Goal: Task Accomplishment & Management: Use online tool/utility

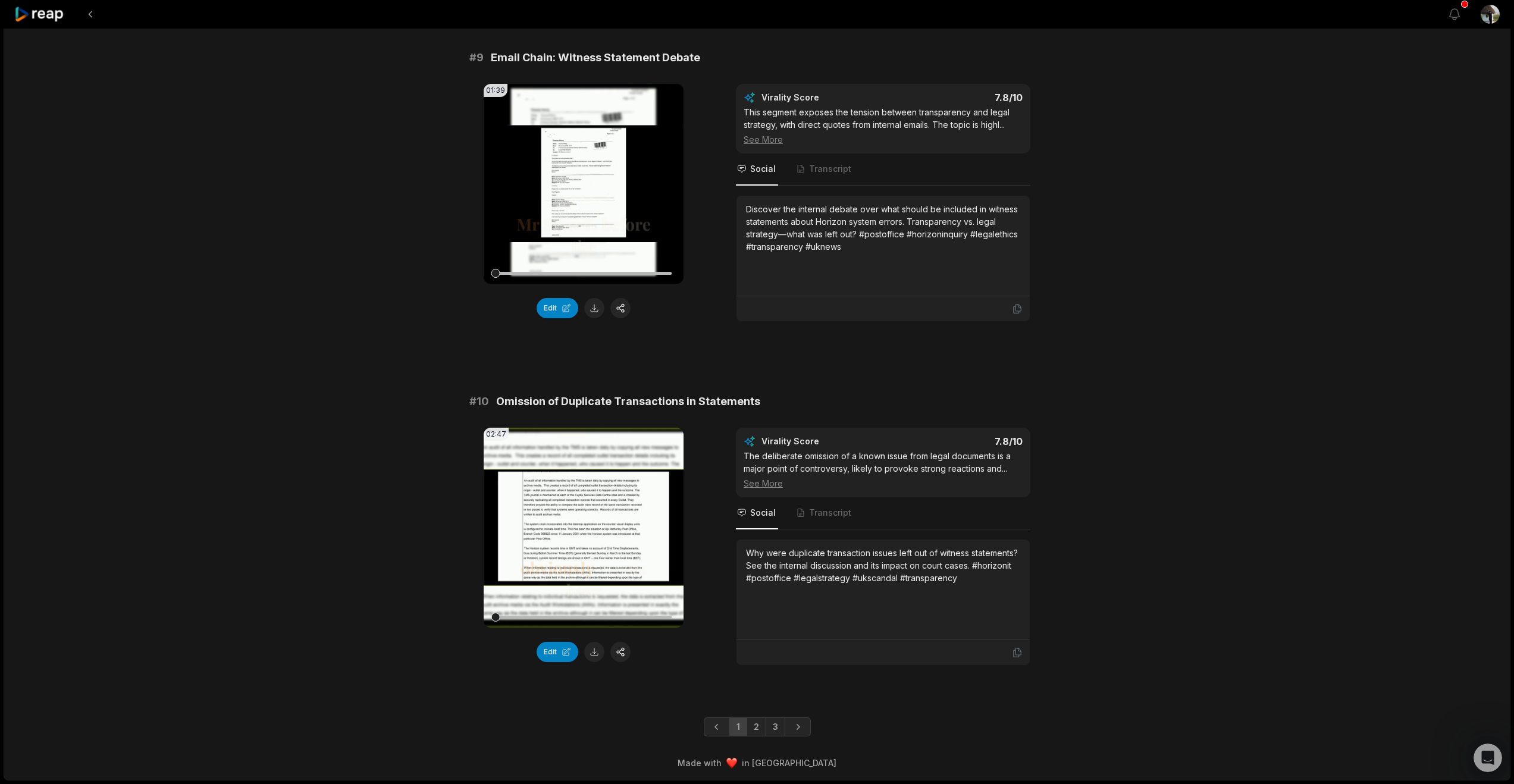
scroll to position [3390, 0]
click at [758, 717] on link "2" at bounding box center [756, 726] width 20 height 19
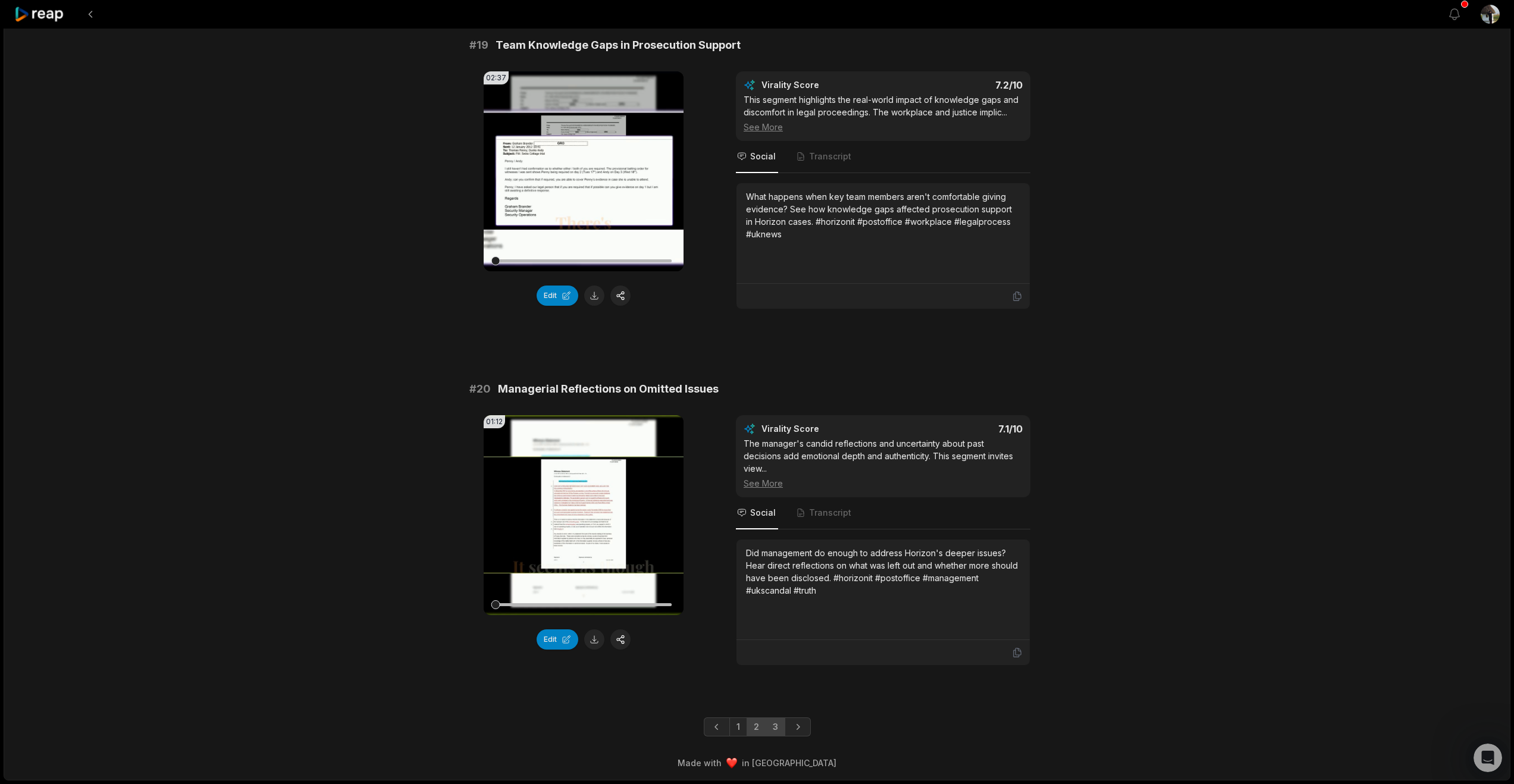
click at [779, 722] on link "3" at bounding box center [775, 726] width 20 height 19
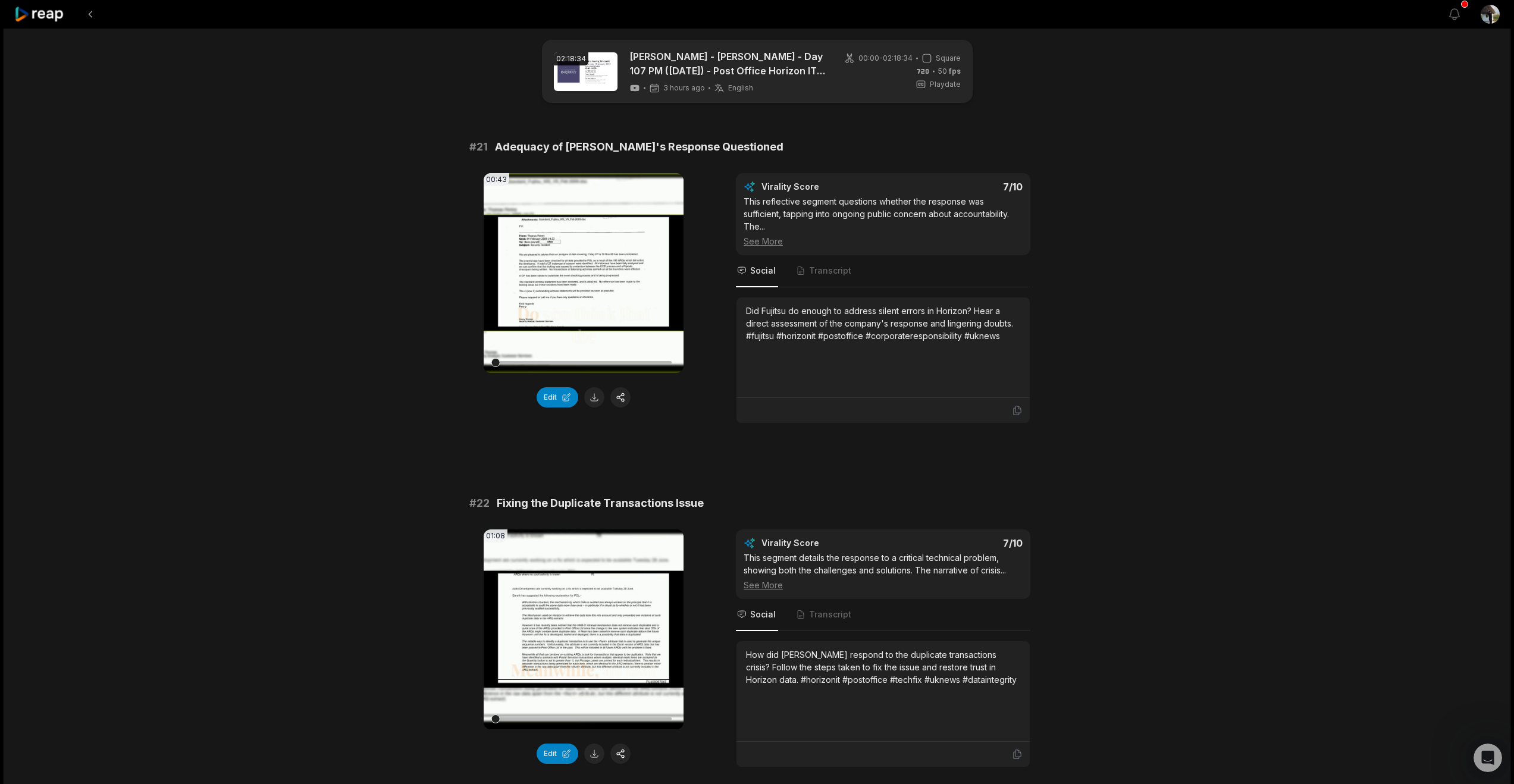
scroll to position [0, 0]
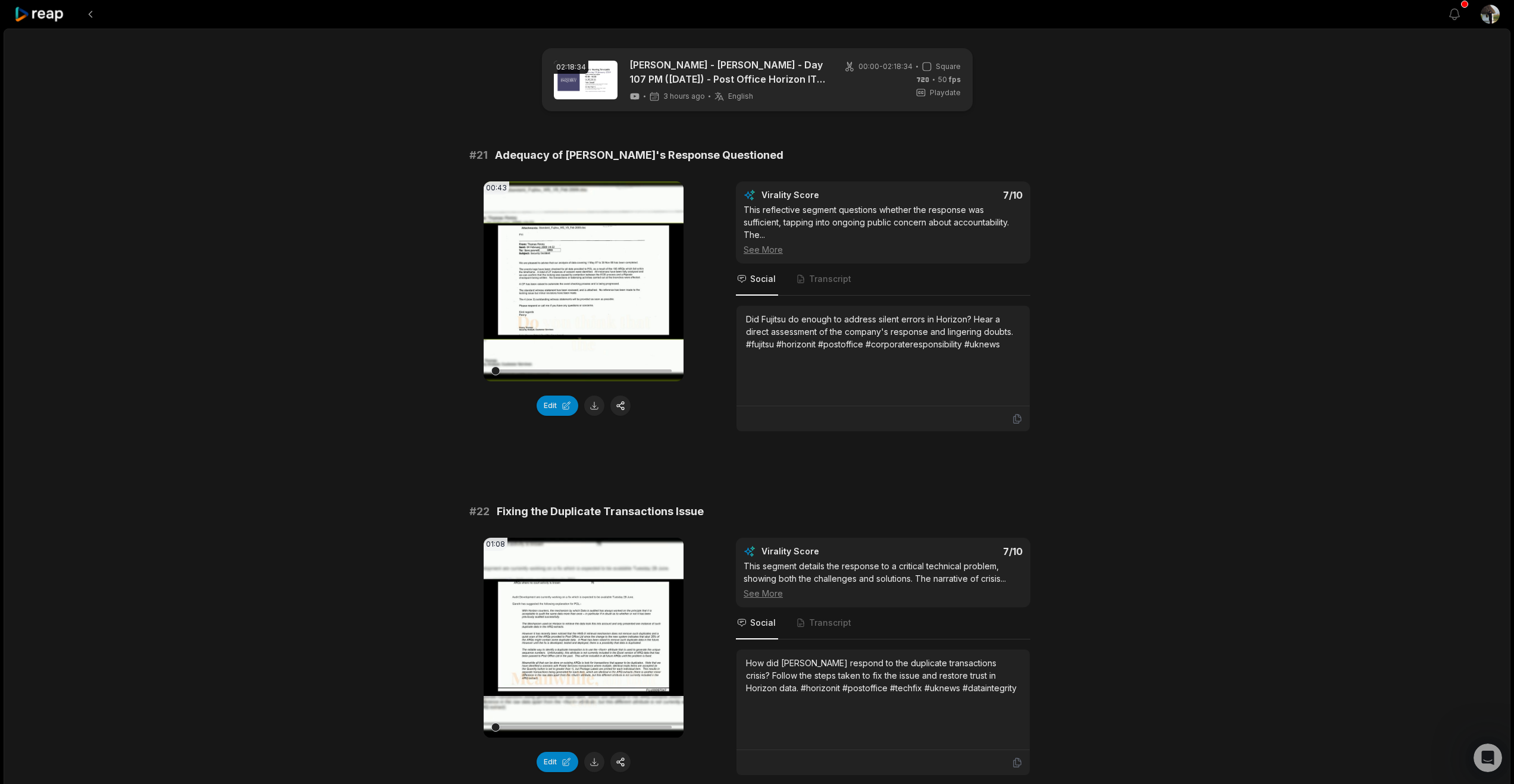
click at [44, 23] on icon at bounding box center [40, 14] width 51 height 16
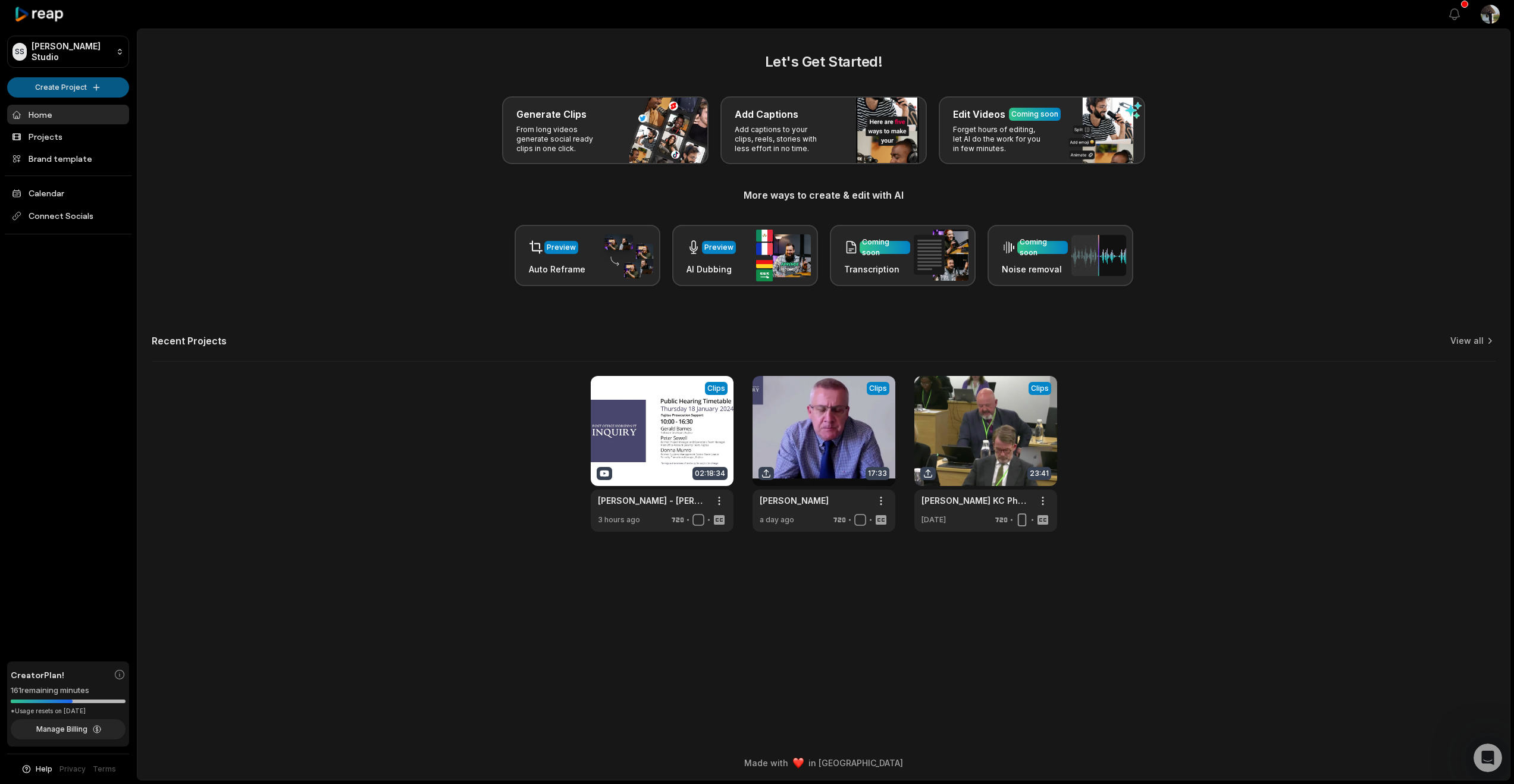
click at [49, 108] on html "[PERSON_NAME] Studio Create Project Home Projects Brand template Calendar Conne…" at bounding box center [757, 392] width 1514 height 784
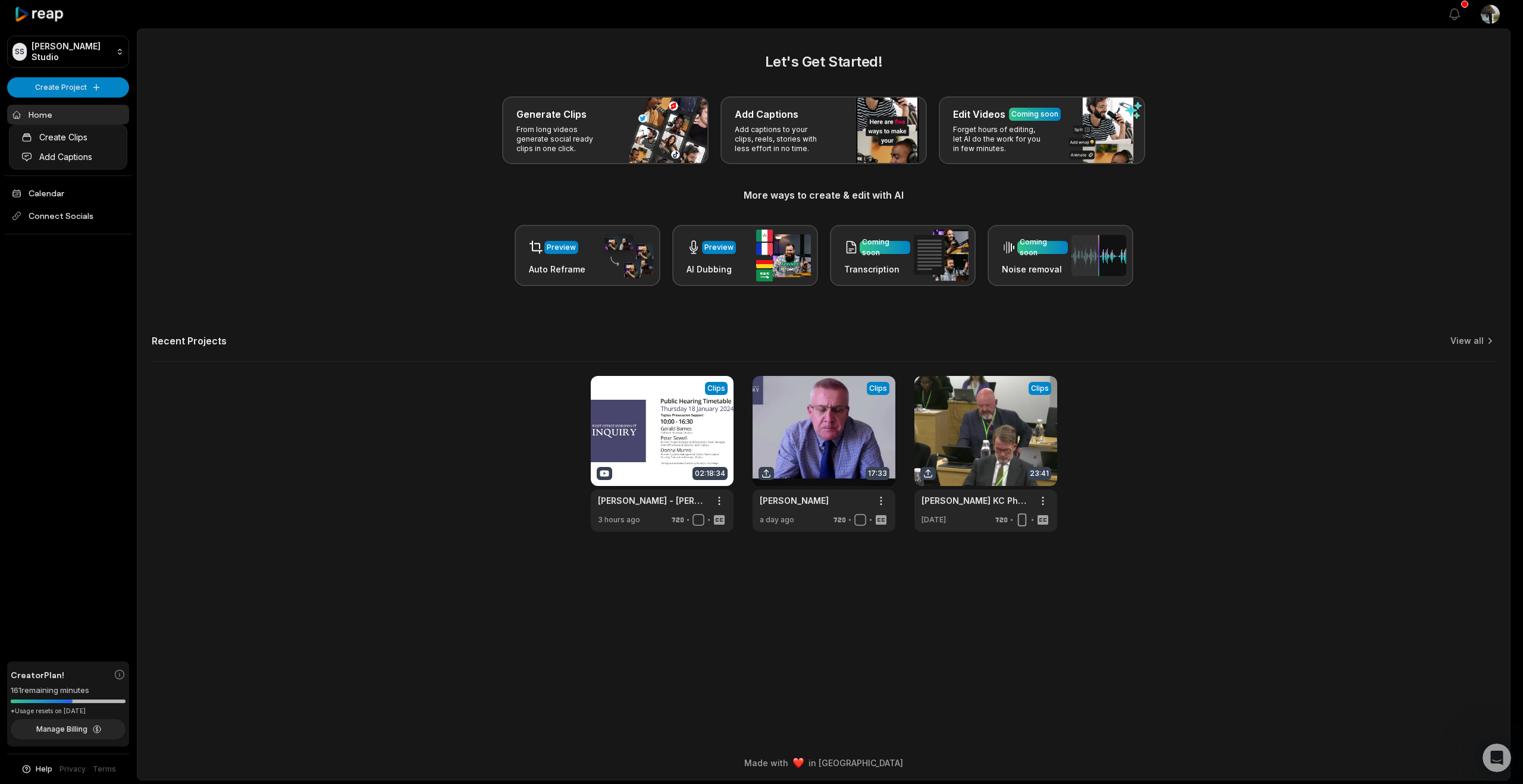
click at [71, 114] on html "[PERSON_NAME] Studio Create Project Home Projects Brand template Calendar Conne…" at bounding box center [762, 392] width 1523 height 784
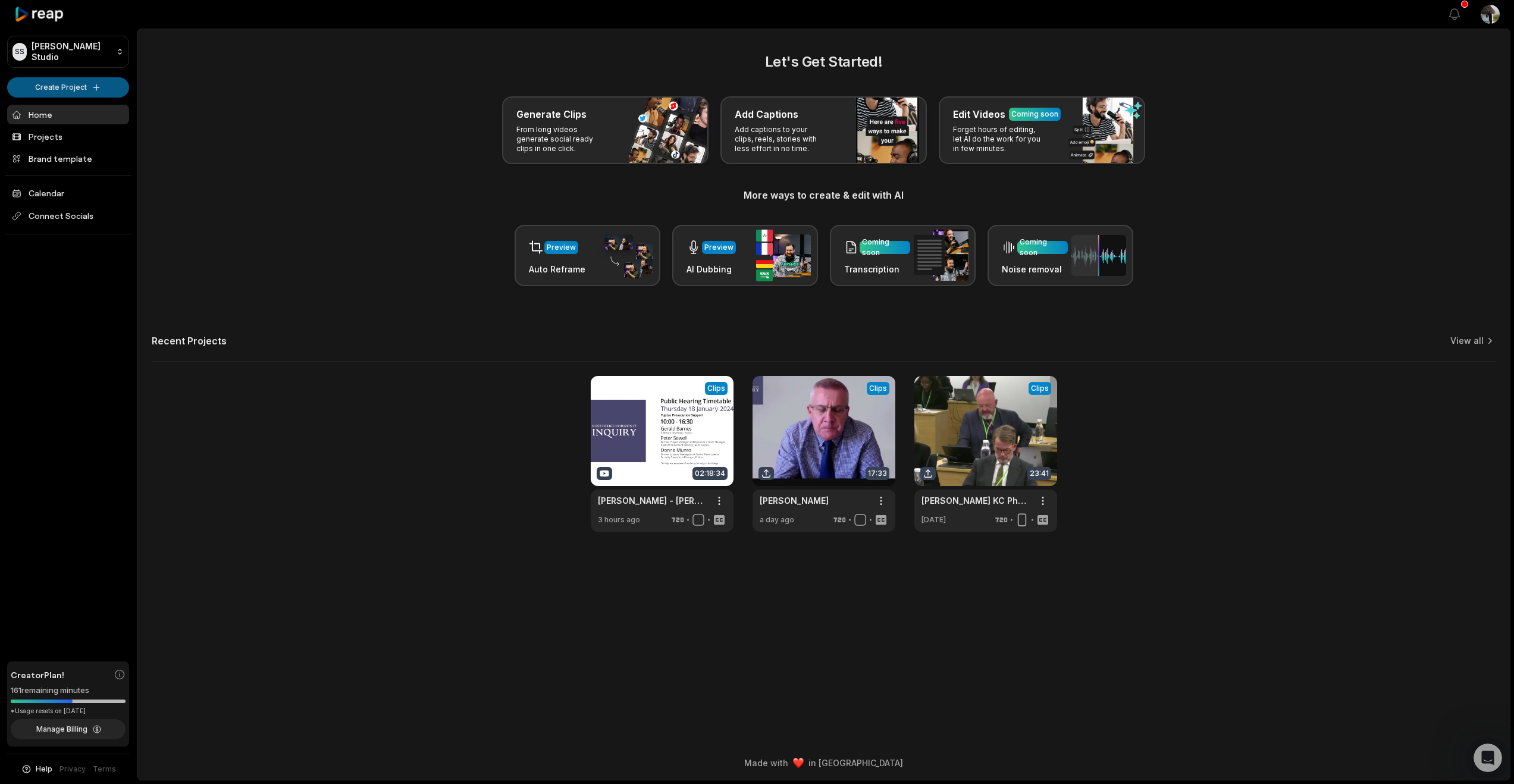
click at [66, 105] on html "[PERSON_NAME] Studio Create Project Home Projects Brand template Calendar Conne…" at bounding box center [757, 392] width 1514 height 784
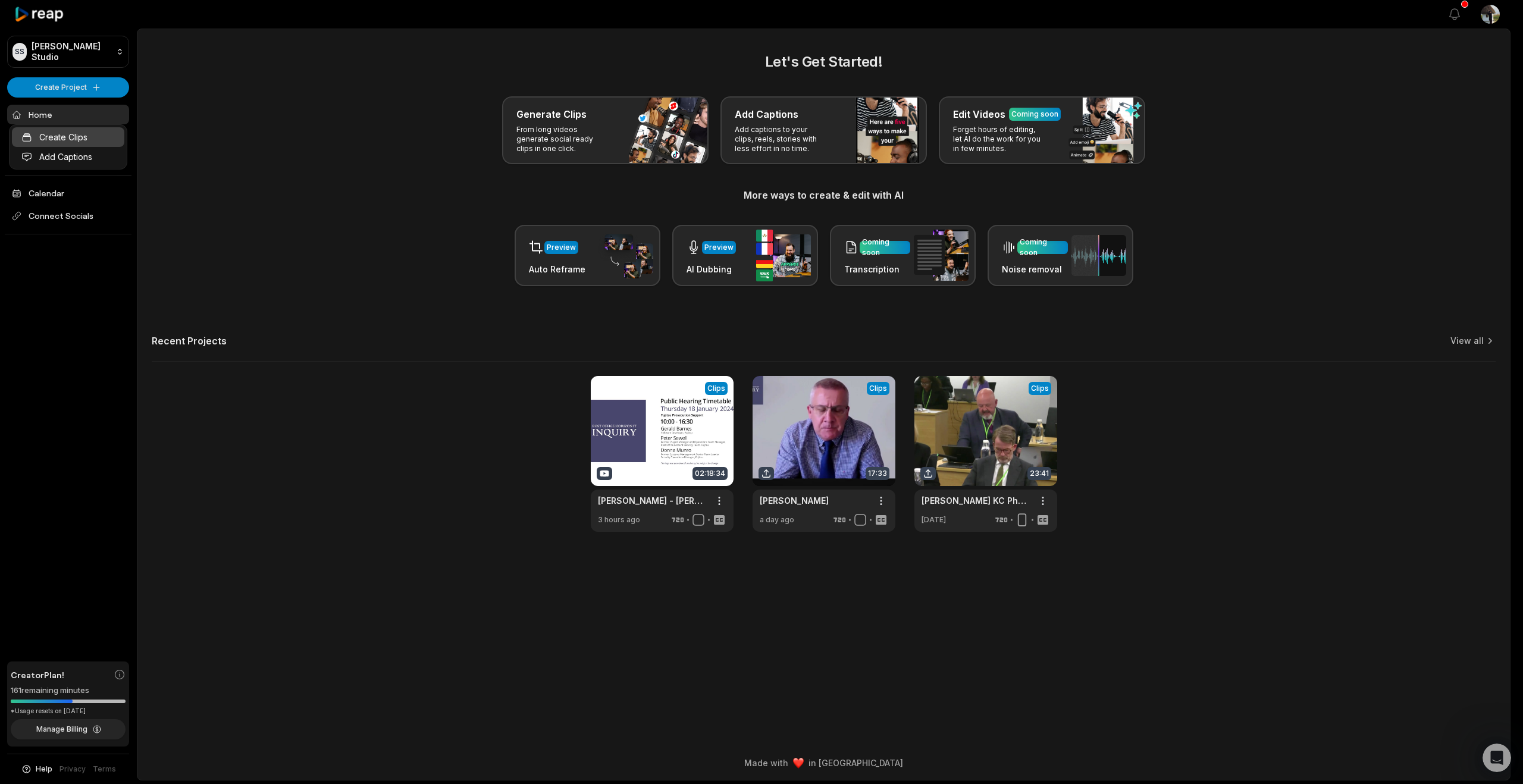
click at [65, 142] on link "Create Clips" at bounding box center [68, 137] width 112 height 20
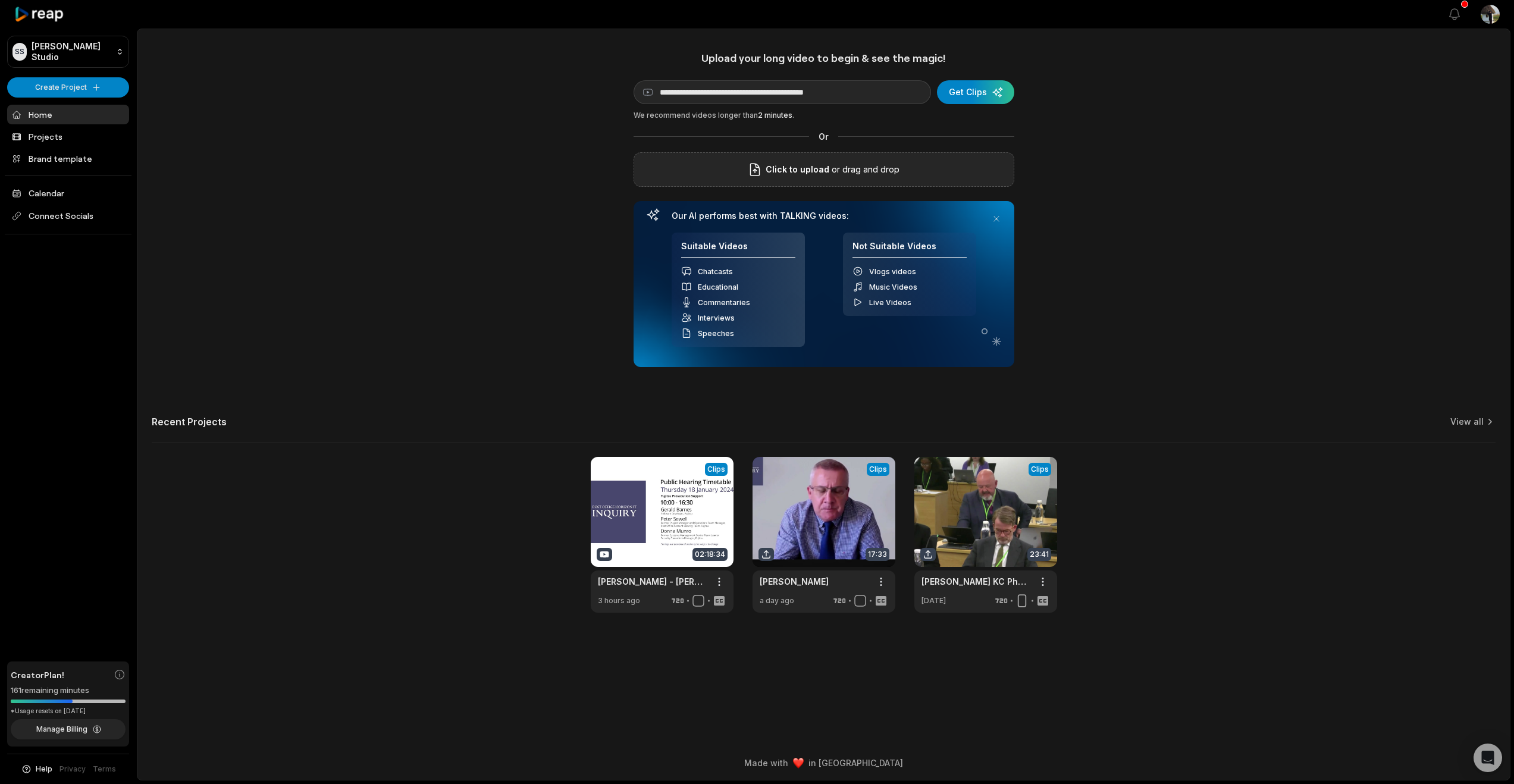
scroll to position [0, 27]
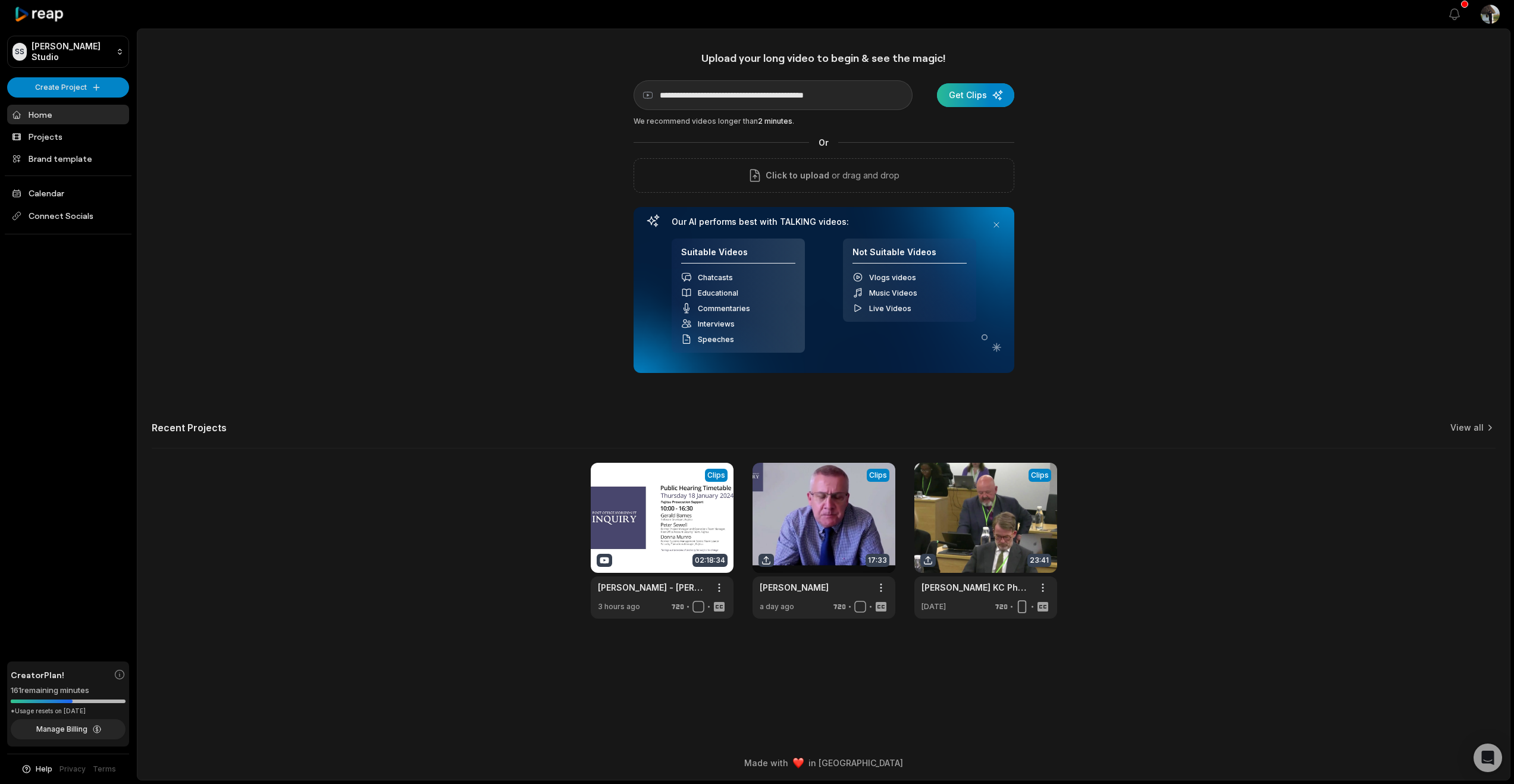
type input "**********"
click at [970, 107] on div "submit" at bounding box center [976, 94] width 77 height 24
click at [954, 107] on div "submit" at bounding box center [976, 94] width 77 height 24
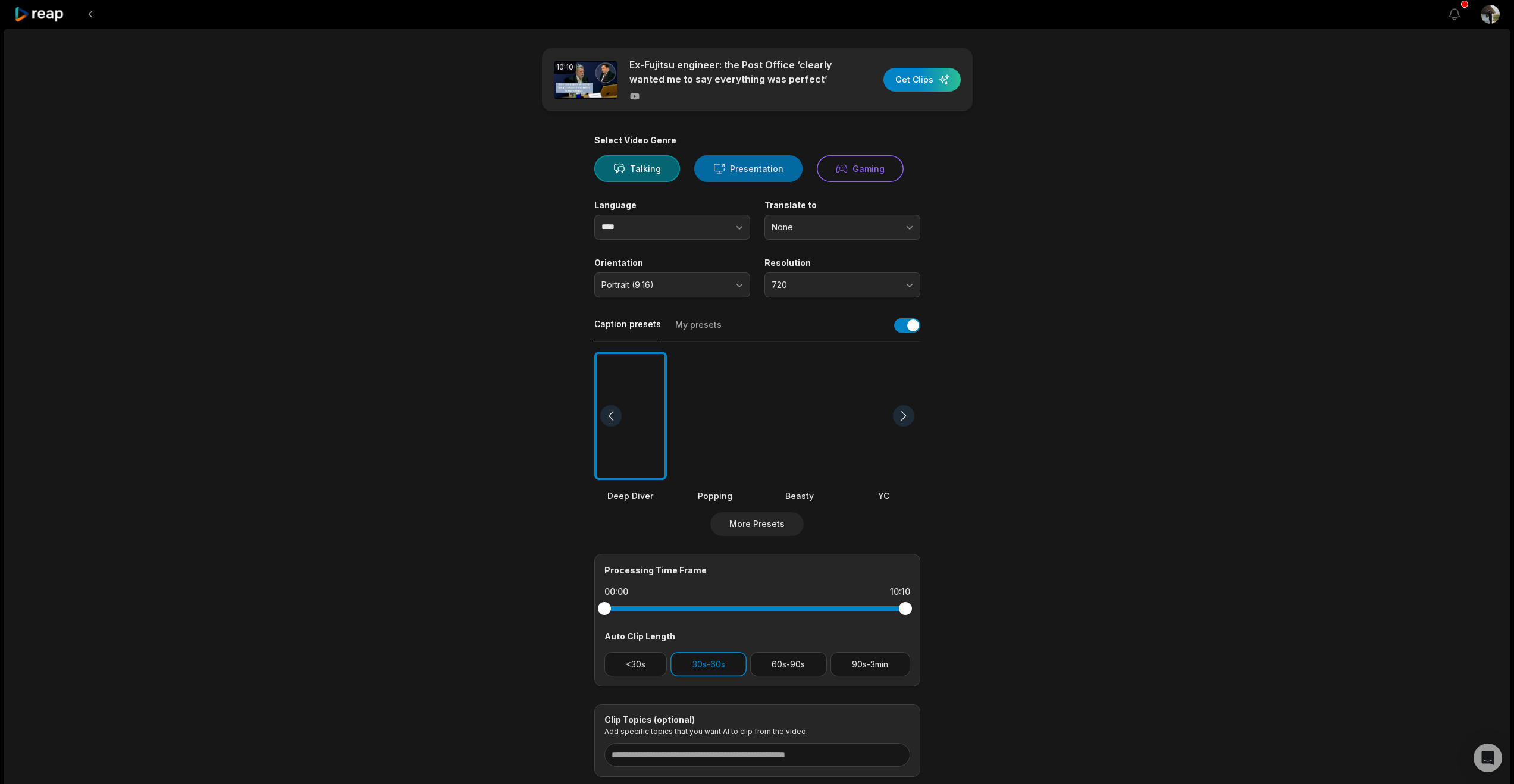
click at [767, 182] on button "Presentation" at bounding box center [748, 168] width 109 height 26
click at [734, 298] on button "Portrait (9:16)" at bounding box center [672, 284] width 156 height 25
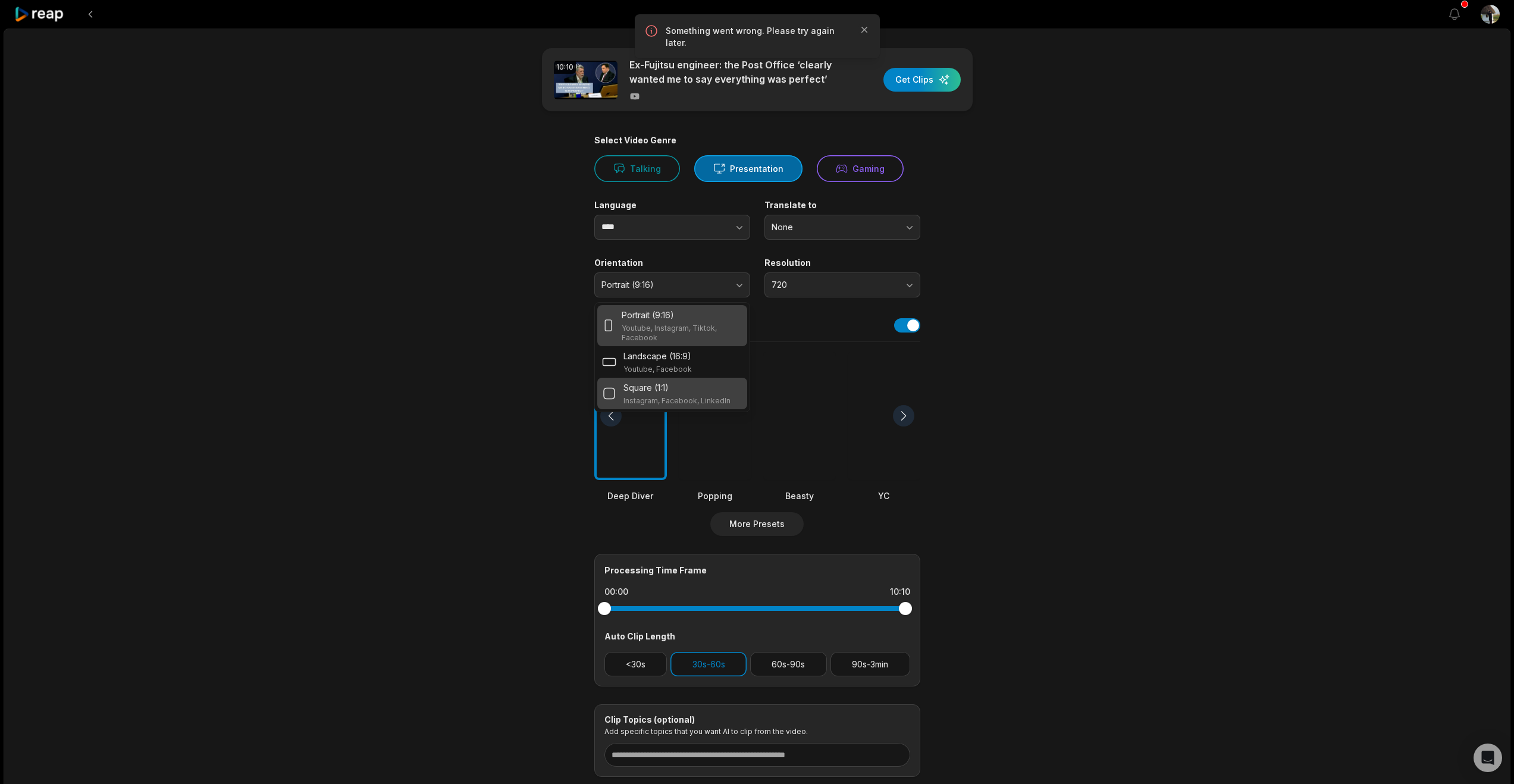
click at [686, 394] on div "Square (1:1)" at bounding box center [677, 387] width 107 height 12
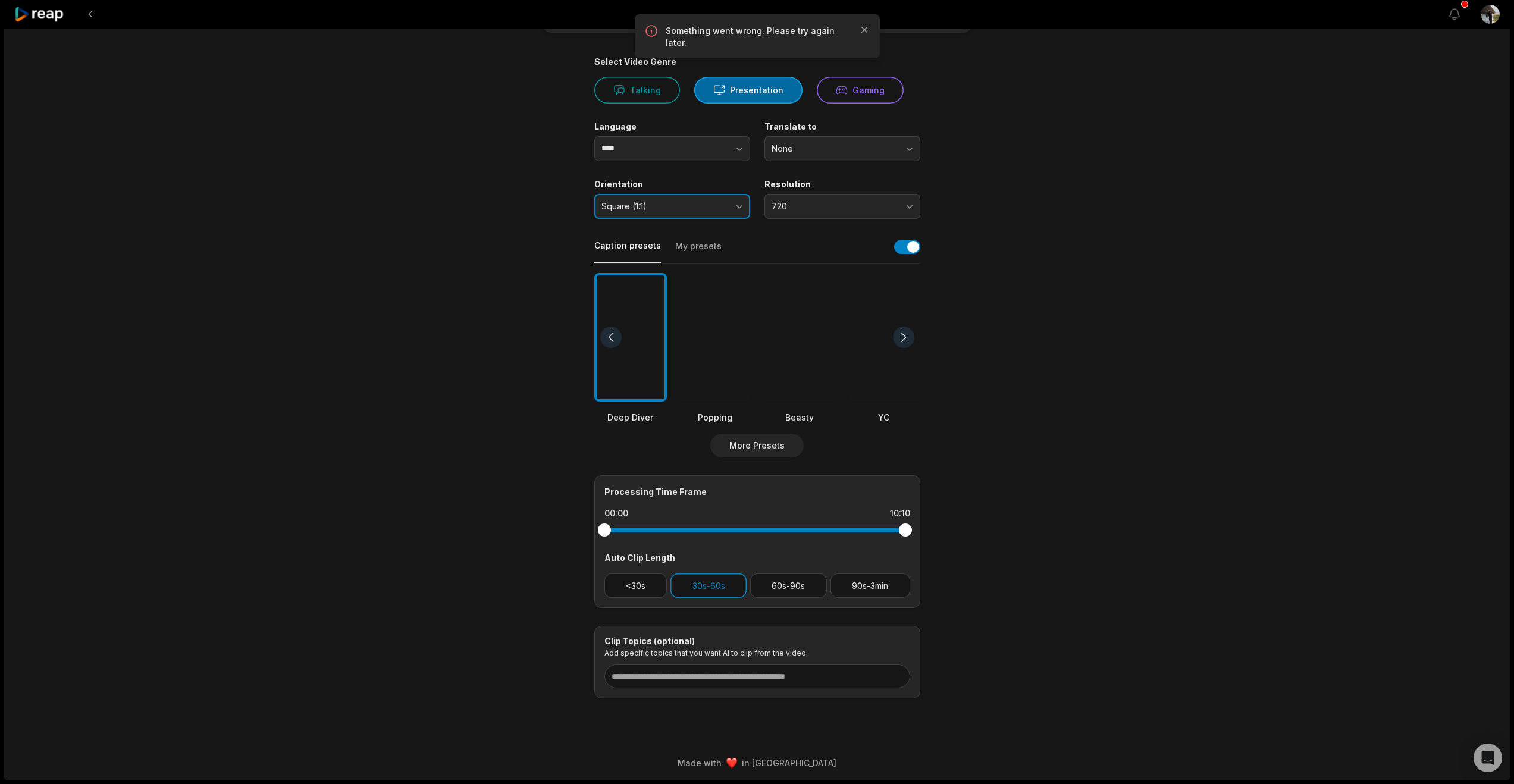
scroll to position [187, 0]
click at [849, 598] on button "90s-3min" at bounding box center [870, 586] width 79 height 25
click at [713, 598] on button "30s-60s" at bounding box center [709, 586] width 77 height 25
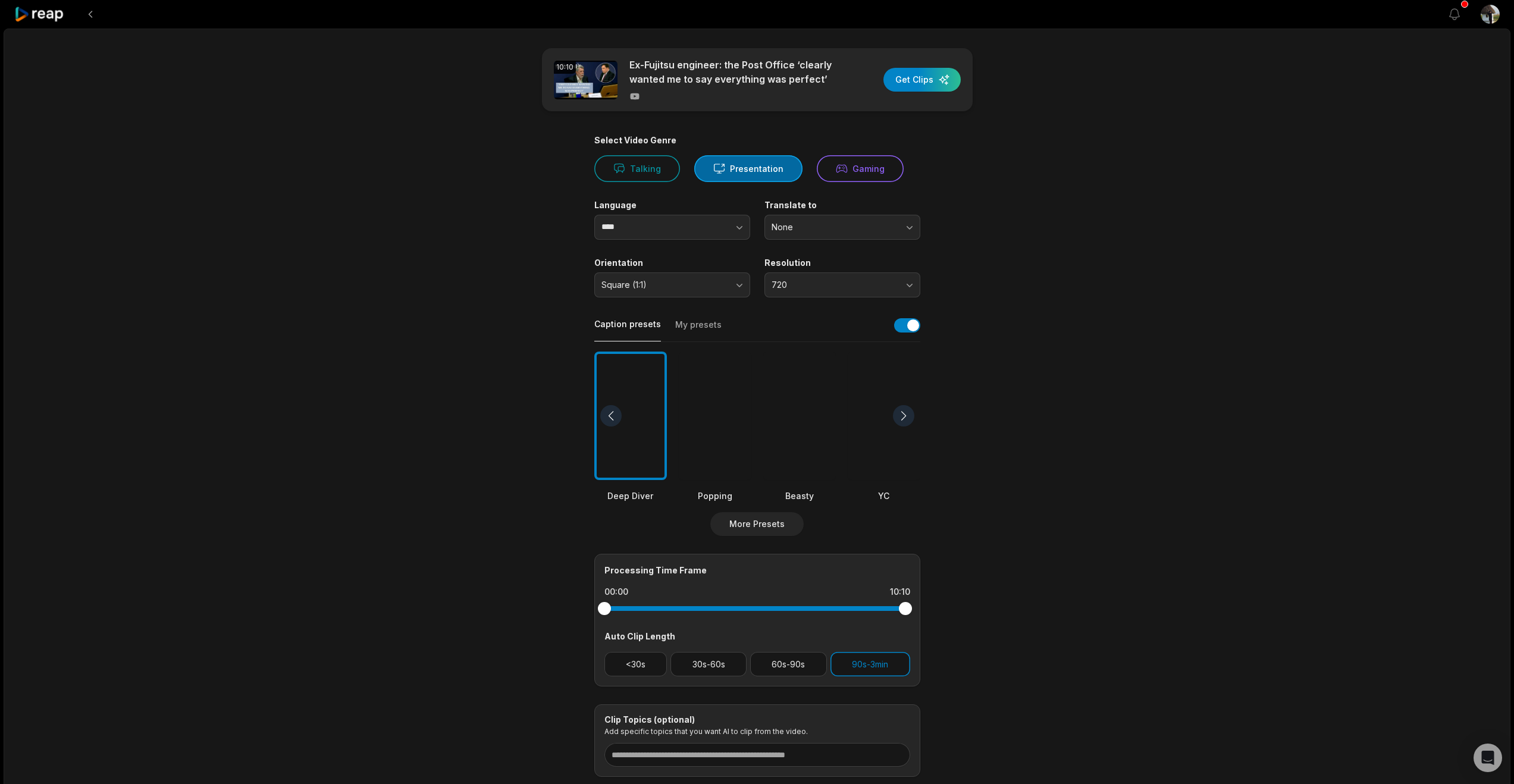
scroll to position [221, 0]
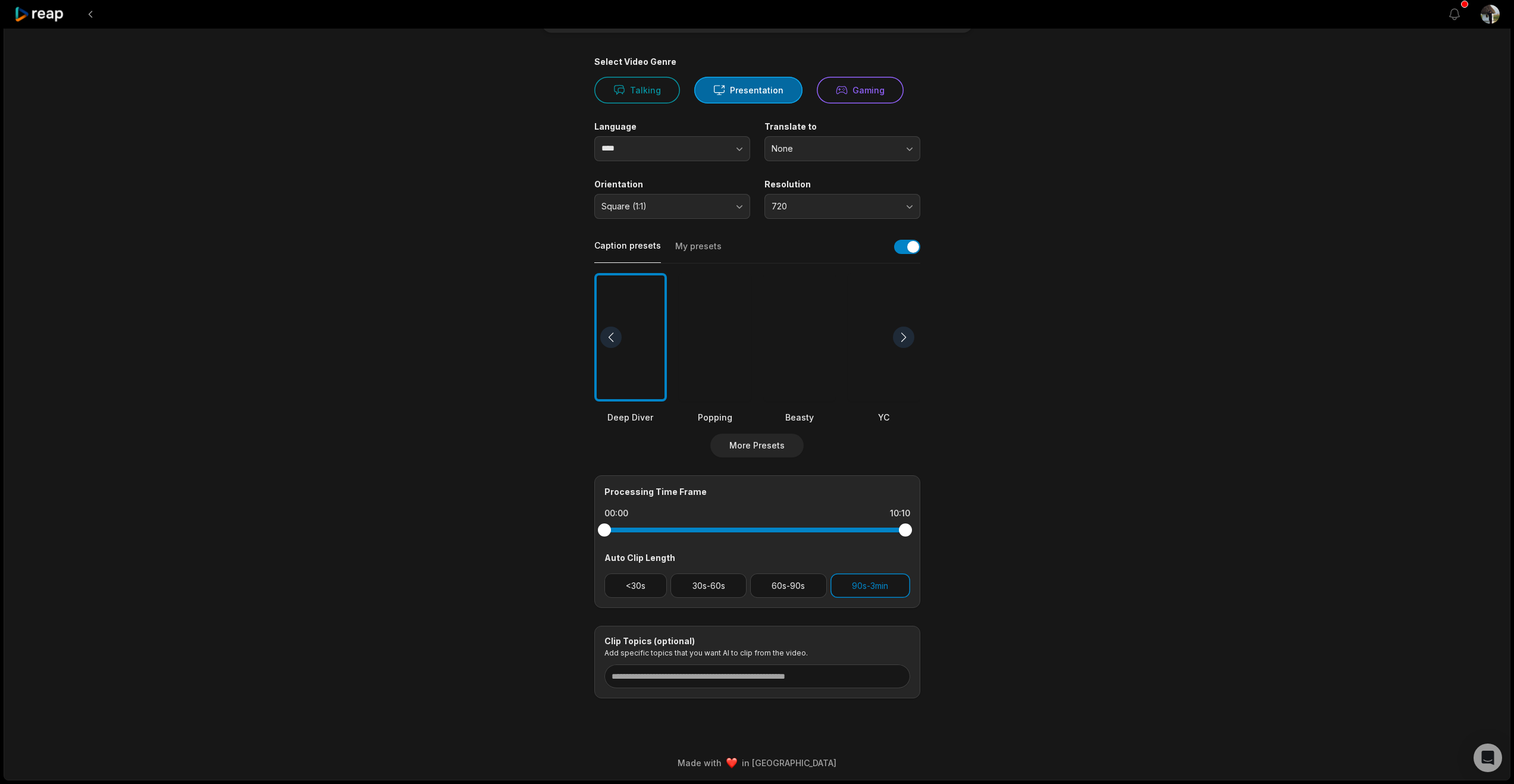
click at [899, 327] on div at bounding box center [903, 337] width 22 height 22
click at [886, 334] on div at bounding box center [884, 337] width 73 height 129
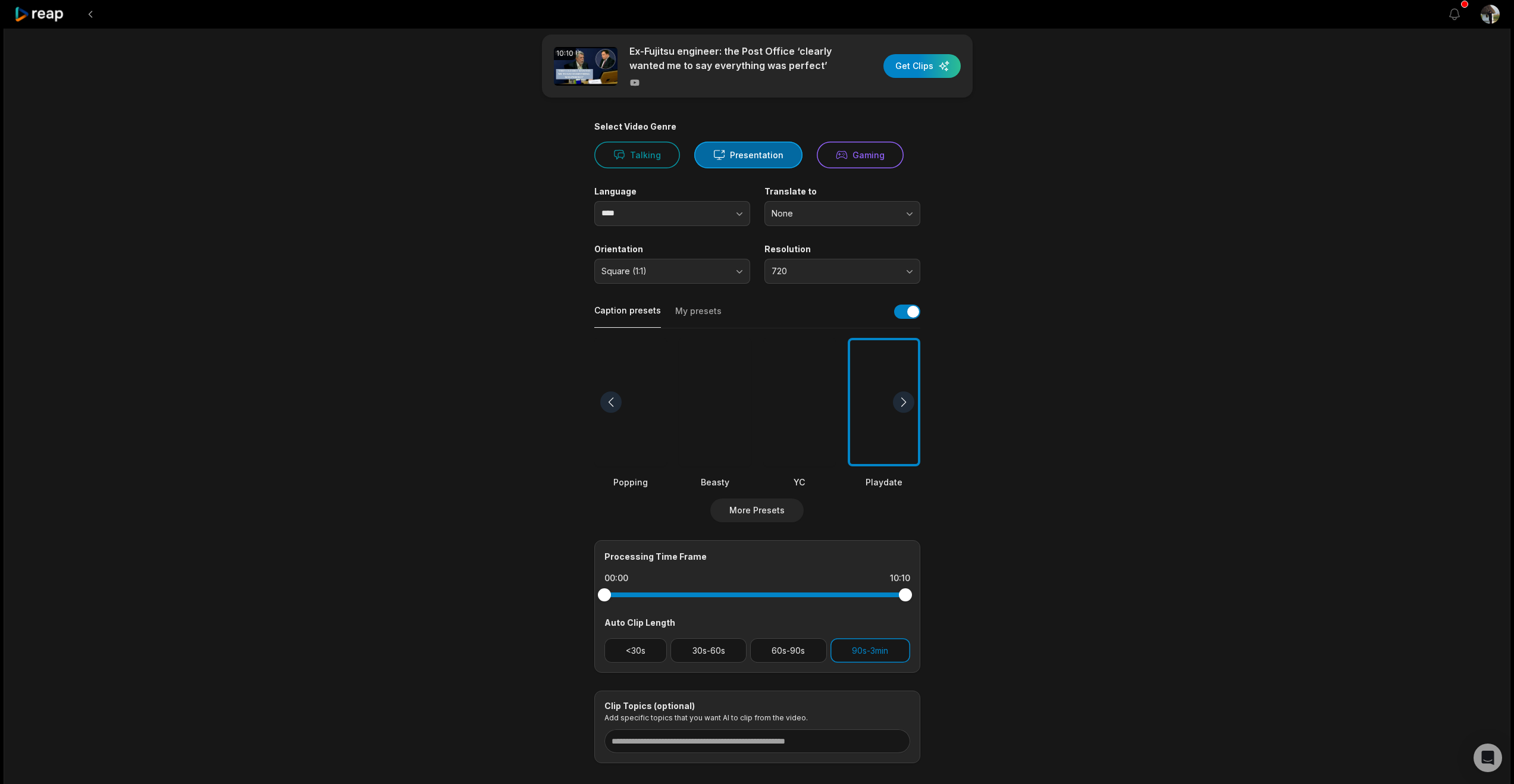
scroll to position [0, 0]
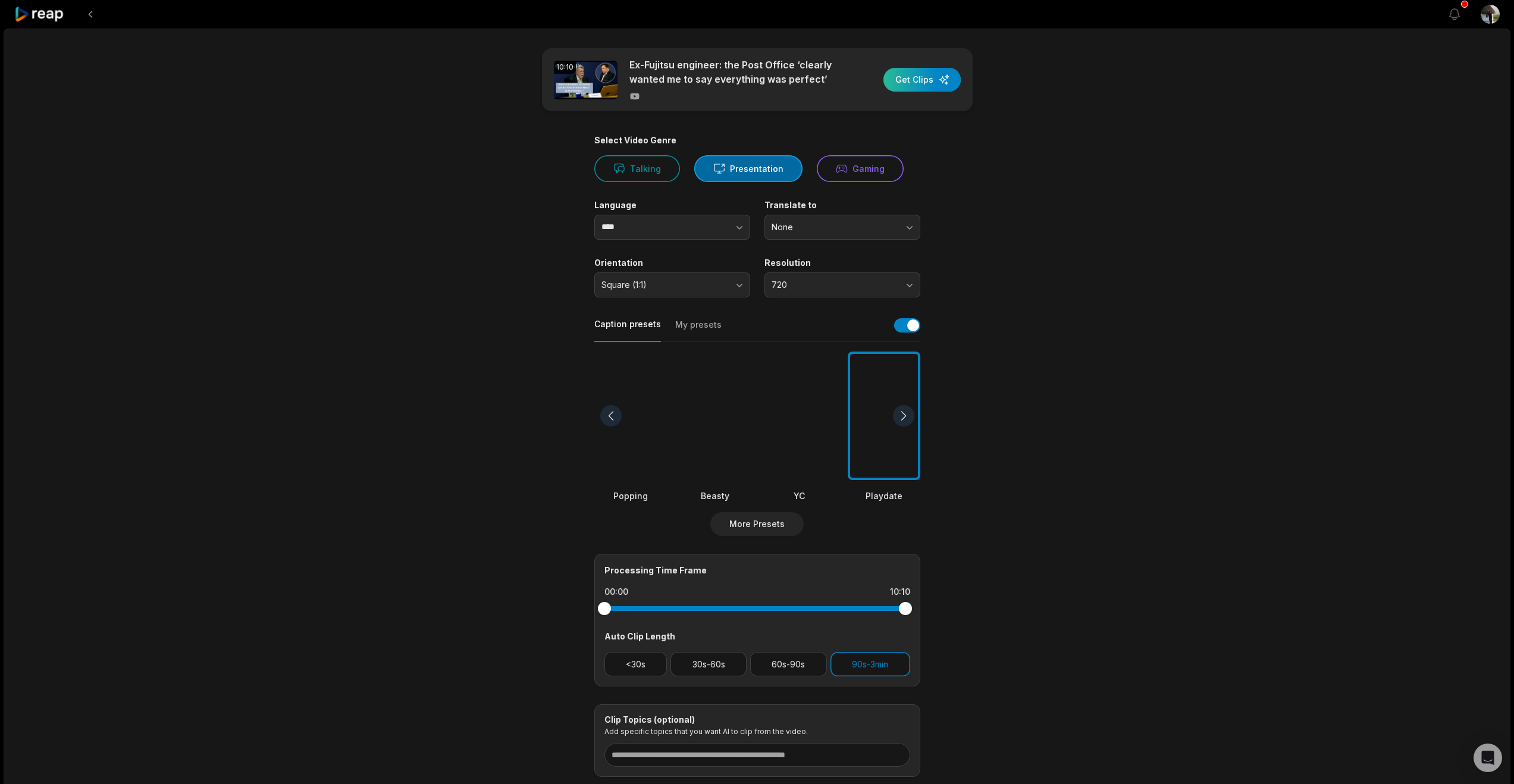
click at [899, 92] on div "button" at bounding box center [922, 79] width 77 height 24
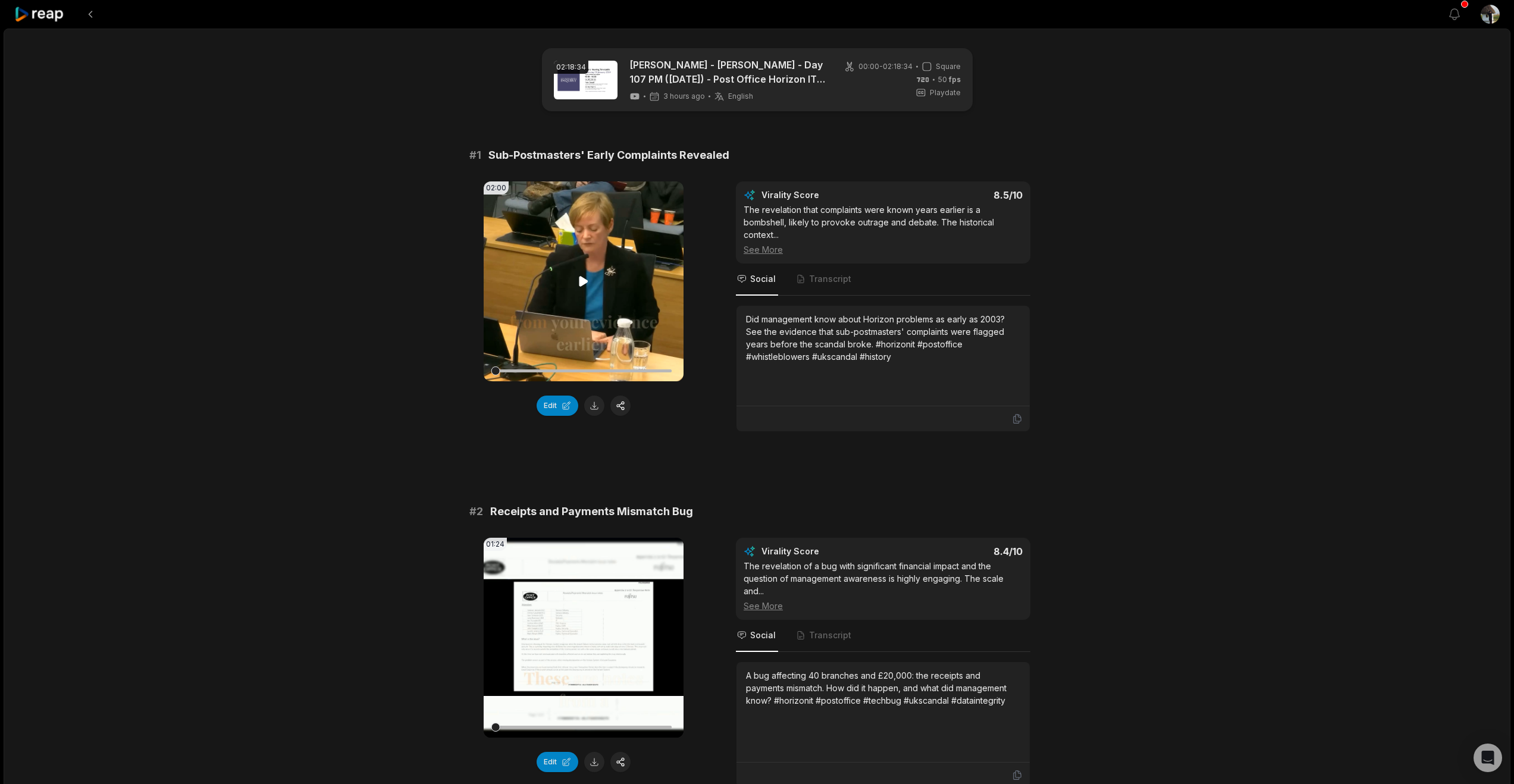
click at [580, 286] on icon at bounding box center [583, 281] width 9 height 10
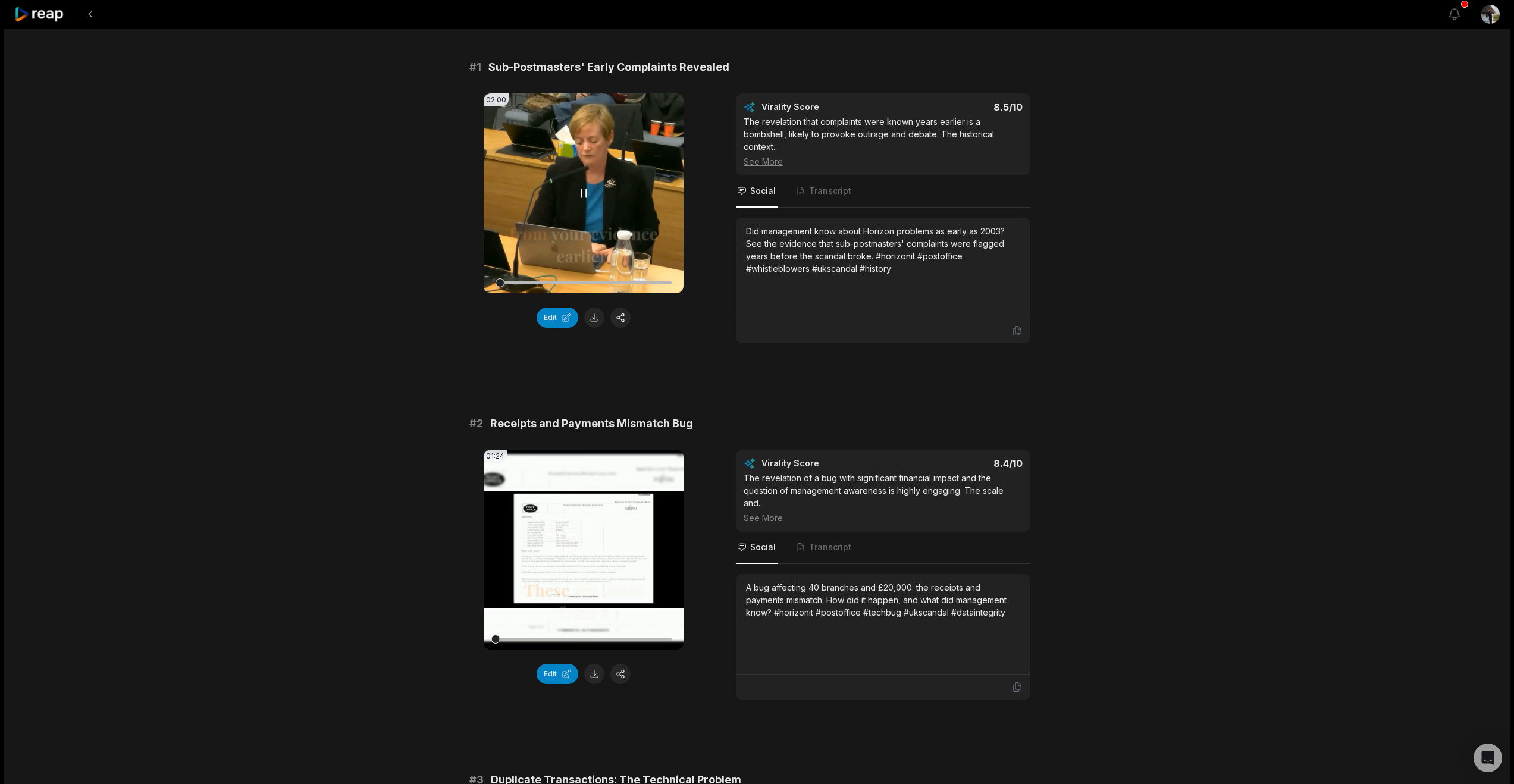
scroll to position [92, 0]
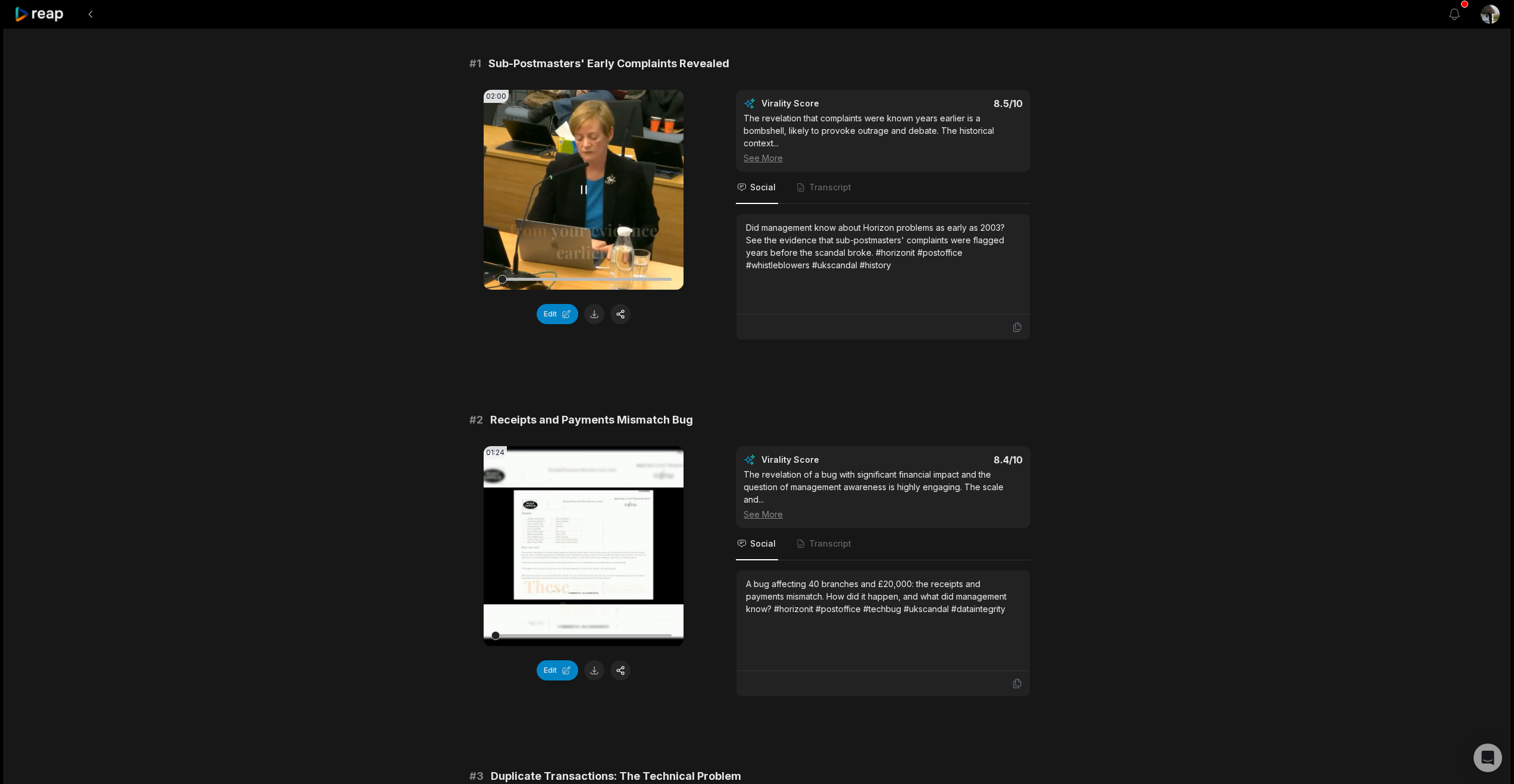
click at [579, 196] on icon at bounding box center [583, 189] width 14 height 14
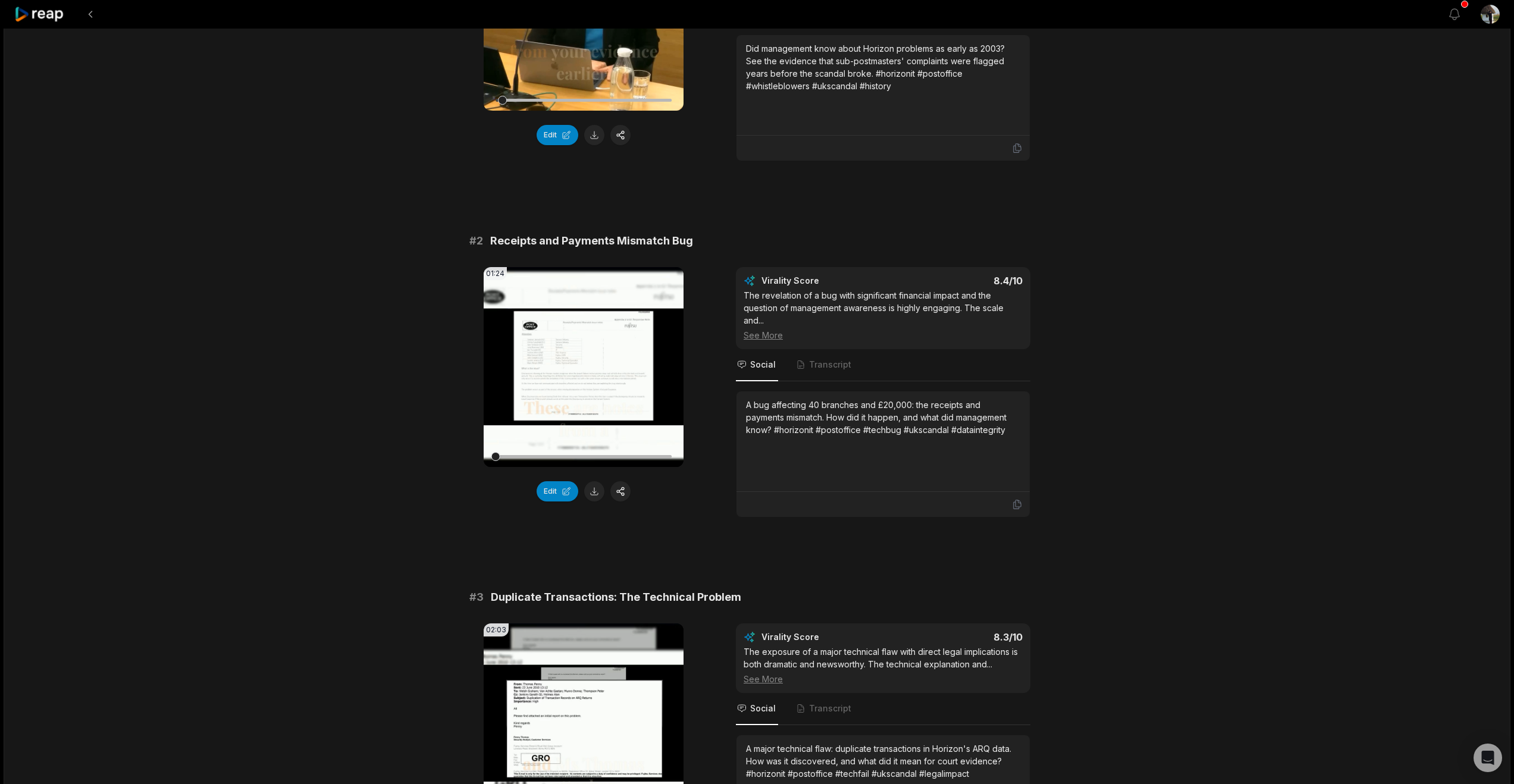
scroll to position [307, 0]
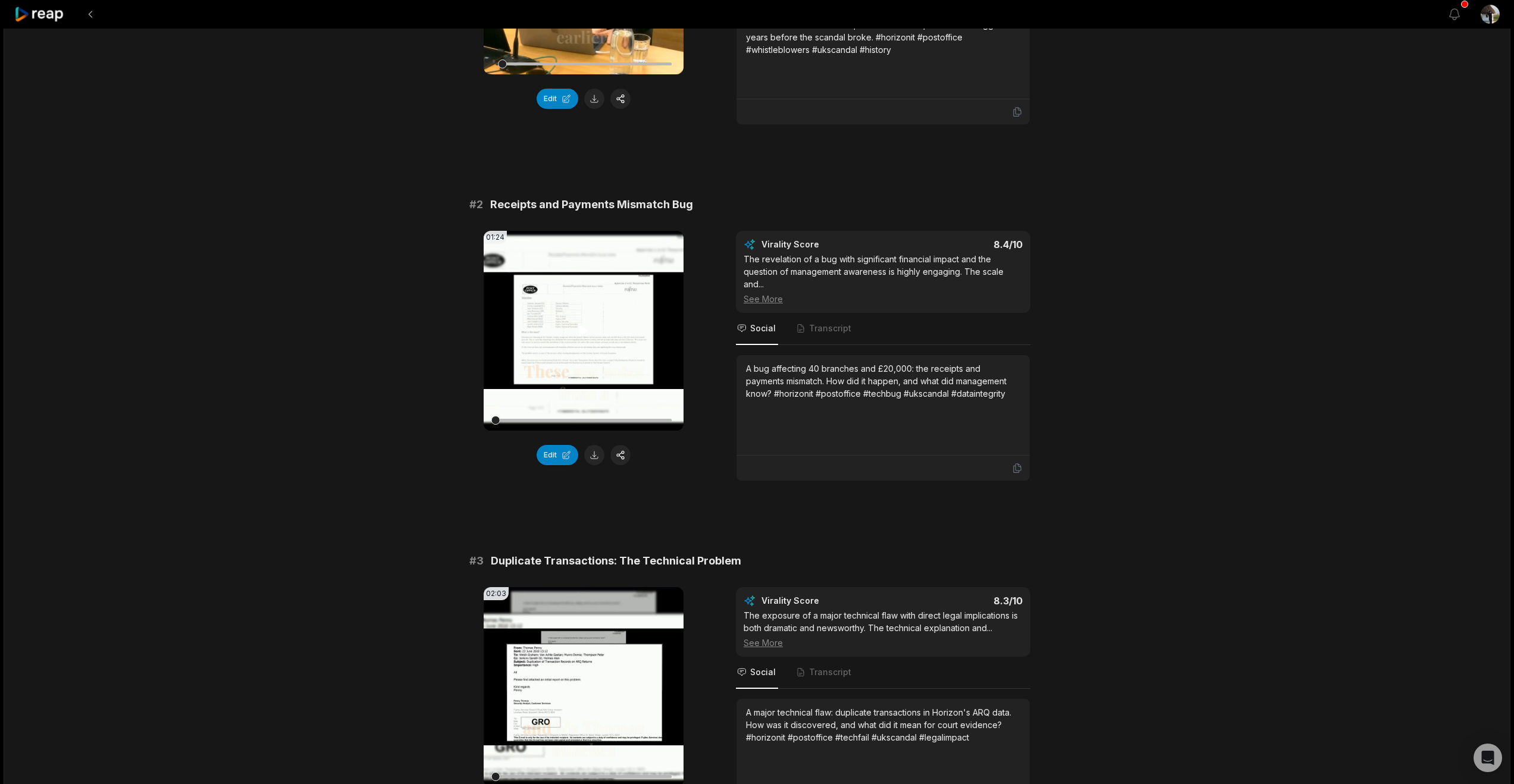
click at [576, 338] on icon at bounding box center [583, 331] width 14 height 14
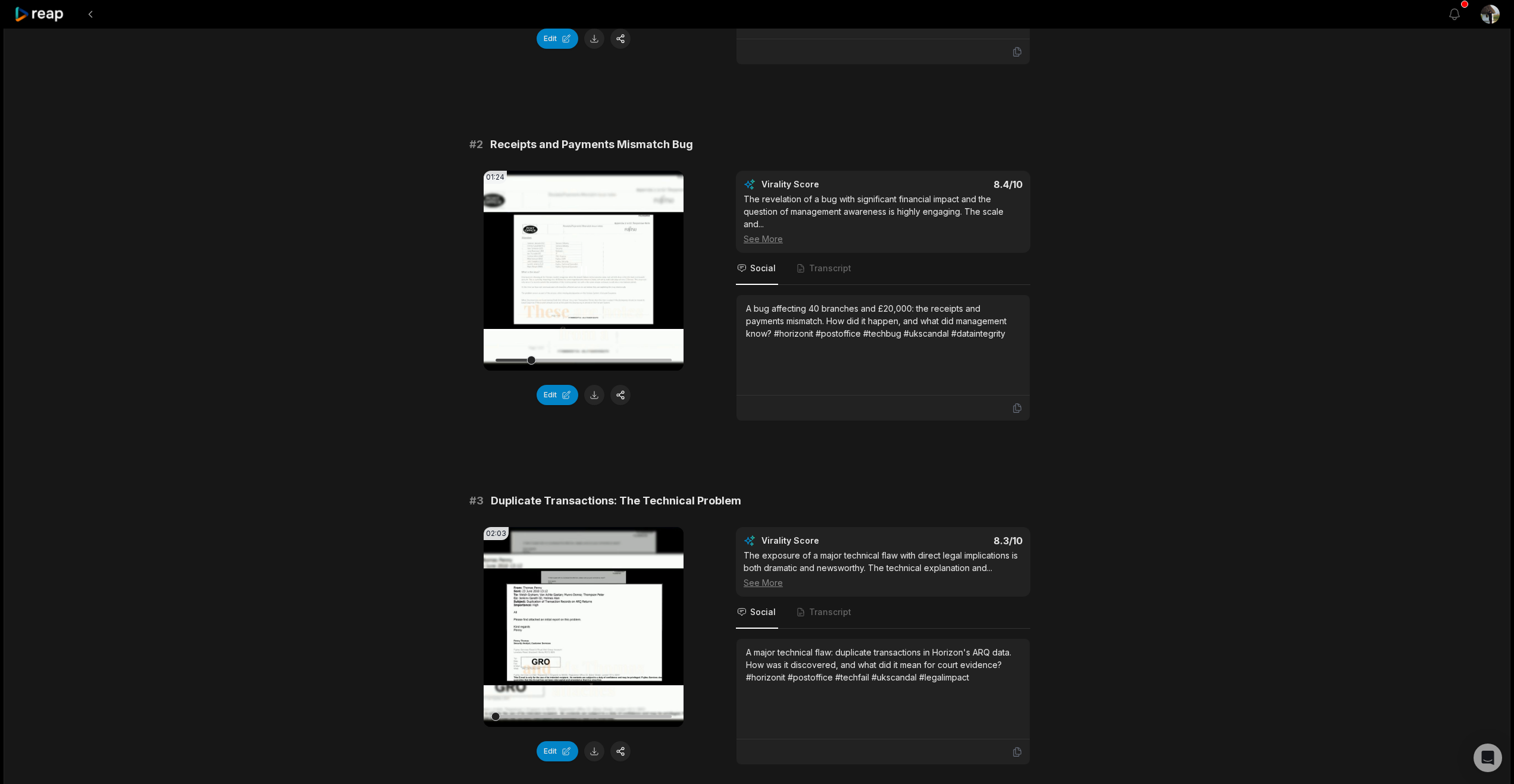
scroll to position [572, 0]
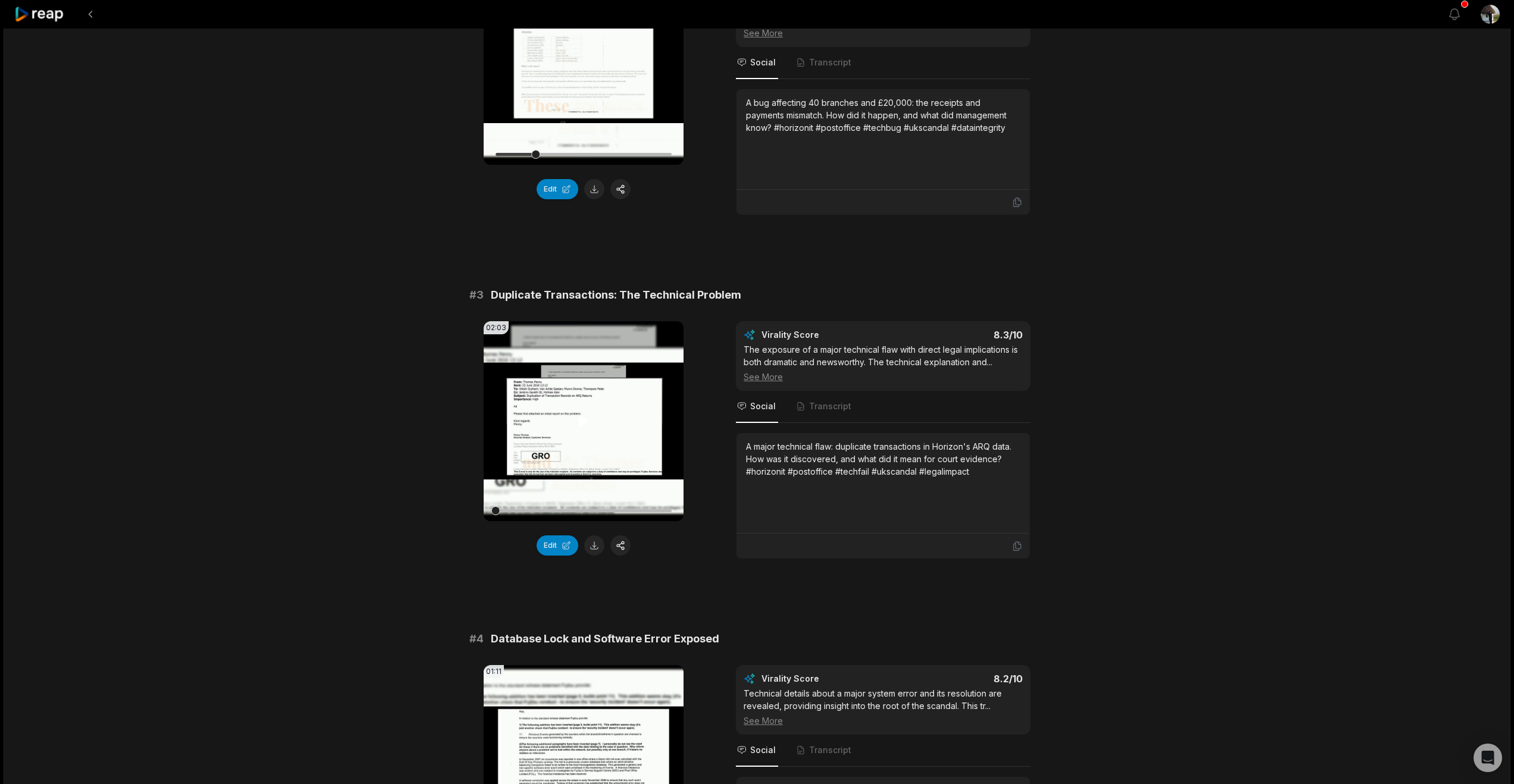
click at [587, 428] on icon at bounding box center [583, 420] width 14 height 14
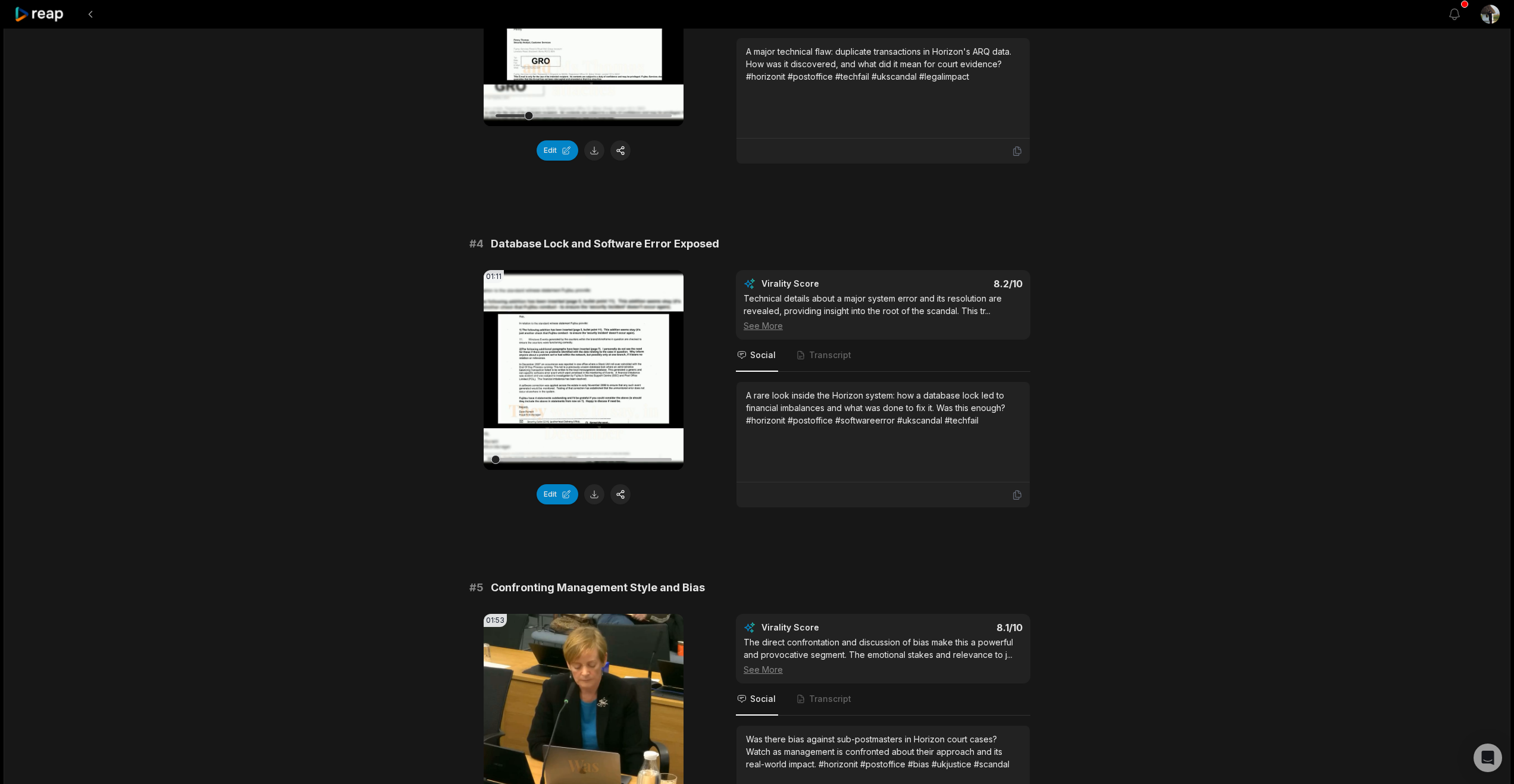
scroll to position [971, 0]
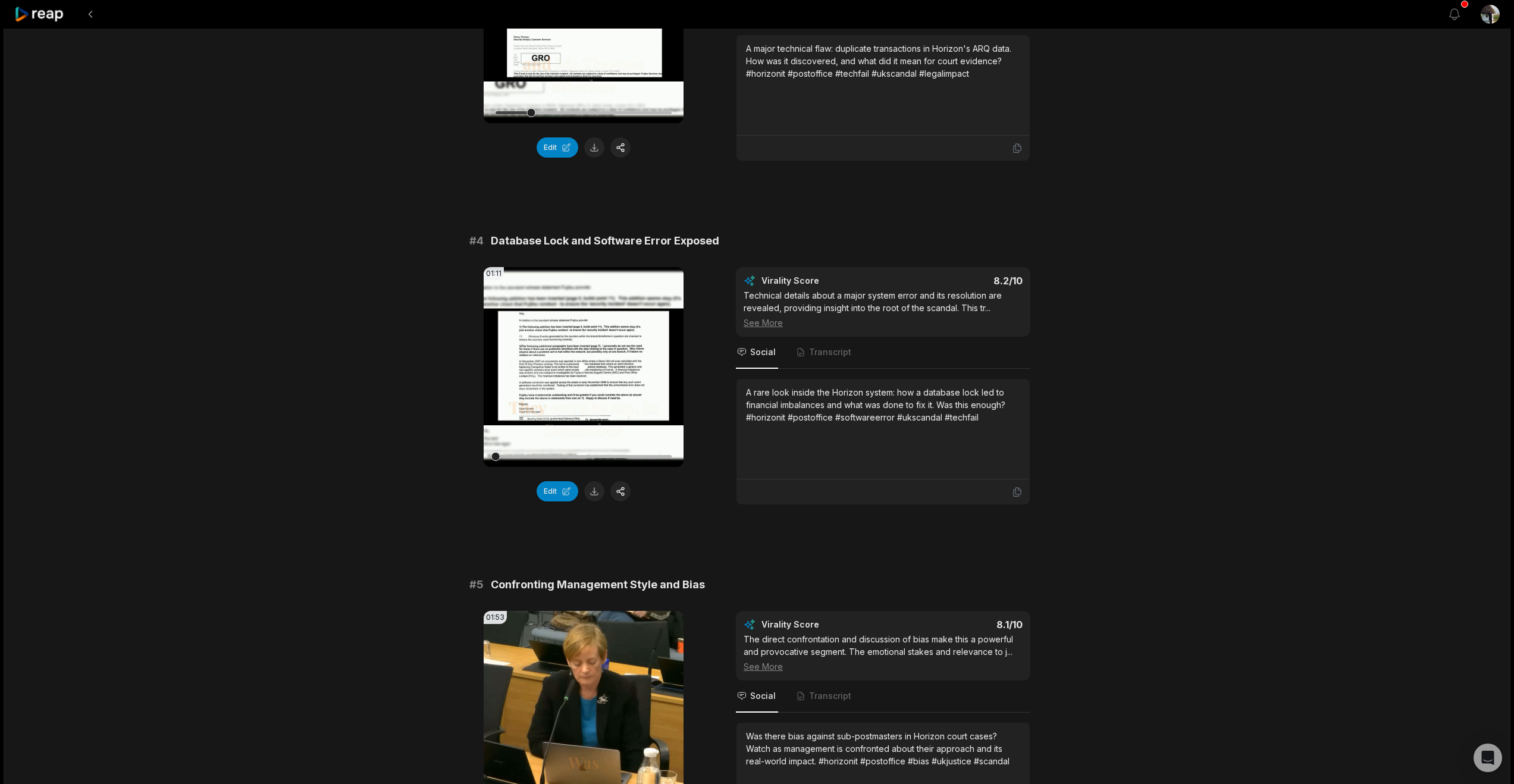
click at [588, 374] on icon at bounding box center [583, 366] width 14 height 14
click at [541, 458] on div at bounding box center [583, 456] width 176 height 3
click at [558, 458] on div at bounding box center [583, 456] width 176 height 3
click at [582, 458] on div at bounding box center [583, 456] width 176 height 3
click at [604, 458] on div at bounding box center [583, 456] width 176 height 3
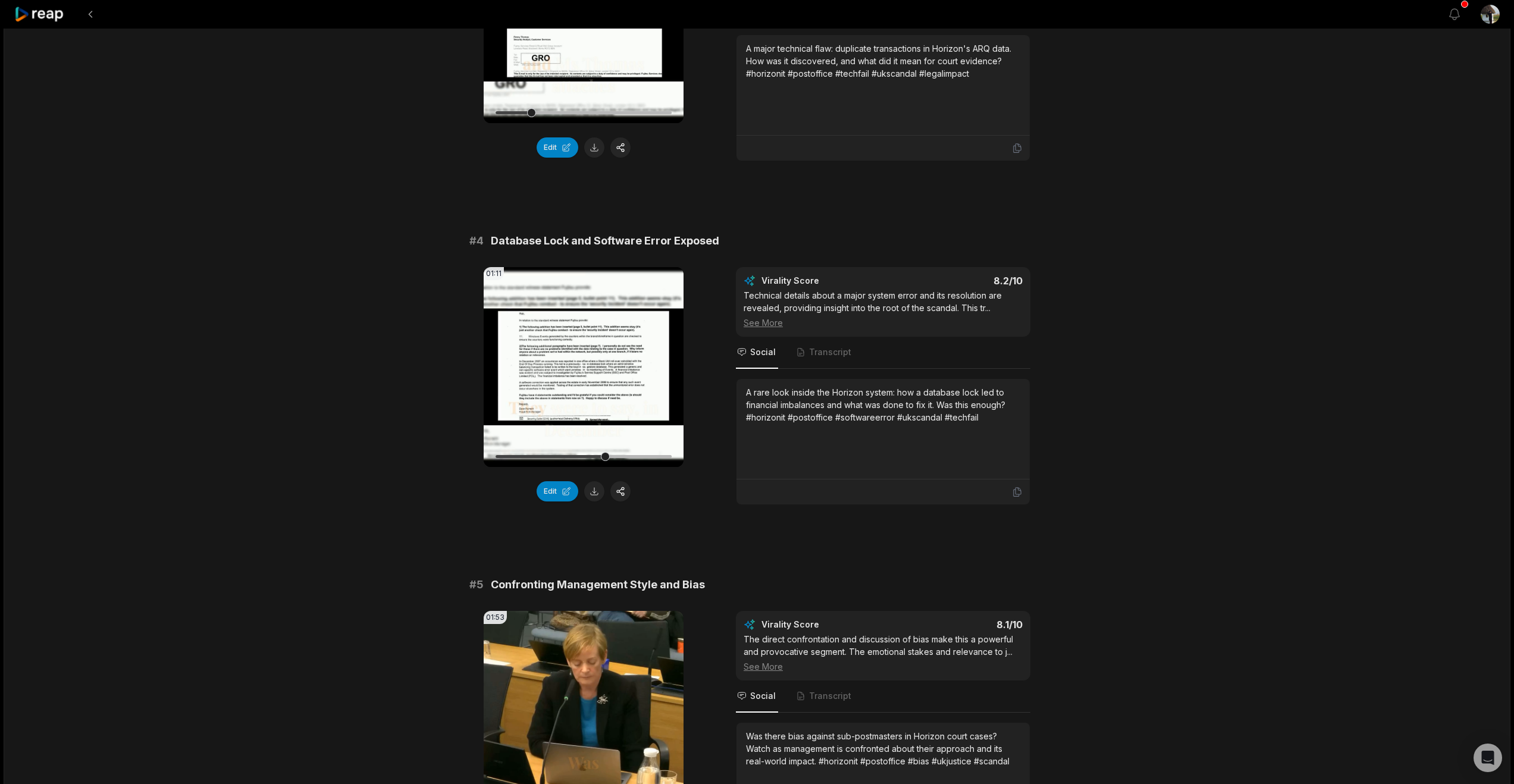
click at [626, 458] on div at bounding box center [583, 456] width 176 height 3
click at [644, 458] on div at bounding box center [583, 456] width 176 height 3
click at [654, 458] on div at bounding box center [583, 456] width 176 height 3
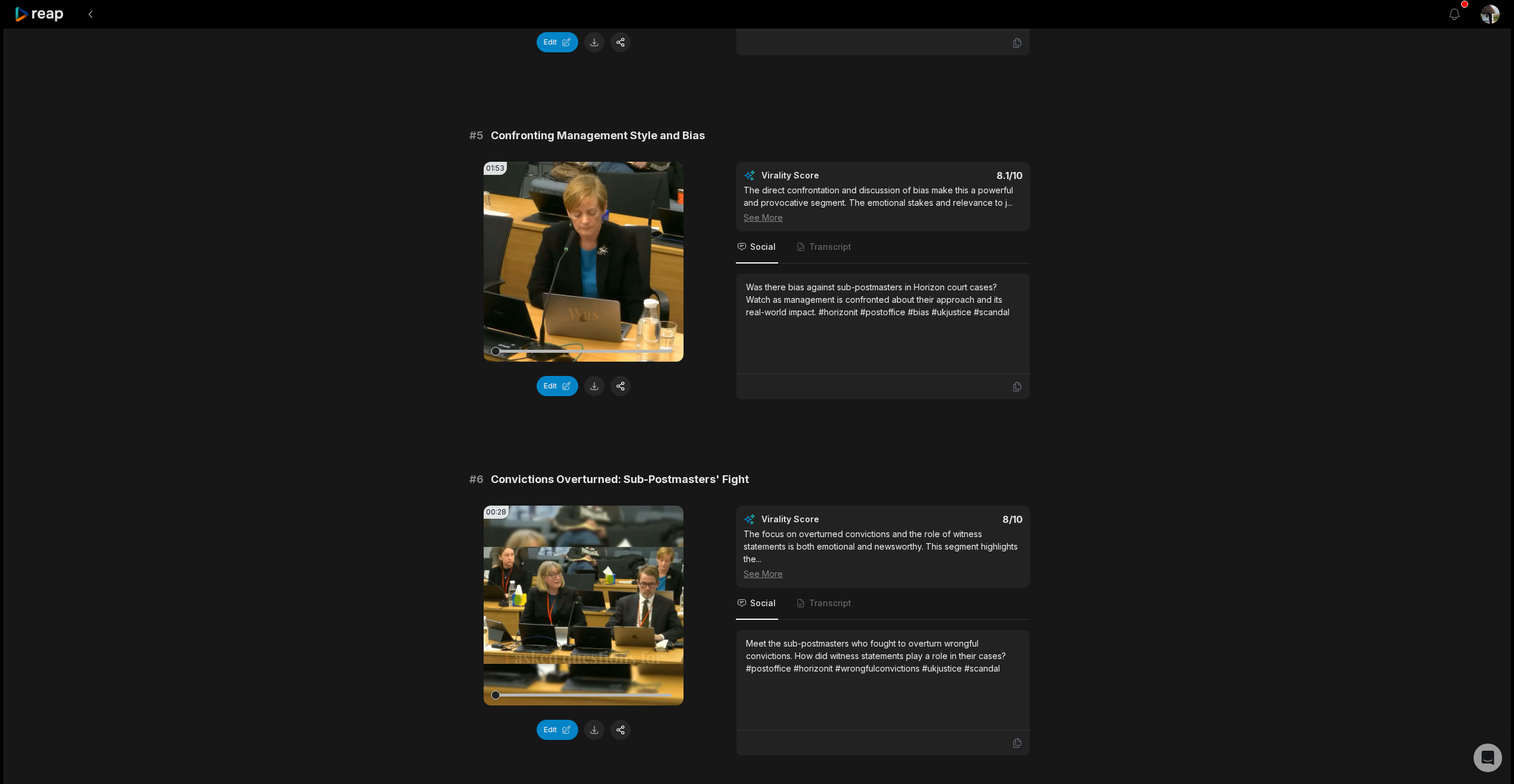
scroll to position [1449, 0]
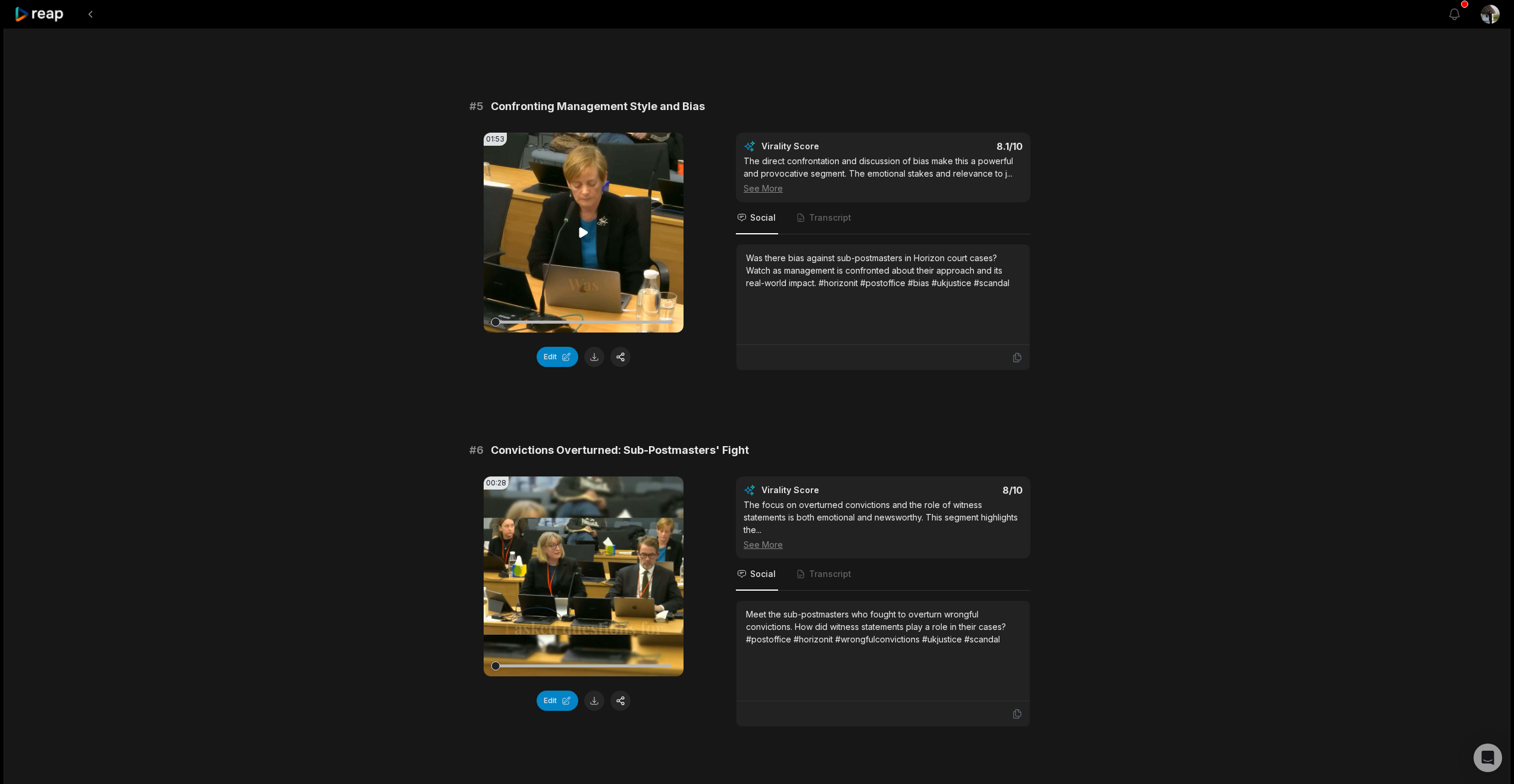
click at [583, 240] on icon at bounding box center [583, 232] width 14 height 14
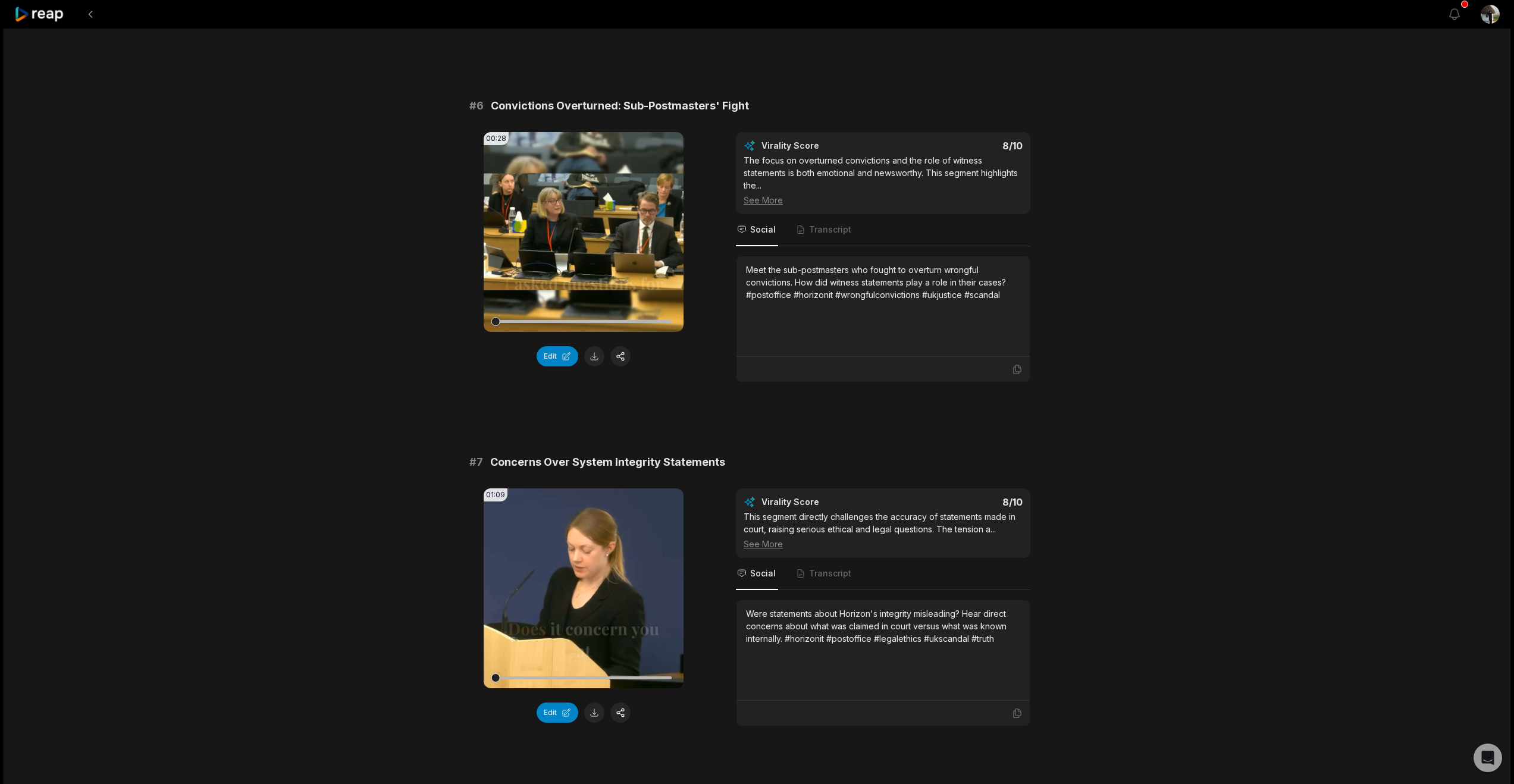
scroll to position [1802, 0]
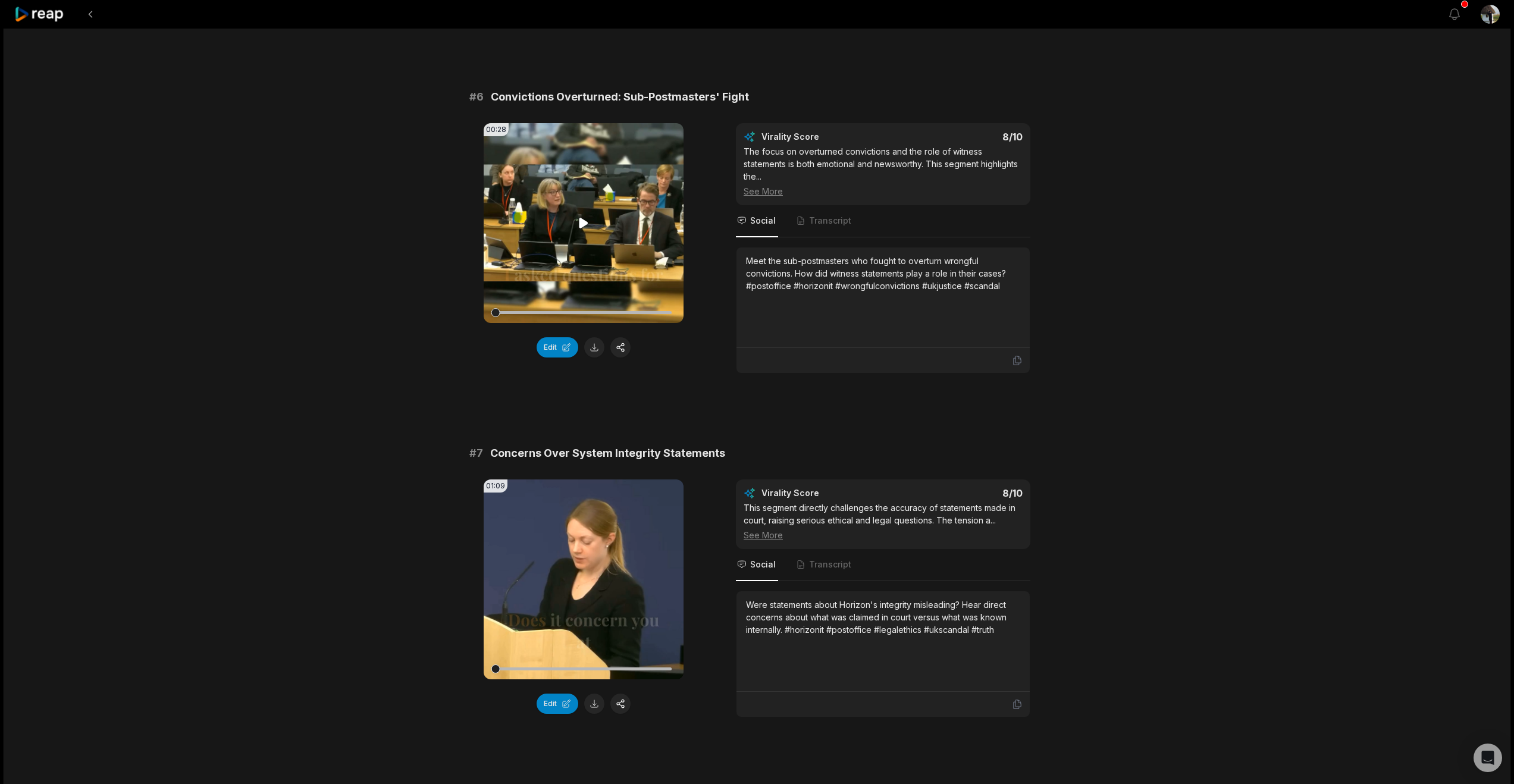
click at [579, 228] on icon at bounding box center [583, 222] width 9 height 10
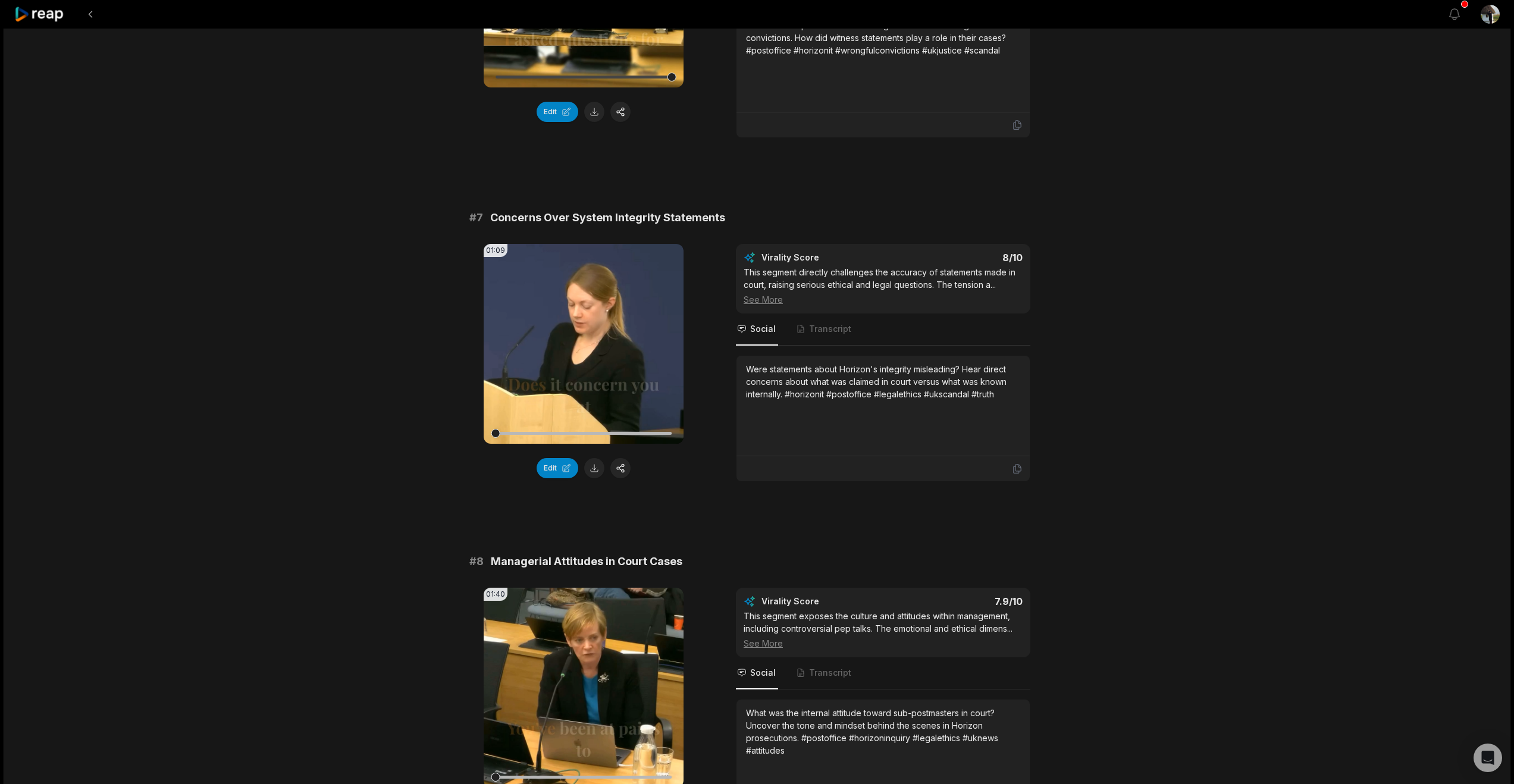
scroll to position [2199, 0]
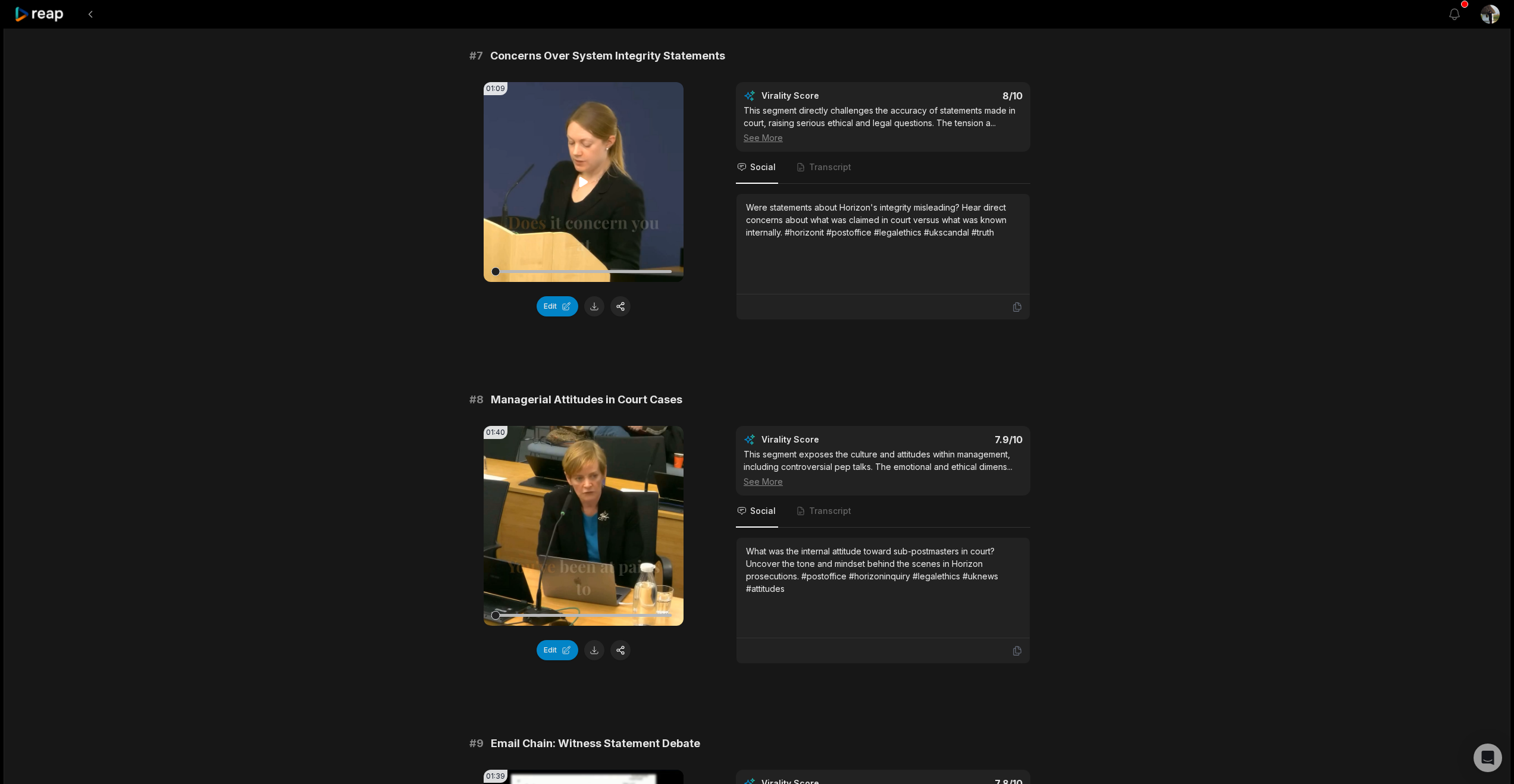
click at [584, 189] on icon at bounding box center [583, 181] width 14 height 14
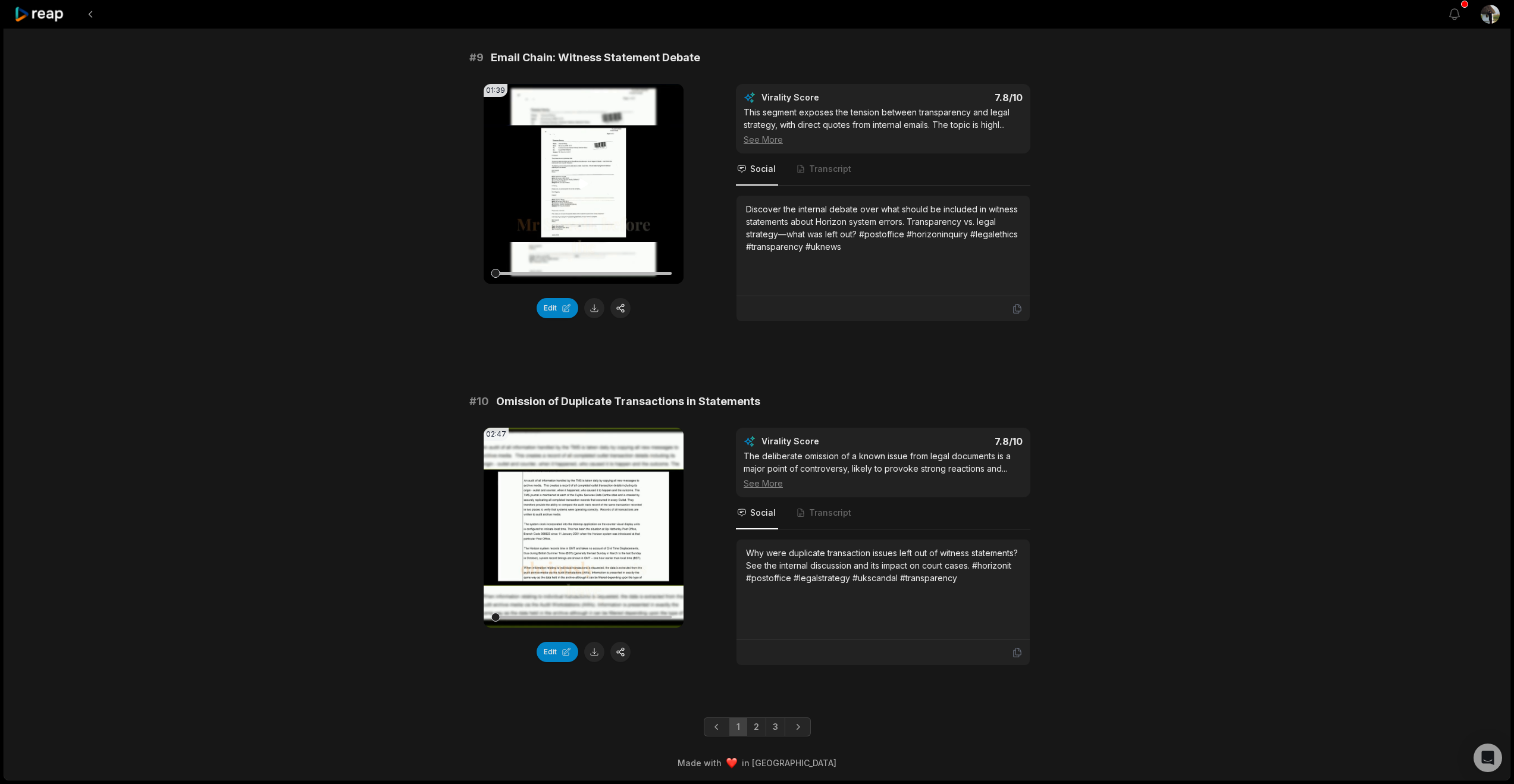
scroll to position [3133, 0]
click at [581, 283] on video "Your browser does not support mp4 format." at bounding box center [584, 184] width 200 height 200
click at [579, 524] on icon at bounding box center [583, 527] width 9 height 10
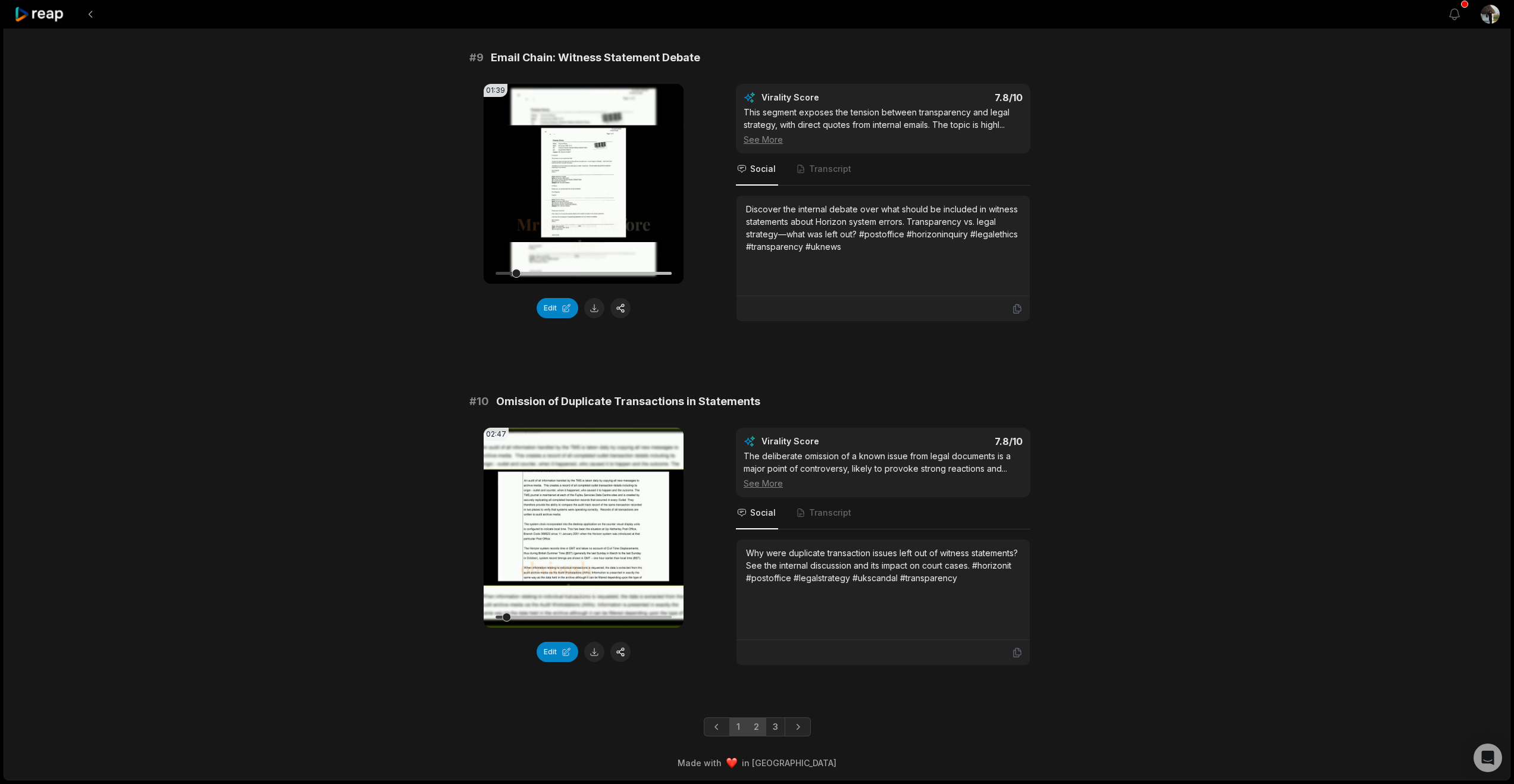
click at [757, 717] on link "2" at bounding box center [756, 726] width 20 height 19
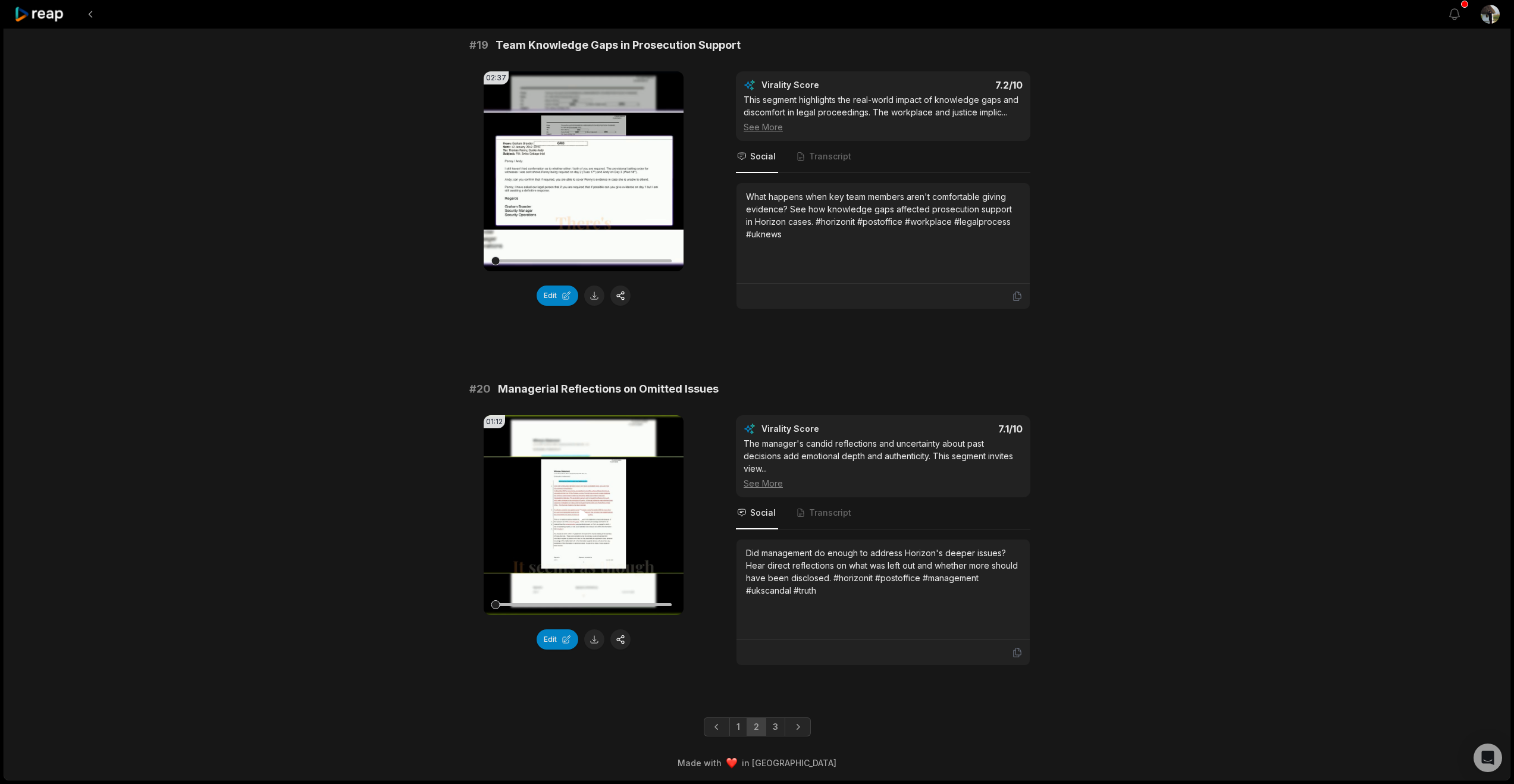
click at [576, 508] on icon at bounding box center [583, 515] width 14 height 14
click at [42, 20] on icon at bounding box center [40, 14] width 51 height 16
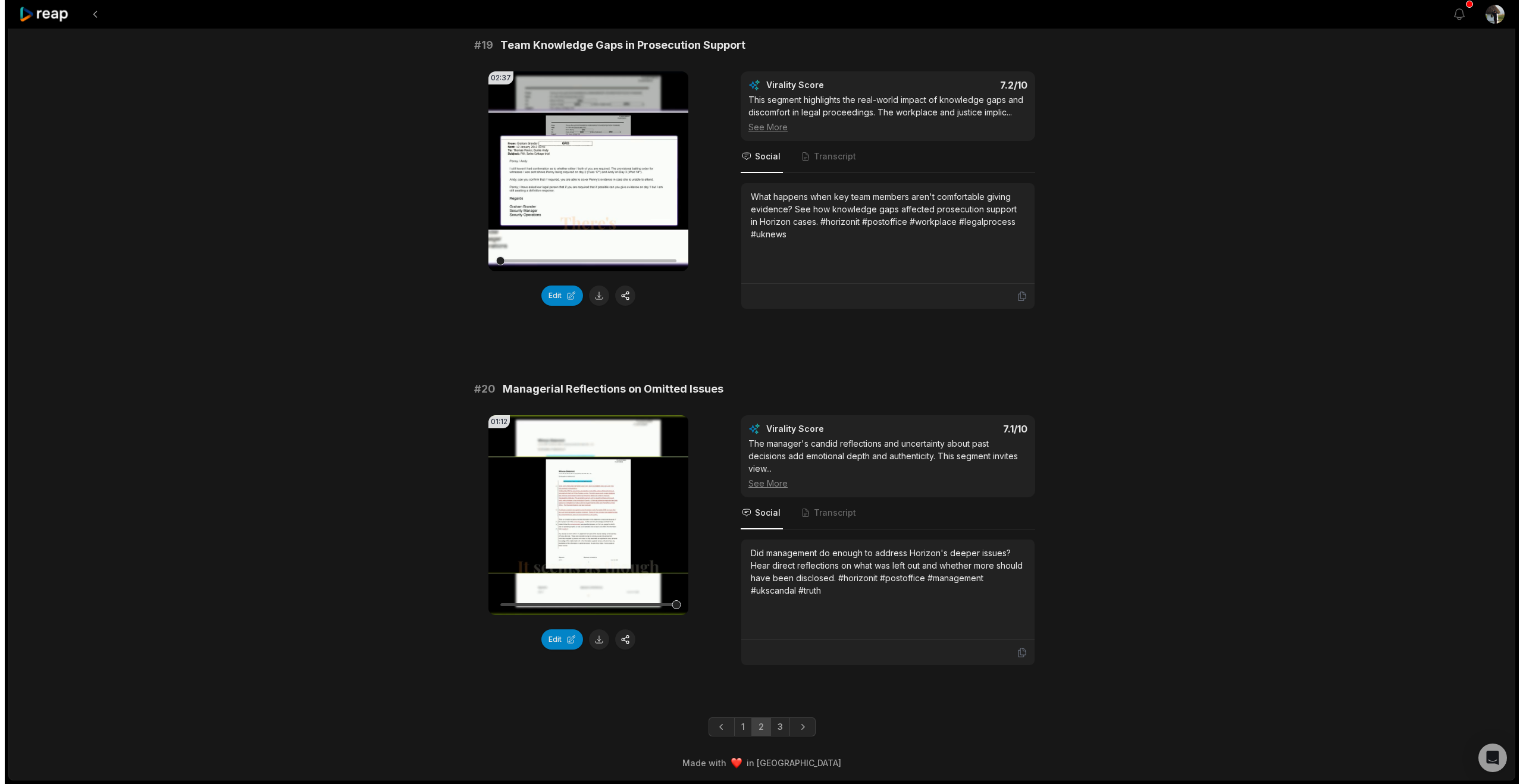
scroll to position [11, 0]
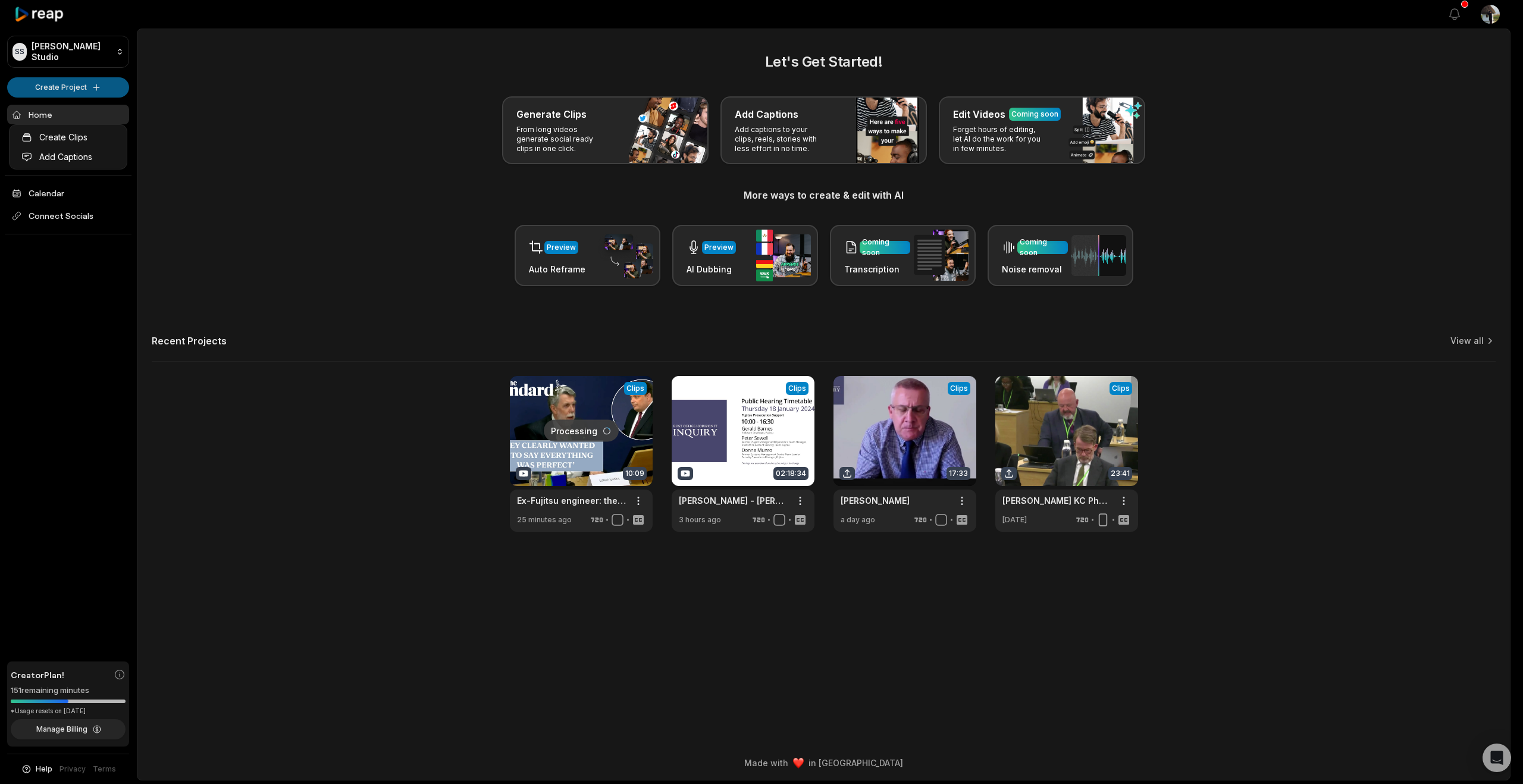
click at [79, 107] on html "SS Stuart's Studio Create Project Home Projects Brand template Calendar Connect…" at bounding box center [762, 392] width 1523 height 784
click at [72, 139] on link "Create Clips" at bounding box center [68, 137] width 112 height 20
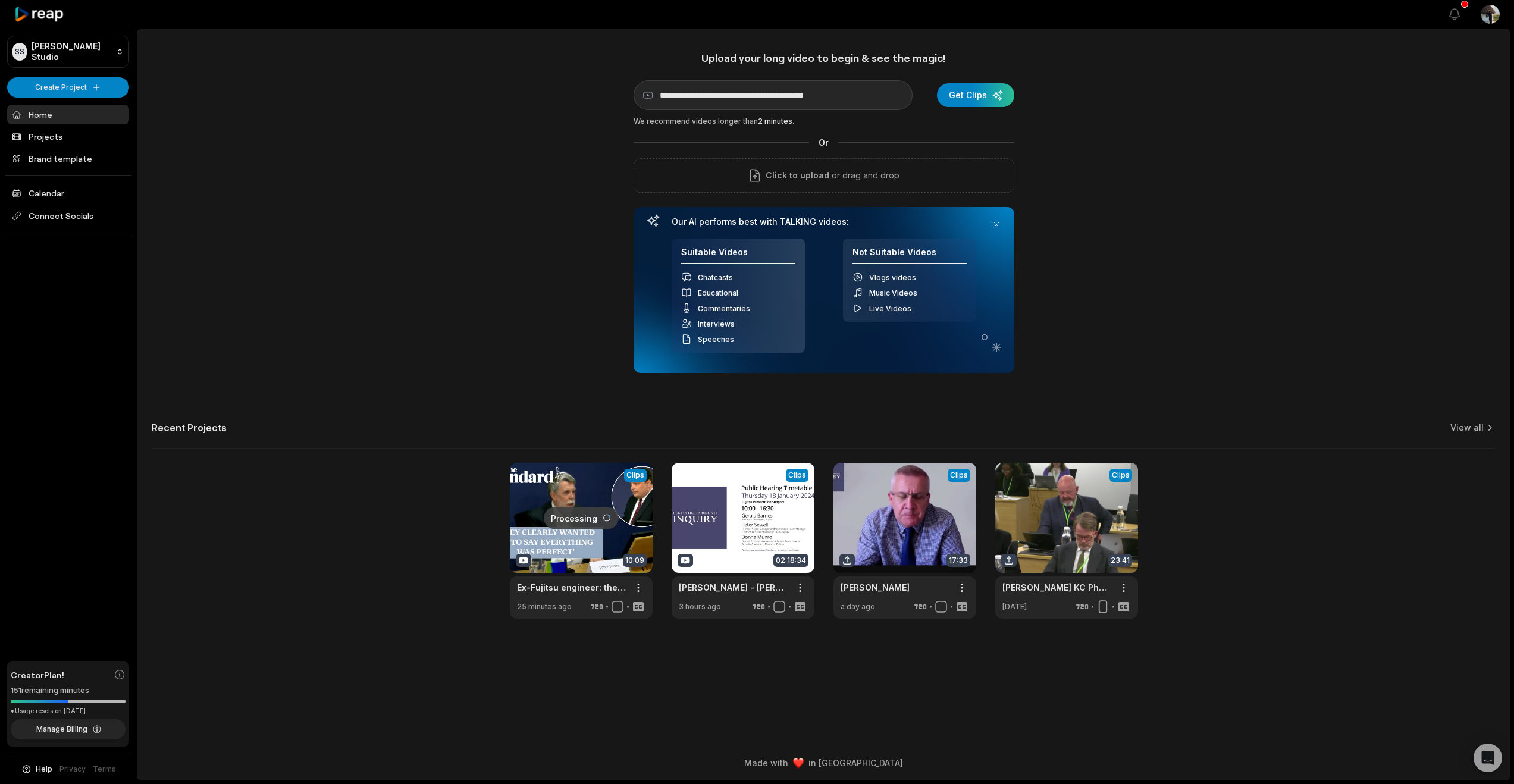
scroll to position [11, 0]
type input "**********"
click at [979, 101] on div "submit" at bounding box center [976, 94] width 77 height 24
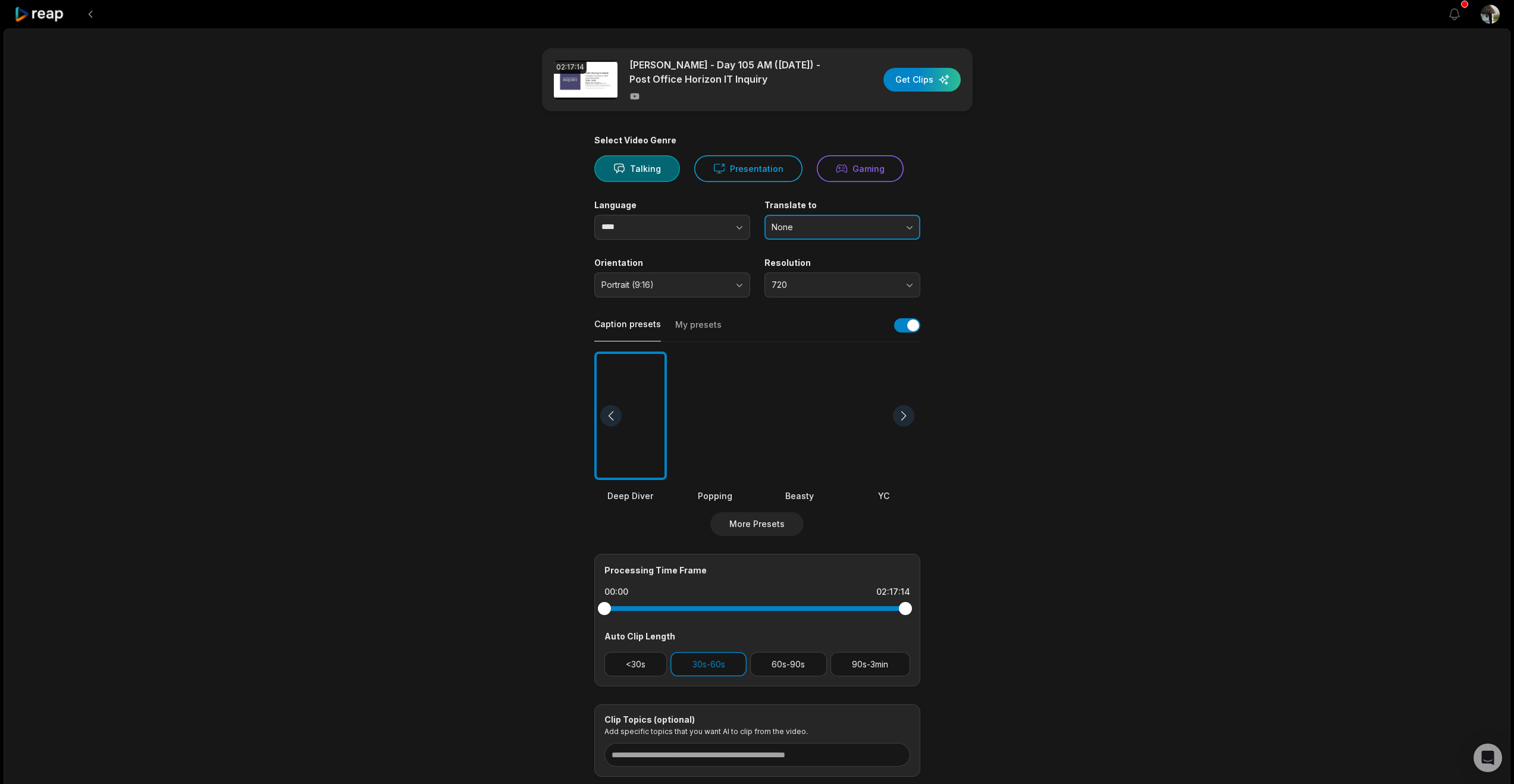
click at [899, 240] on button "None" at bounding box center [842, 227] width 156 height 25
click at [735, 233] on icon "button" at bounding box center [739, 227] width 12 height 12
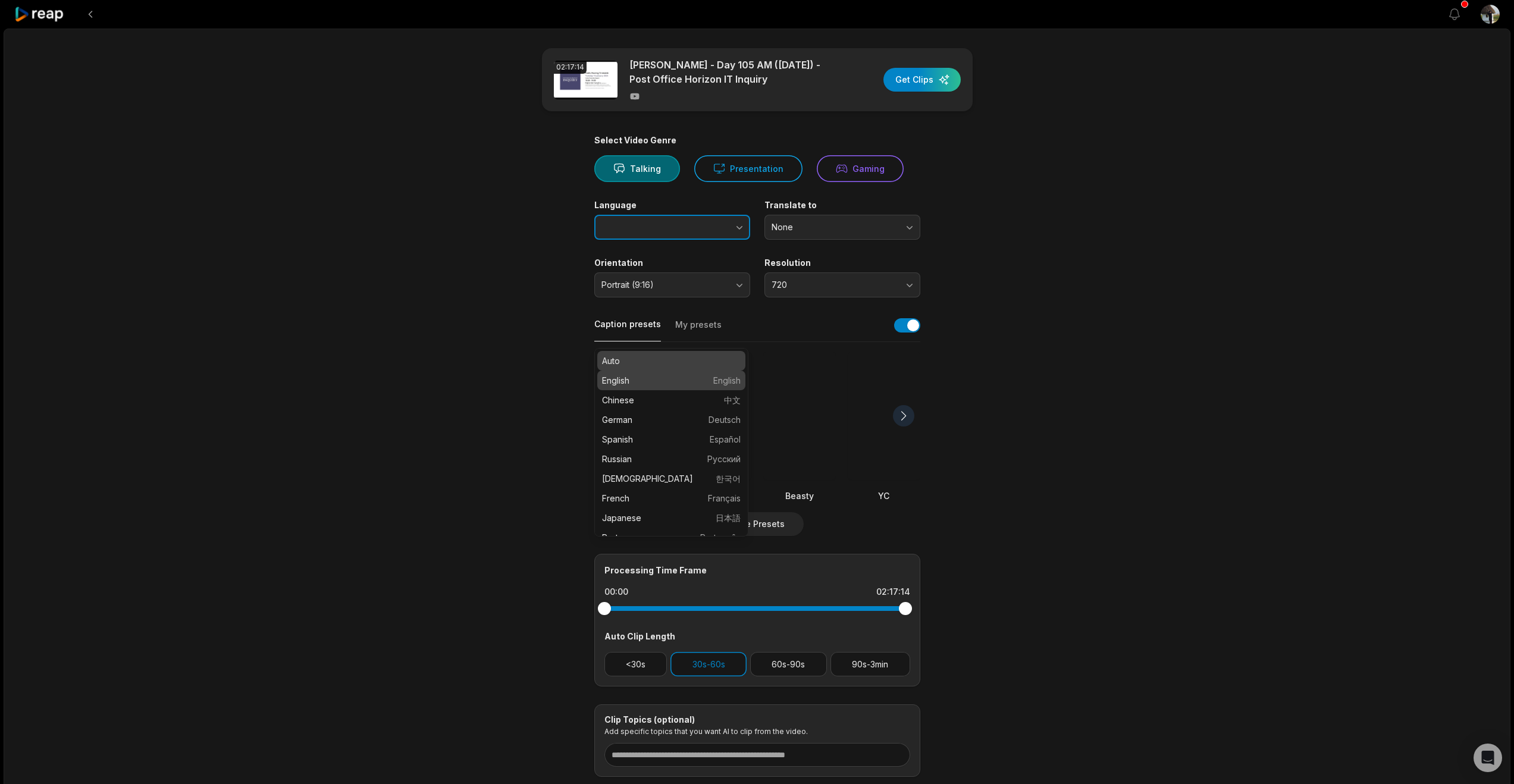
type input "*******"
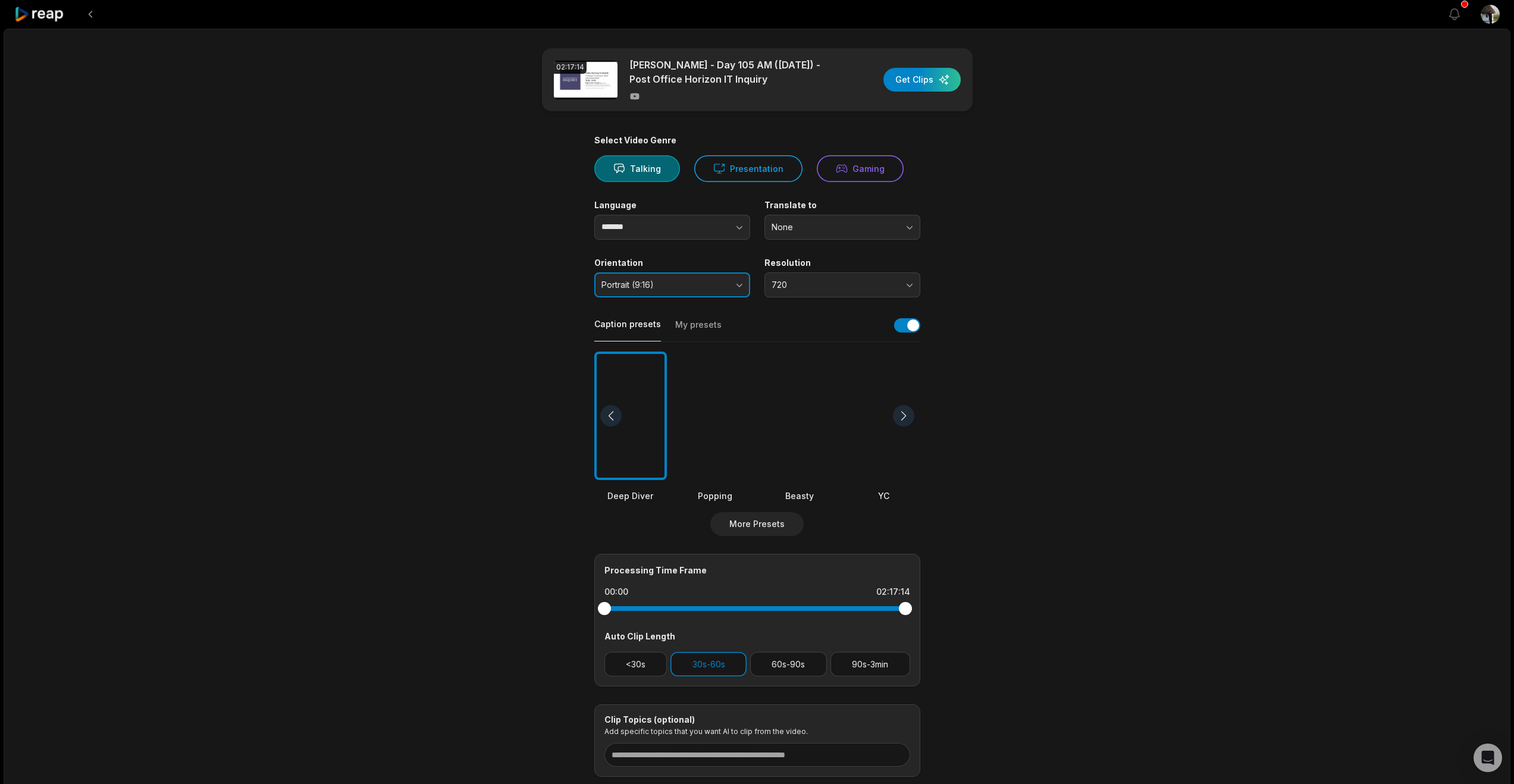
click at [734, 298] on button "Portrait (9:16)" at bounding box center [672, 284] width 156 height 25
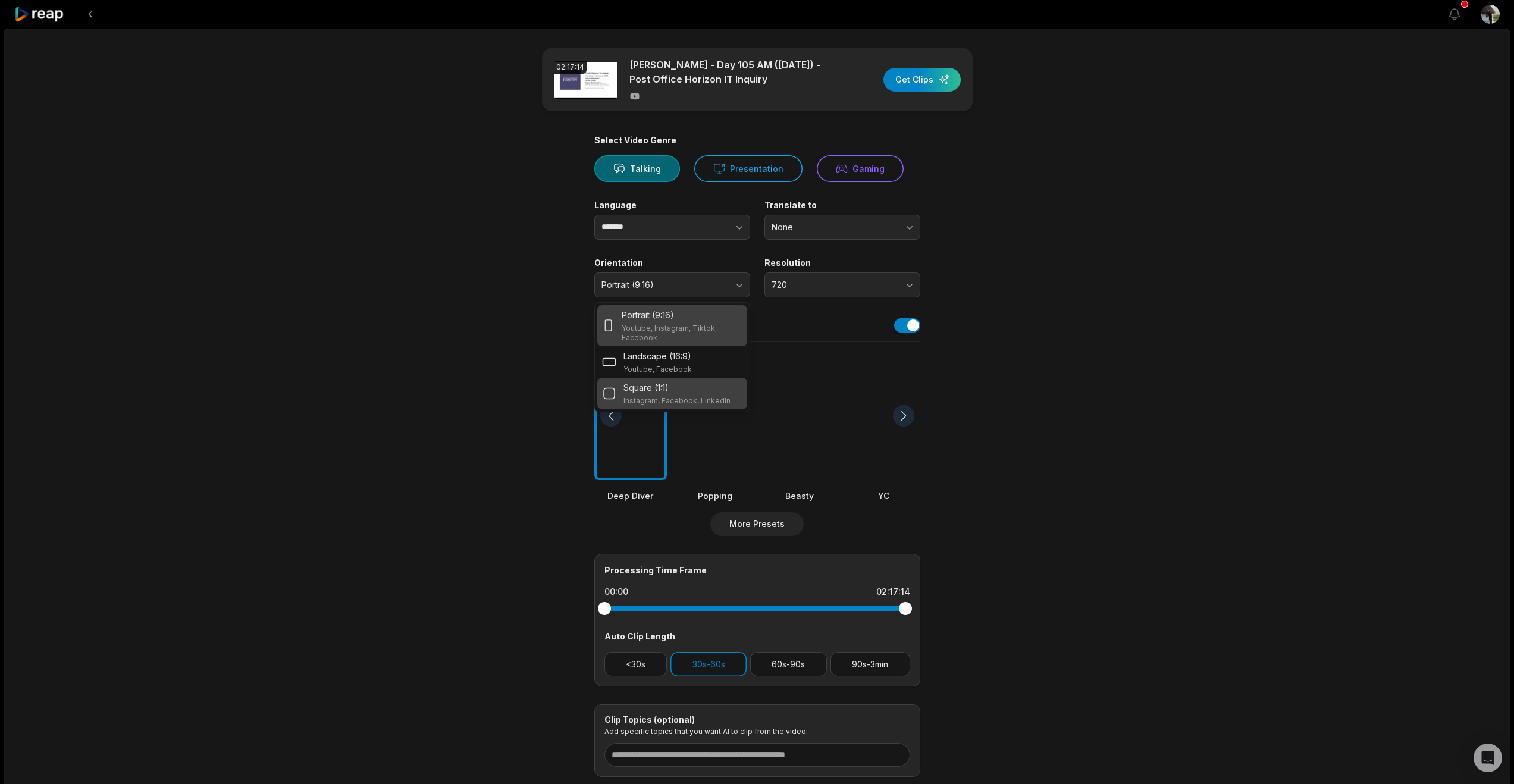
click at [679, 405] on p "Instagram, Facebook, LinkedIn" at bounding box center [677, 401] width 107 height 9
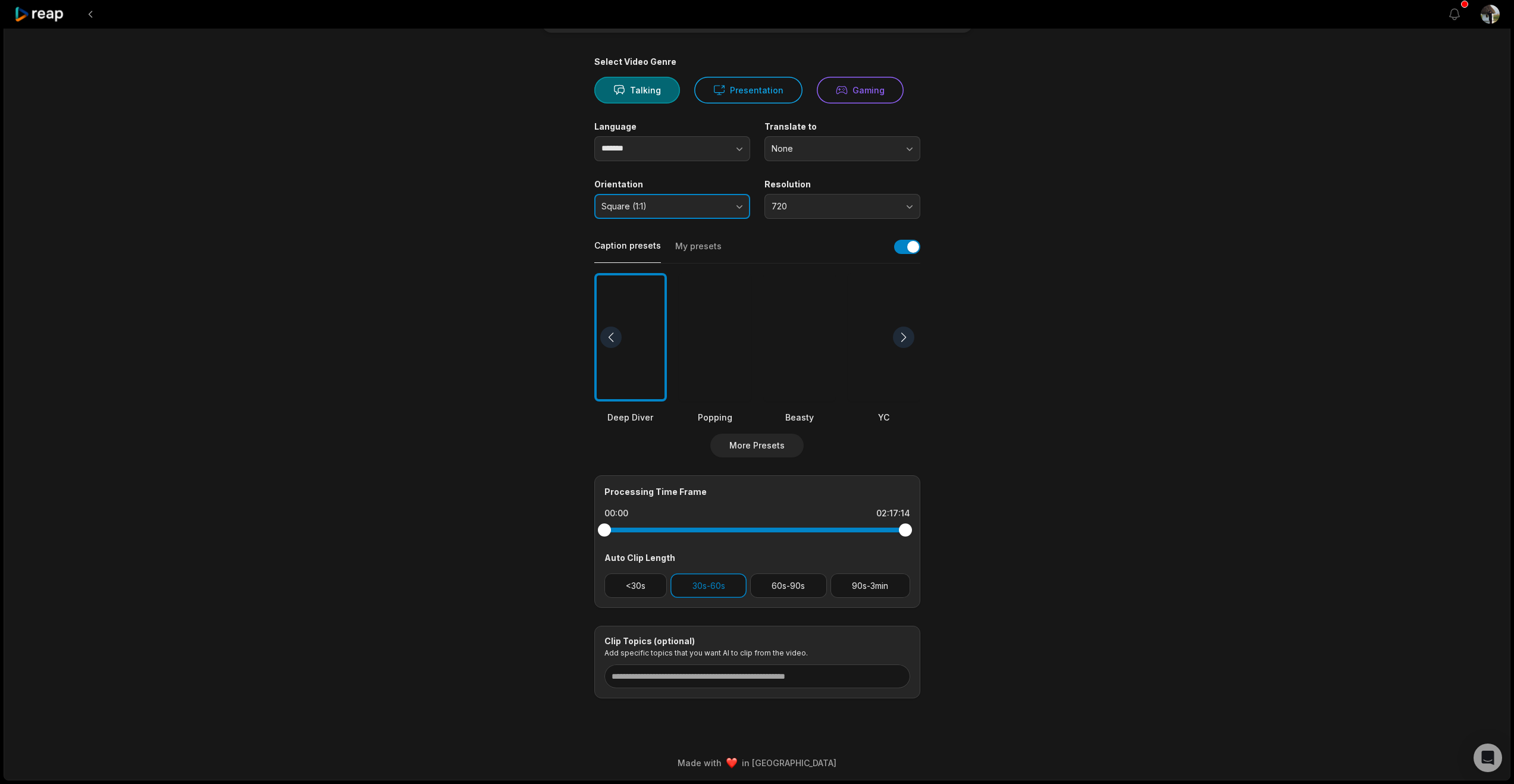
scroll to position [101, 0]
click at [902, 348] on div at bounding box center [903, 337] width 22 height 22
click at [800, 402] on div at bounding box center [800, 337] width 73 height 129
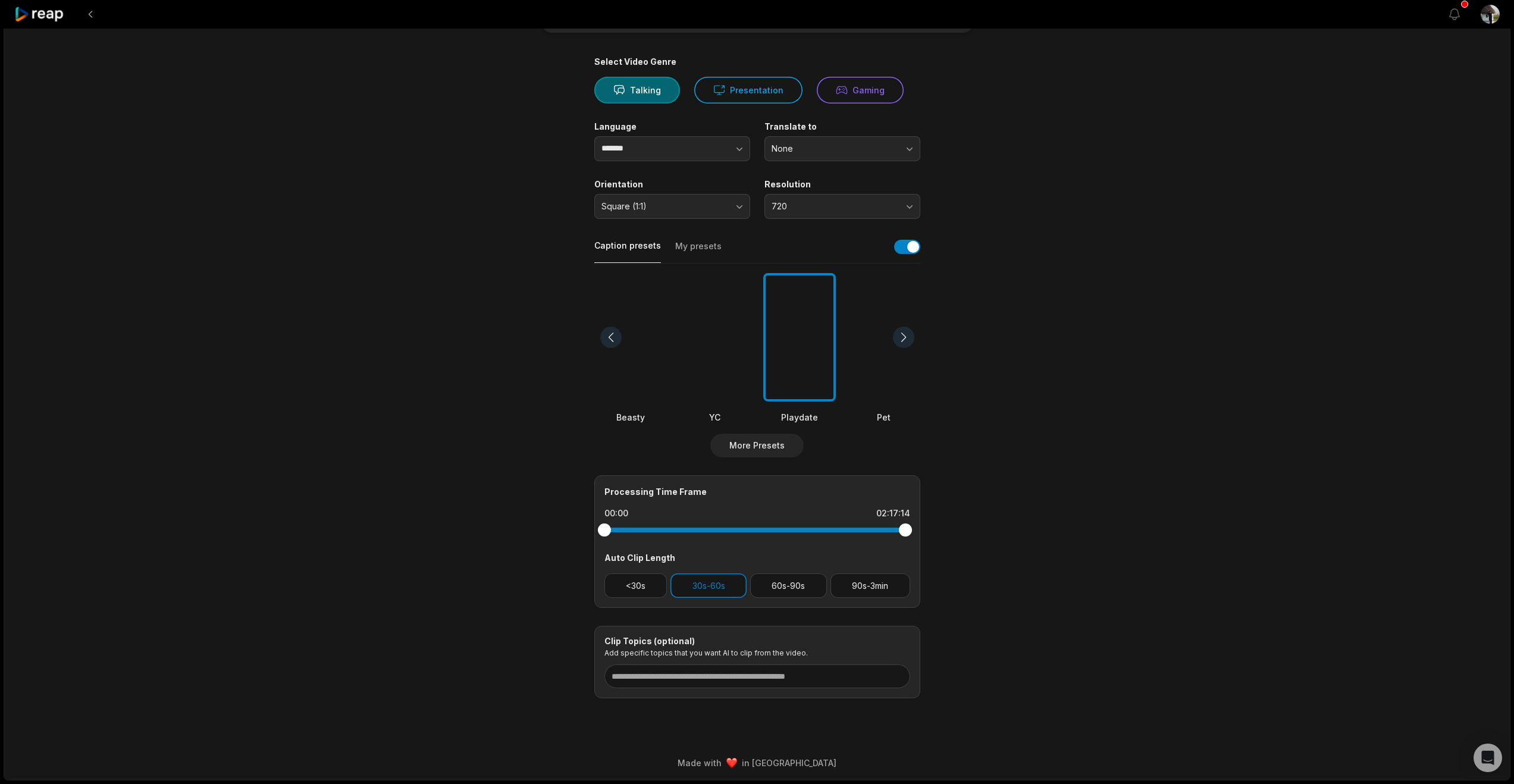
scroll to position [264, 0]
click at [869, 573] on button "90s-3min" at bounding box center [870, 586] width 79 height 25
click at [721, 573] on button "30s-60s" at bounding box center [709, 586] width 77 height 25
click at [633, 664] on input at bounding box center [758, 675] width 306 height 24
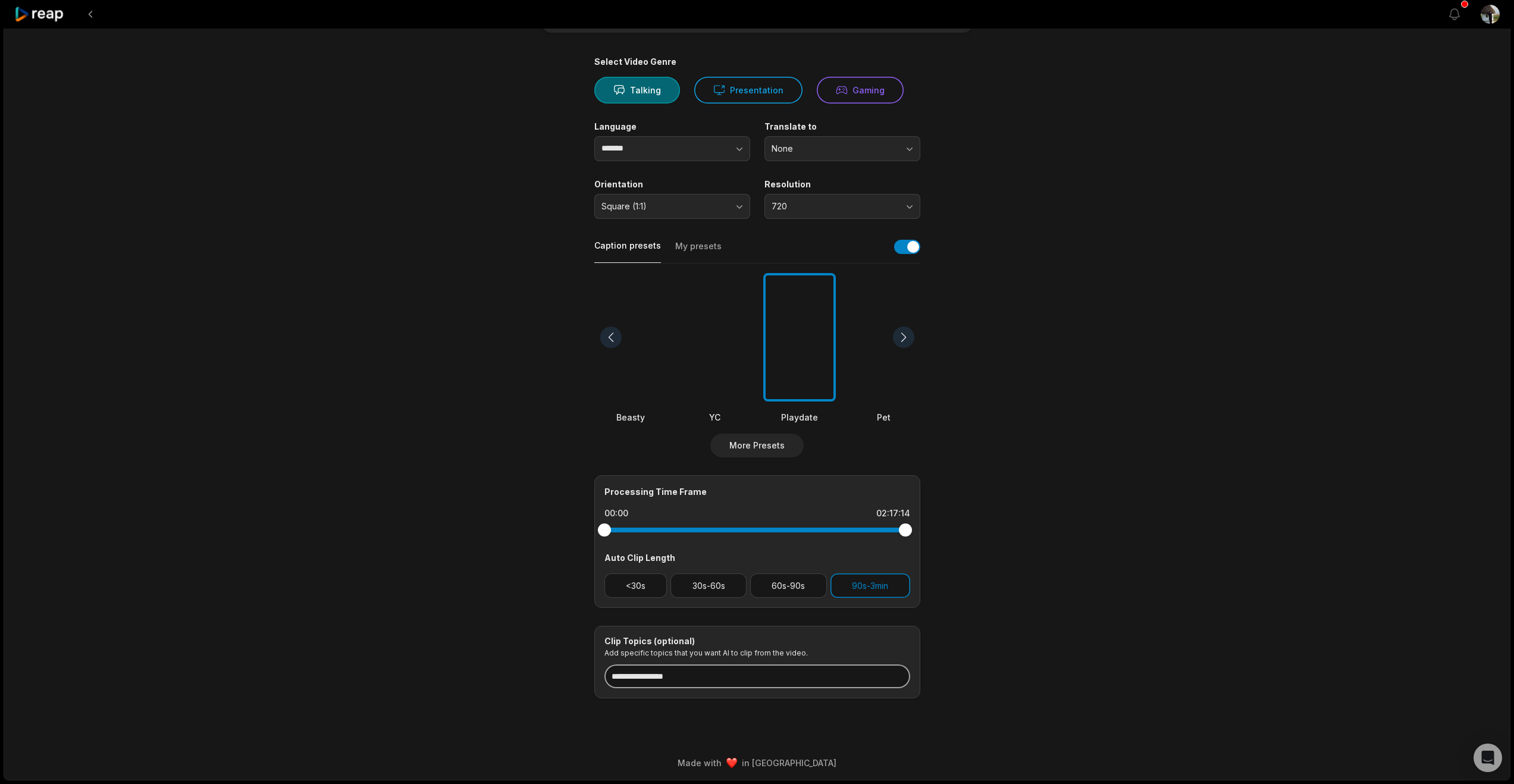
click at [685, 664] on input "**********" at bounding box center [758, 675] width 306 height 24
click at [719, 664] on input "**********" at bounding box center [758, 675] width 306 height 24
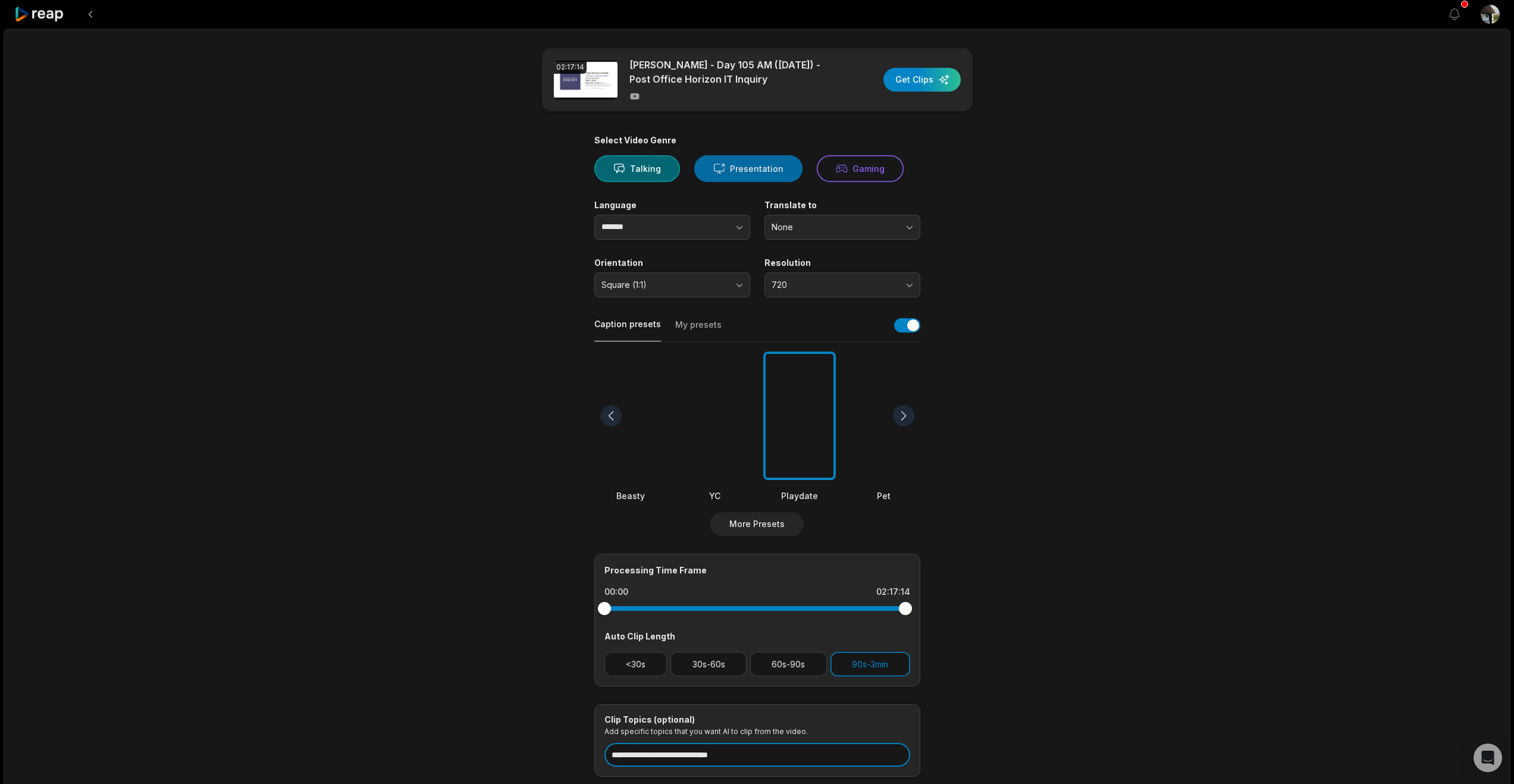
type input "**********"
click at [779, 182] on button "Presentation" at bounding box center [748, 168] width 109 height 26
click at [908, 92] on div "button" at bounding box center [922, 79] width 77 height 24
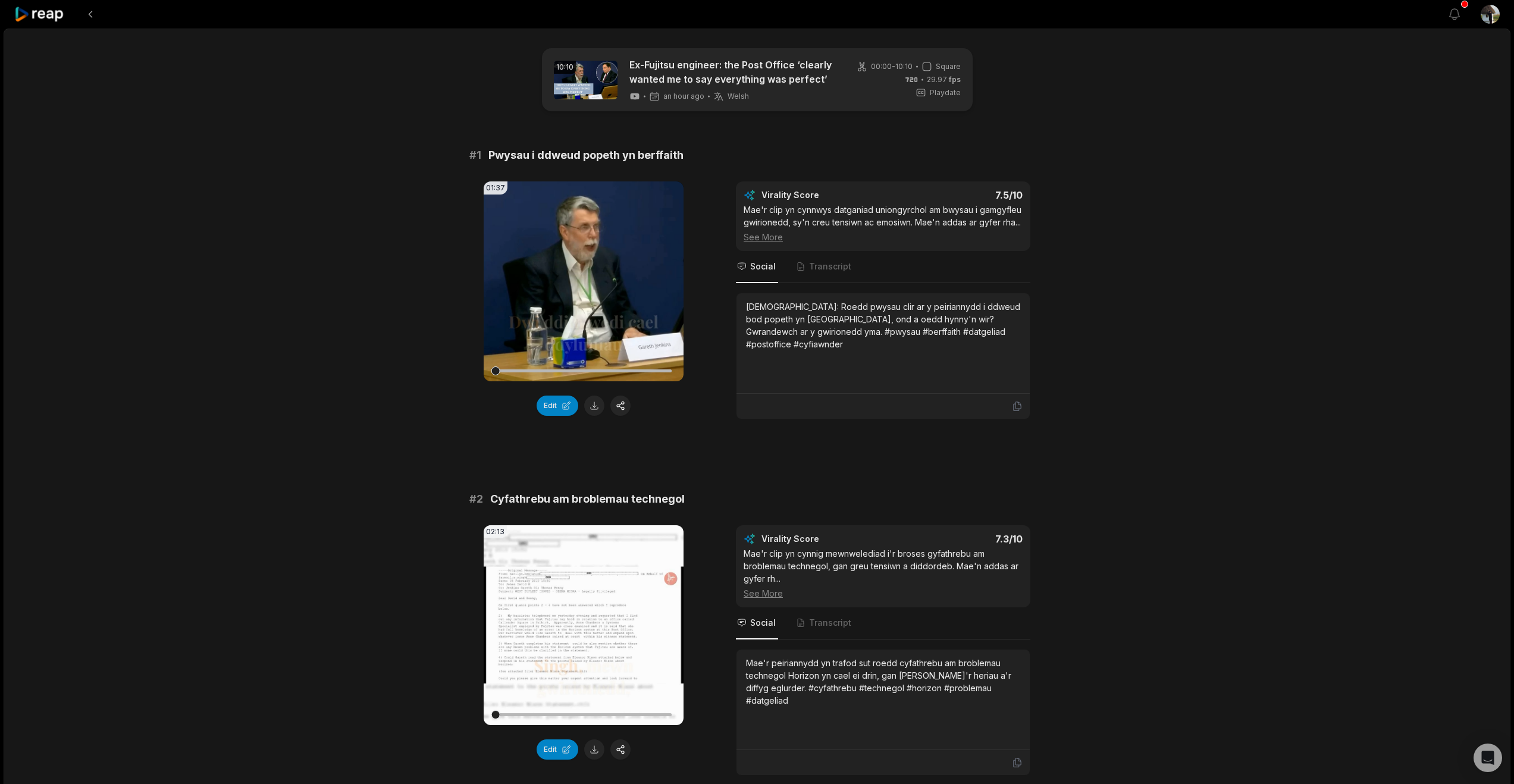
click at [749, 101] on span "Welsh" at bounding box center [738, 96] width 22 height 9
click at [36, 18] on icon at bounding box center [40, 14] width 51 height 16
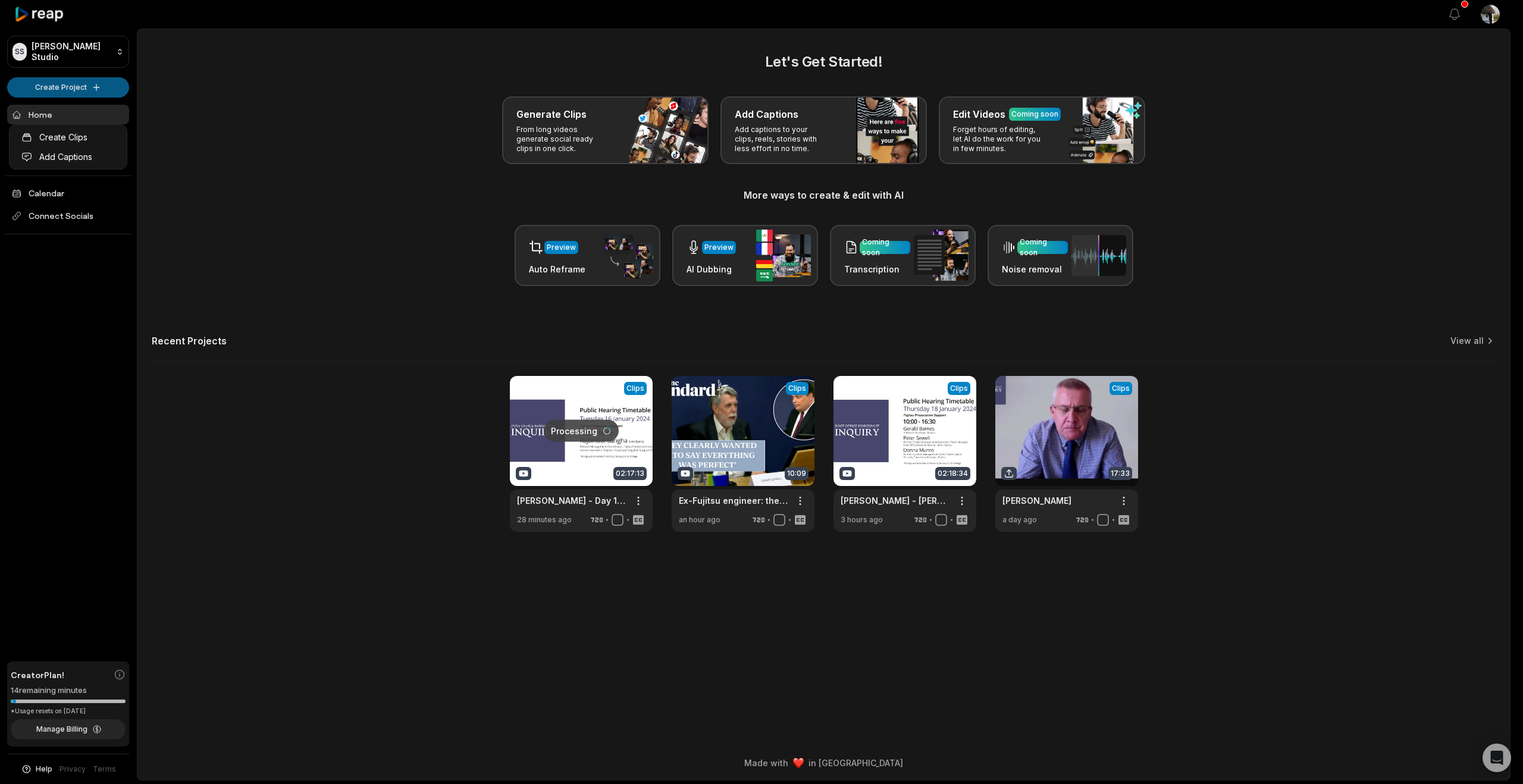
click at [51, 105] on html "[PERSON_NAME] Studio Create Project Home Projects Brand template Calendar Conne…" at bounding box center [762, 392] width 1523 height 784
click at [57, 142] on link "Create Clips" at bounding box center [68, 137] width 112 height 20
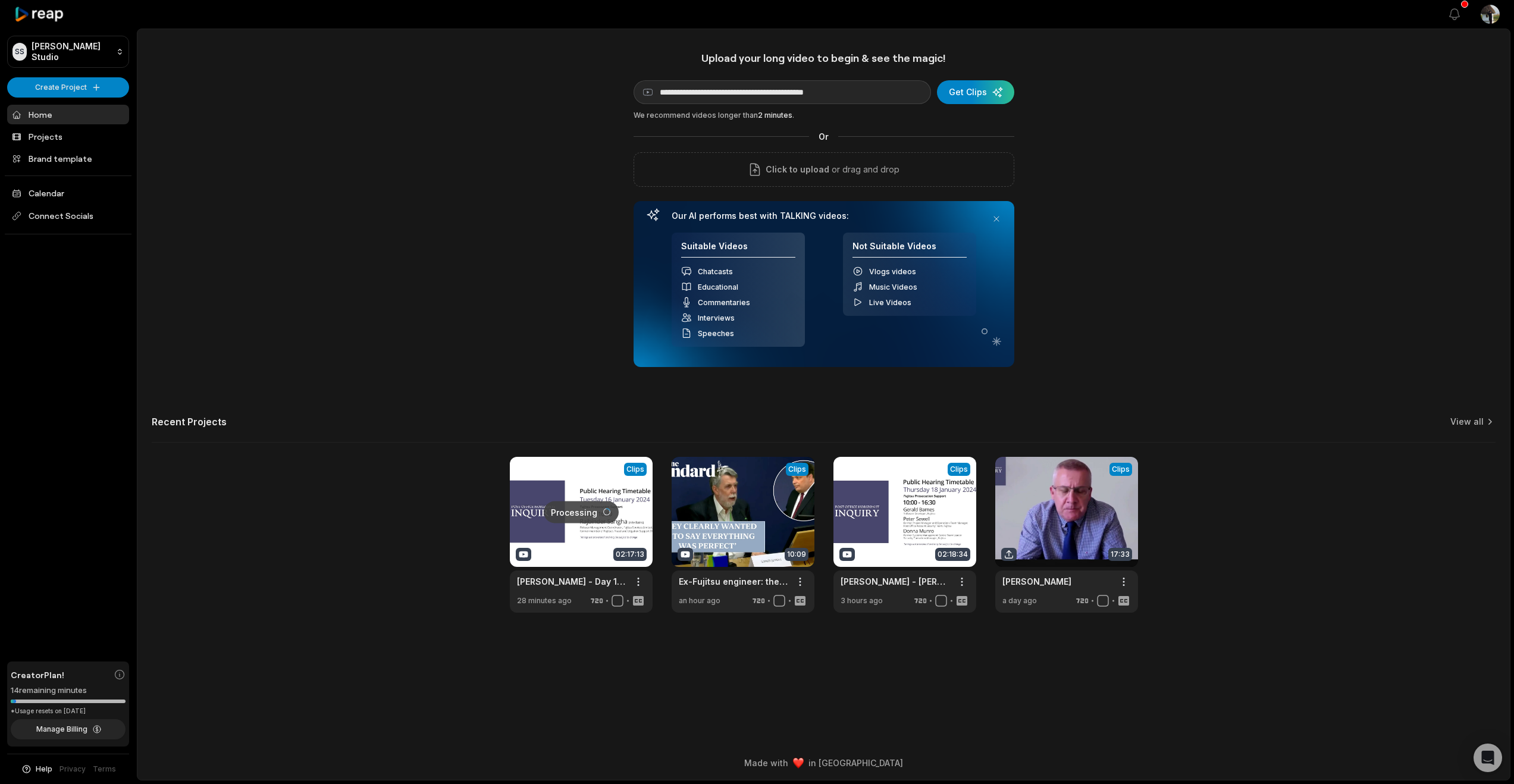
scroll to position [0, 31]
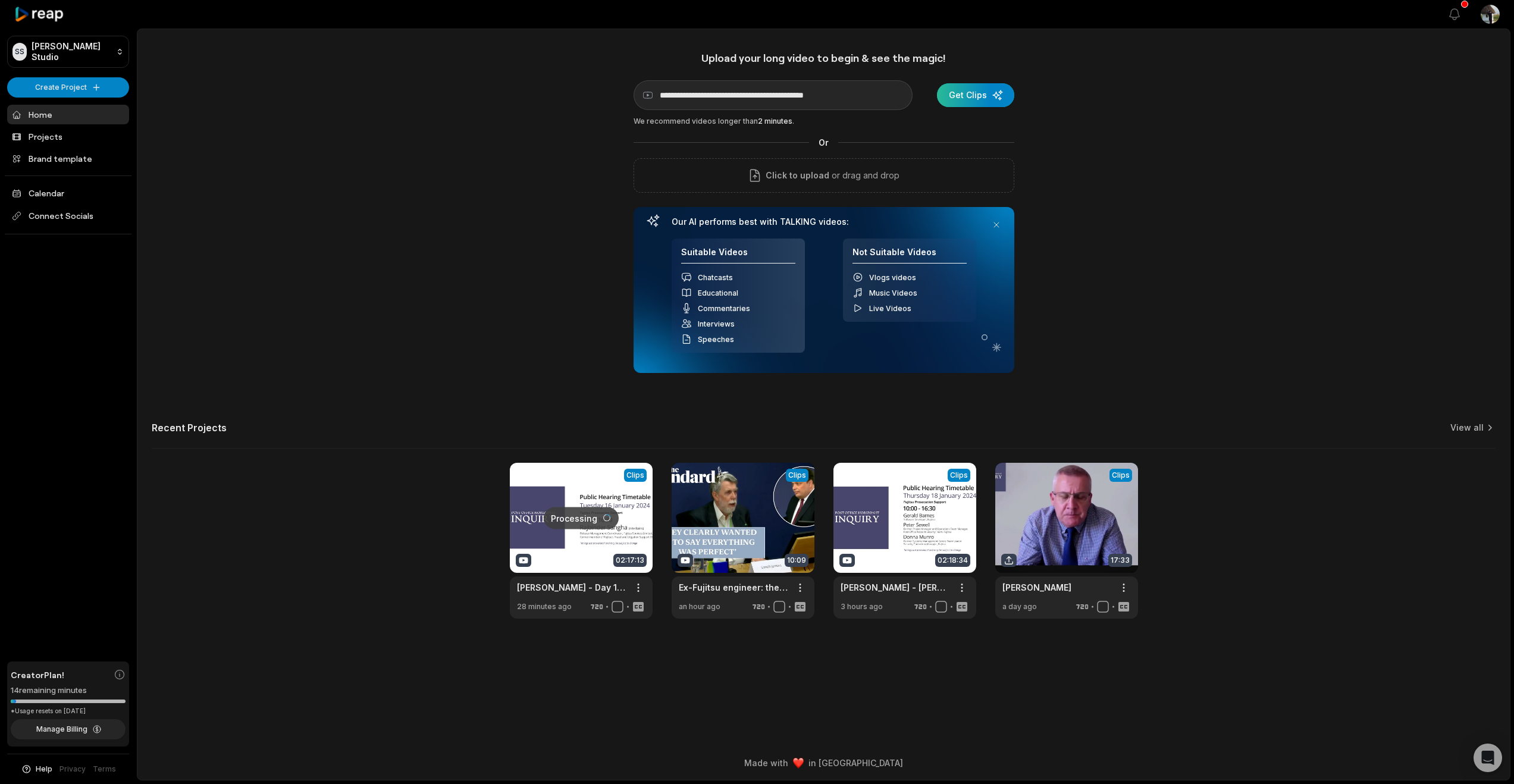
type input "**********"
click at [963, 107] on div "submit" at bounding box center [976, 94] width 77 height 24
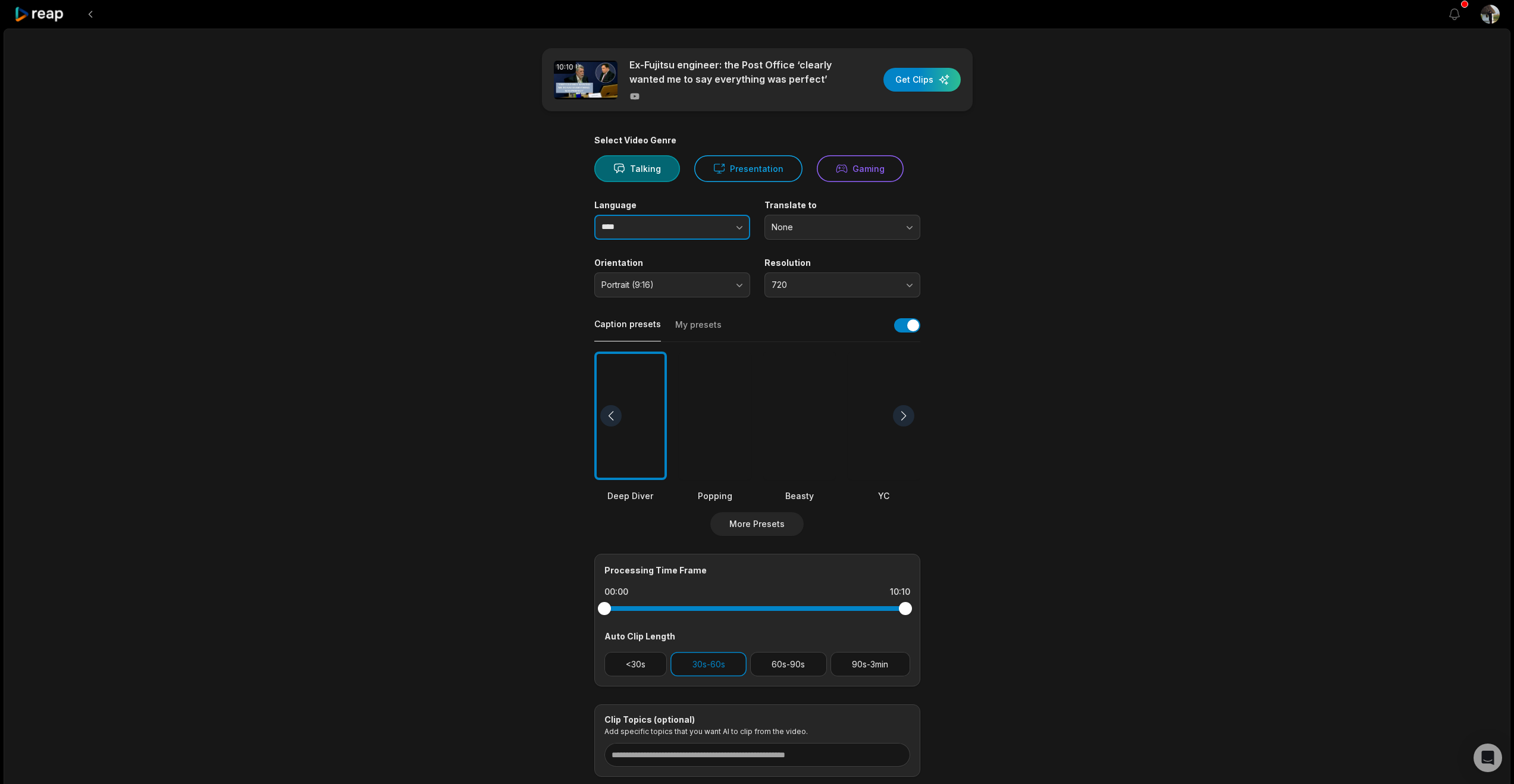
click at [733, 233] on icon "button" at bounding box center [739, 227] width 12 height 12
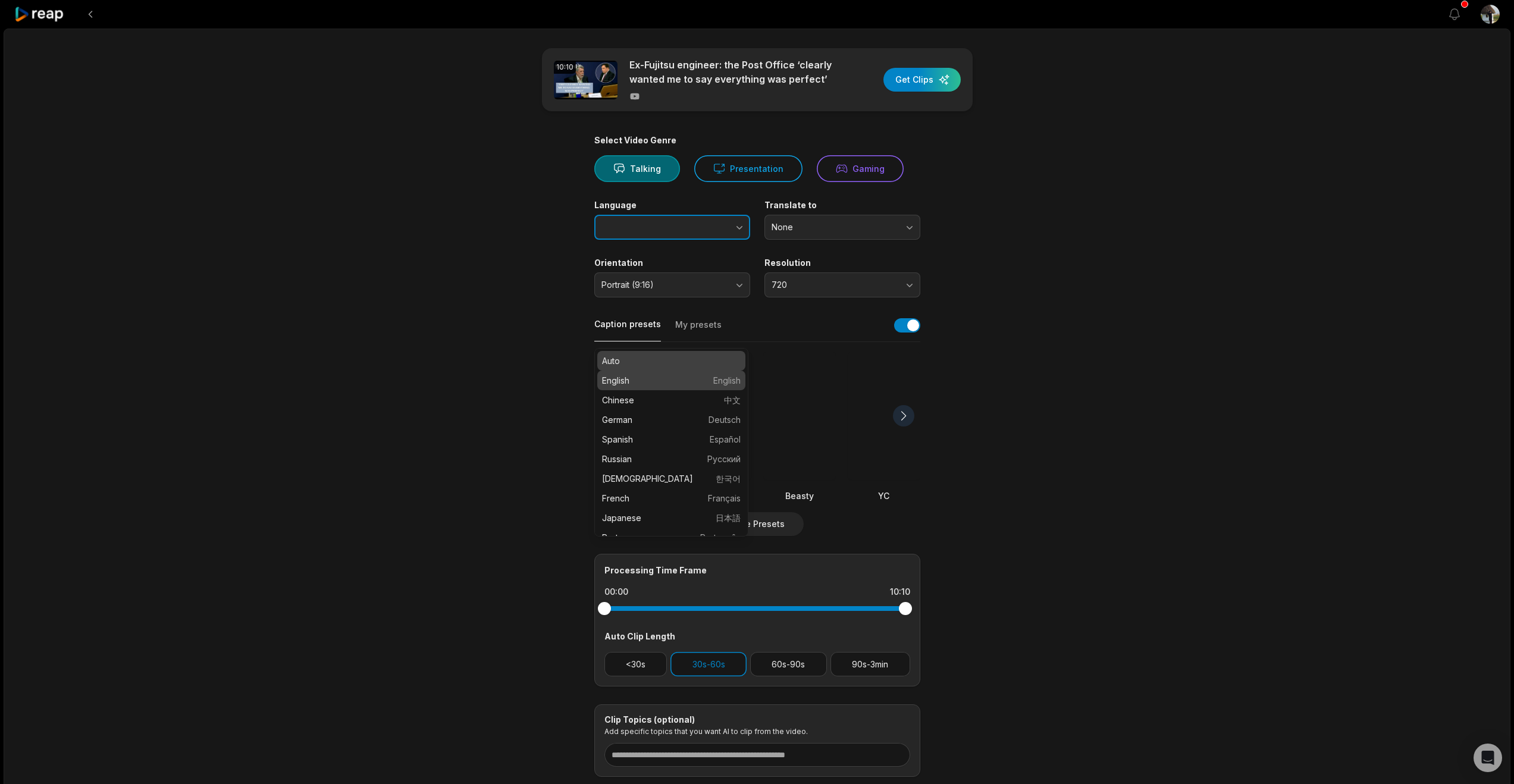
type input "*******"
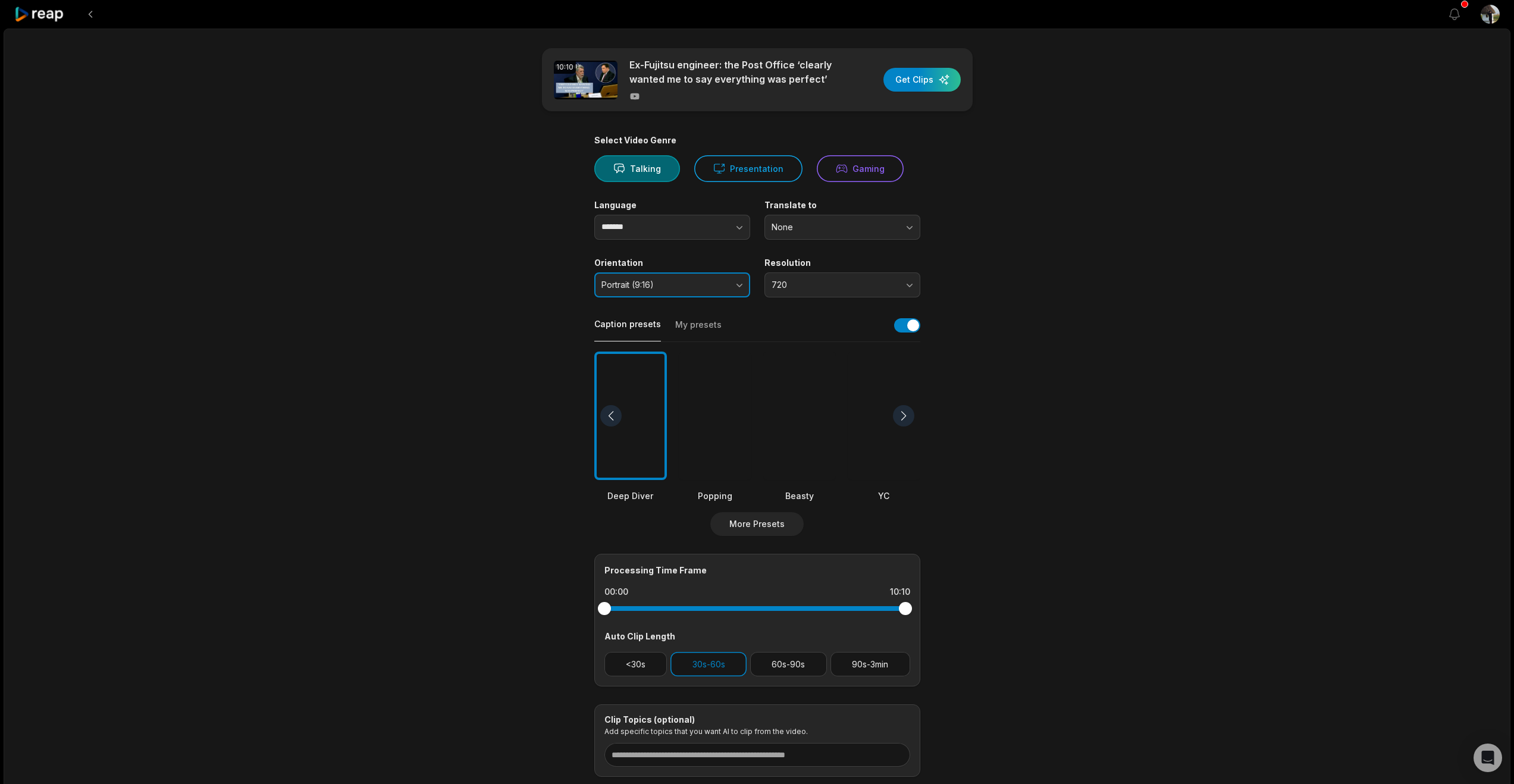
click at [734, 298] on button "Portrait (9:16)" at bounding box center [672, 284] width 156 height 25
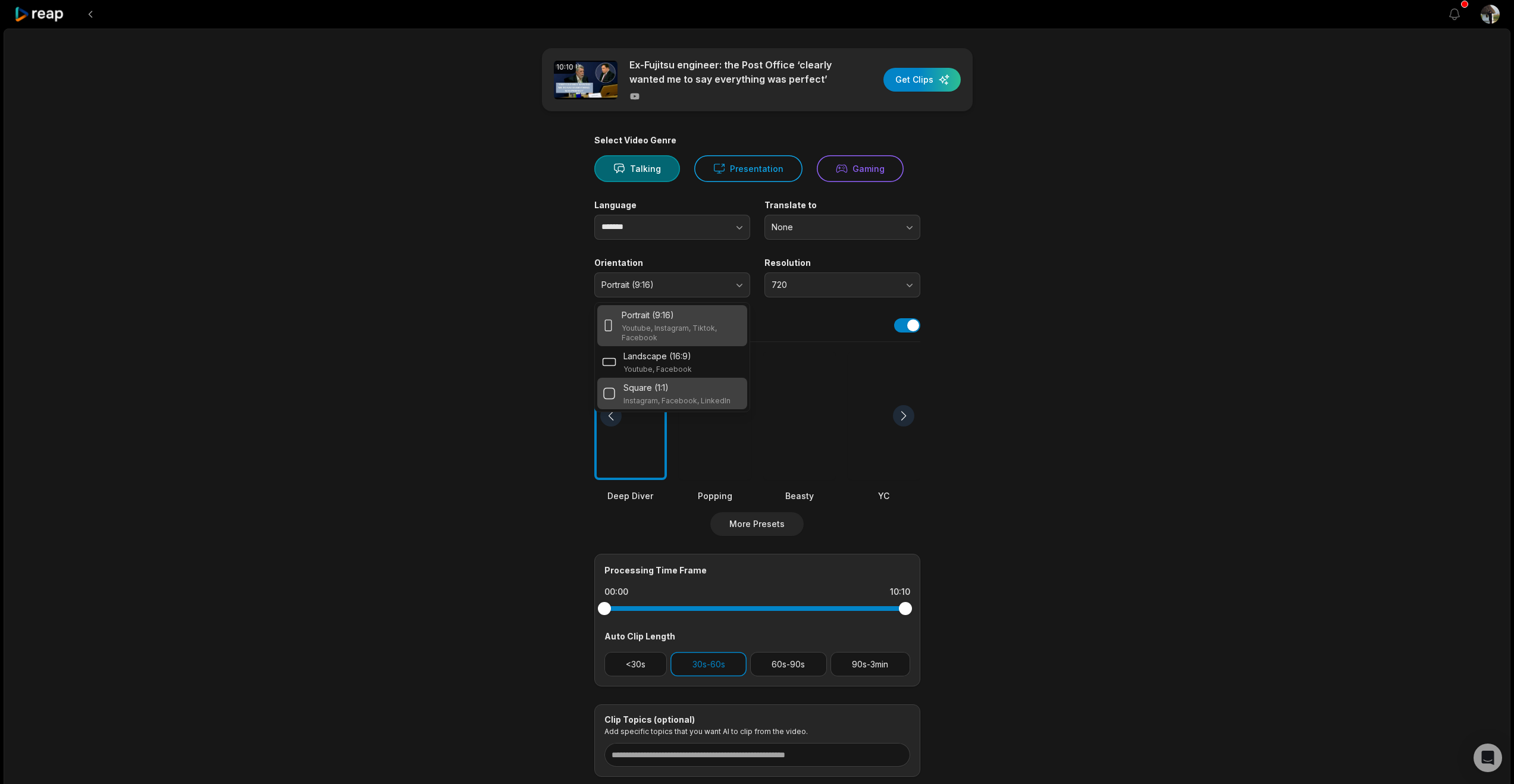
click at [690, 405] on p "Instagram, Facebook, LinkedIn" at bounding box center [677, 401] width 107 height 9
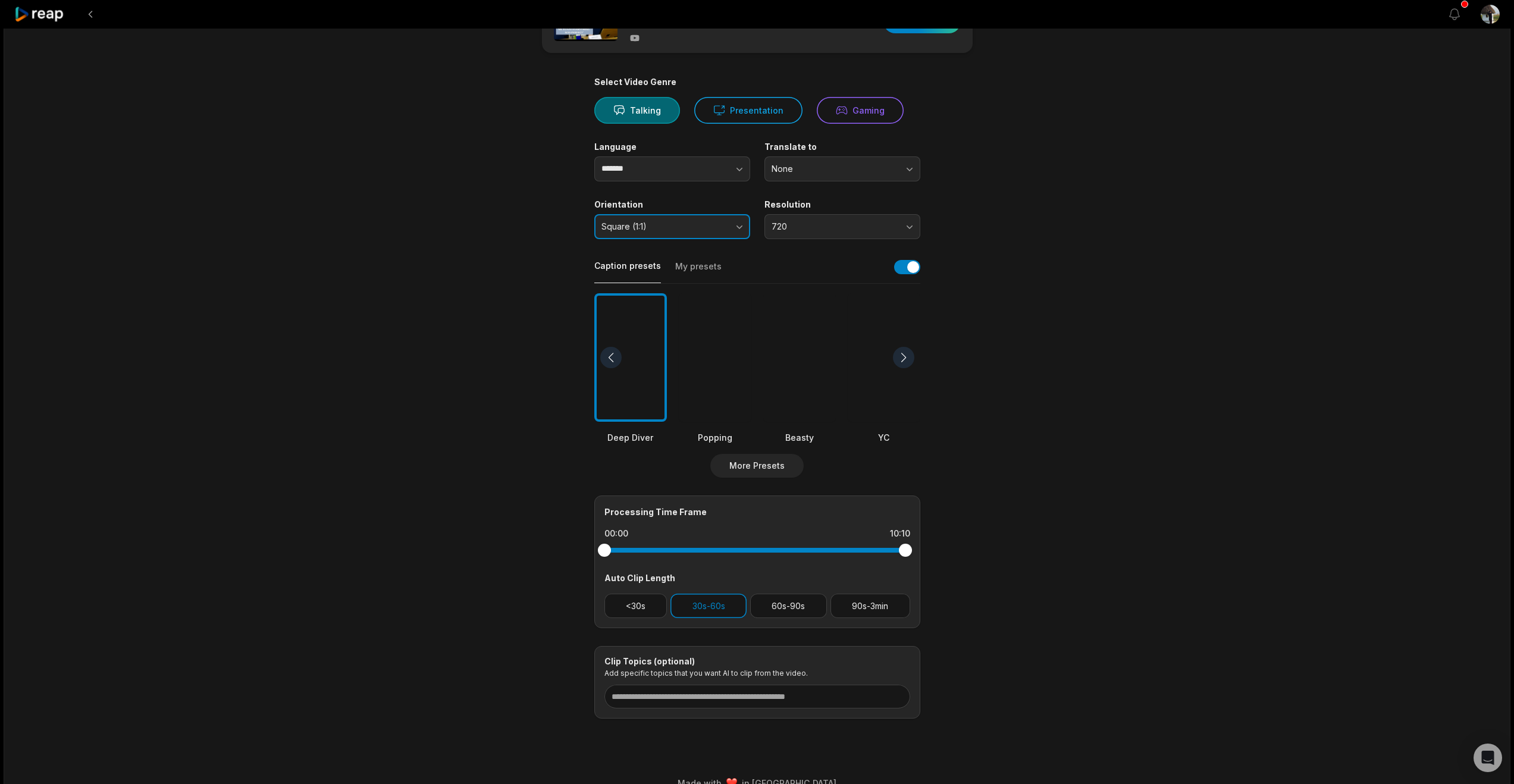
scroll to position [78, 0]
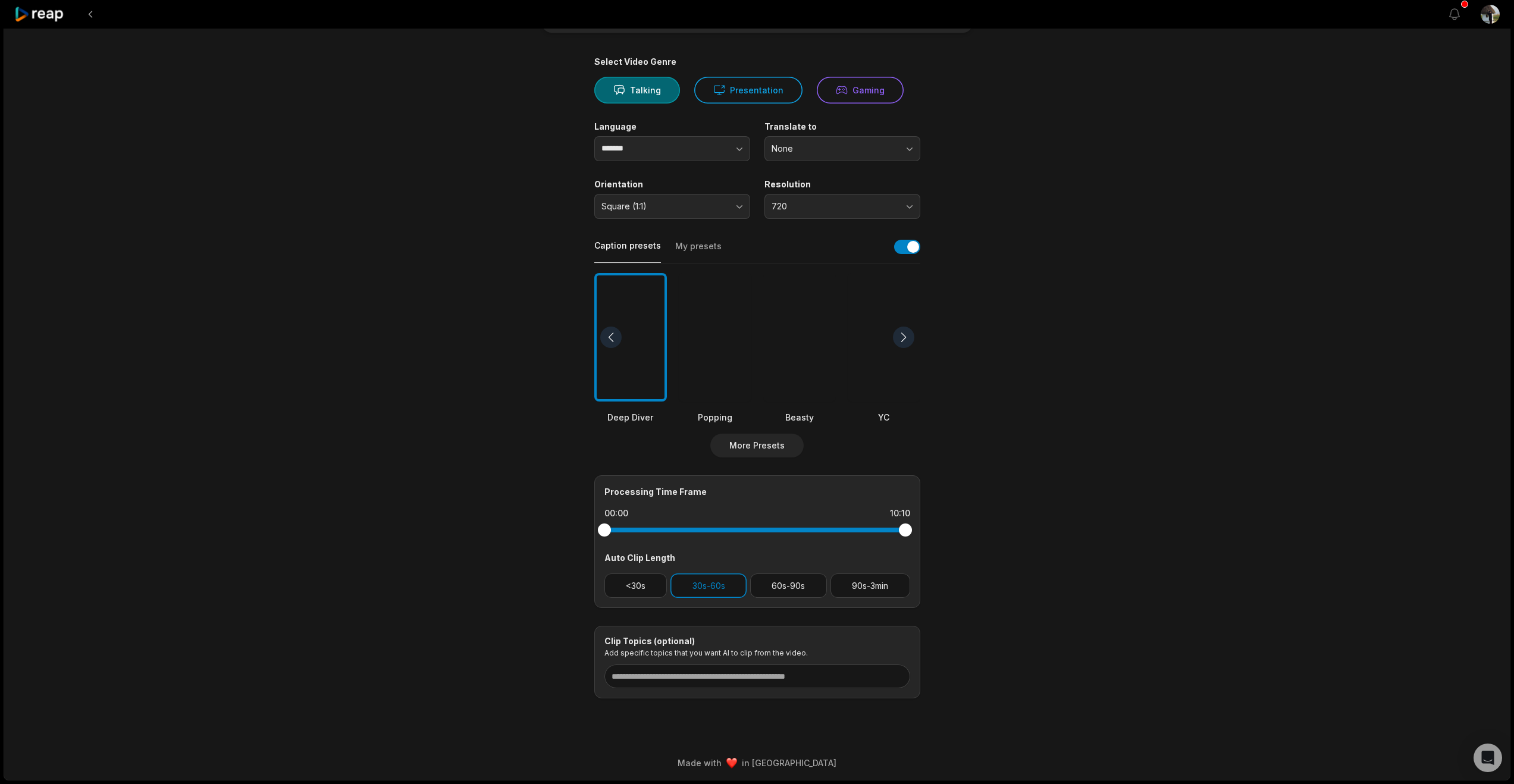
click at [902, 348] on div at bounding box center [903, 337] width 22 height 22
click at [875, 402] on div at bounding box center [884, 337] width 73 height 129
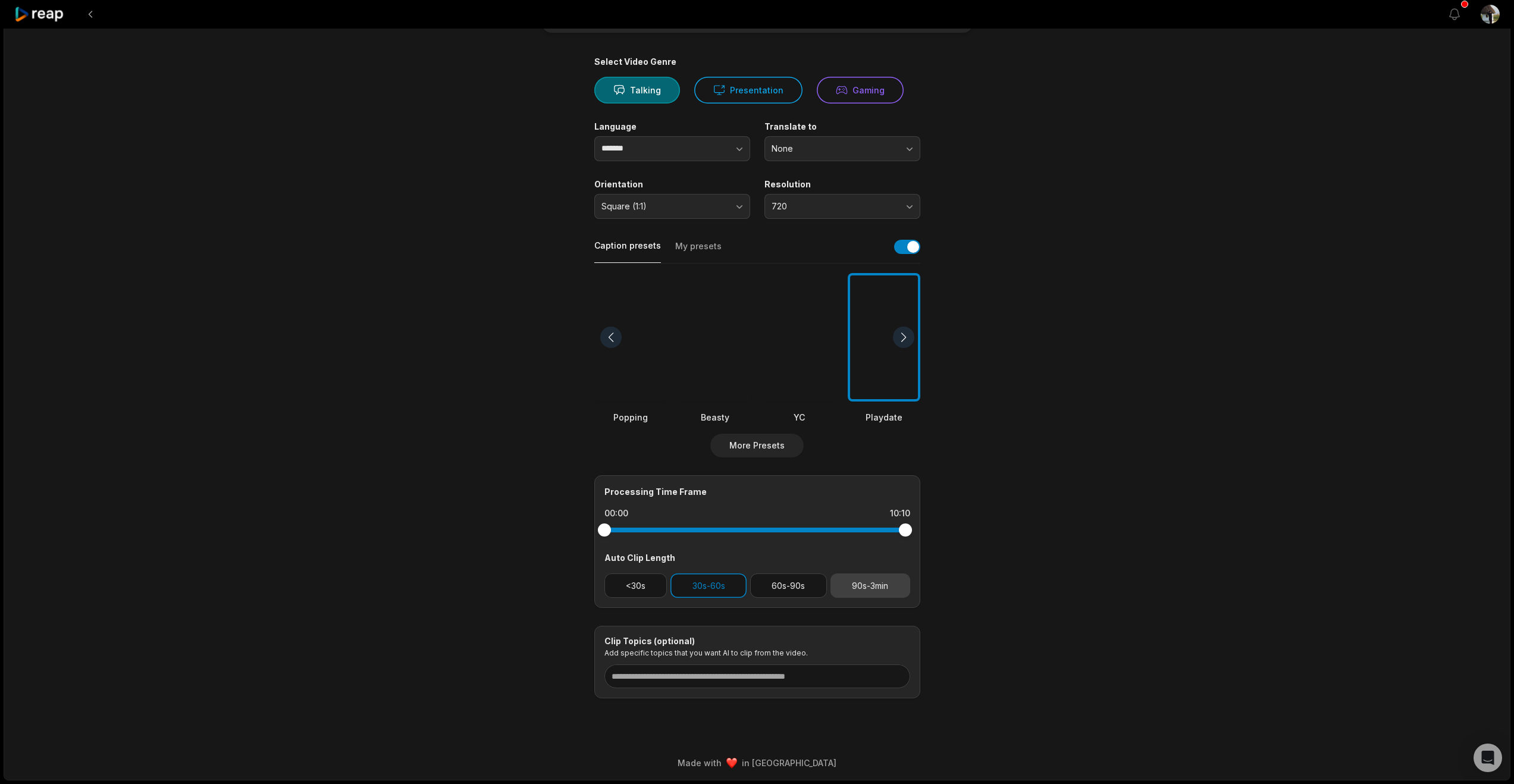
click at [858, 574] on button "90s-3min" at bounding box center [870, 586] width 79 height 25
click at [697, 573] on button "30s-60s" at bounding box center [709, 586] width 77 height 25
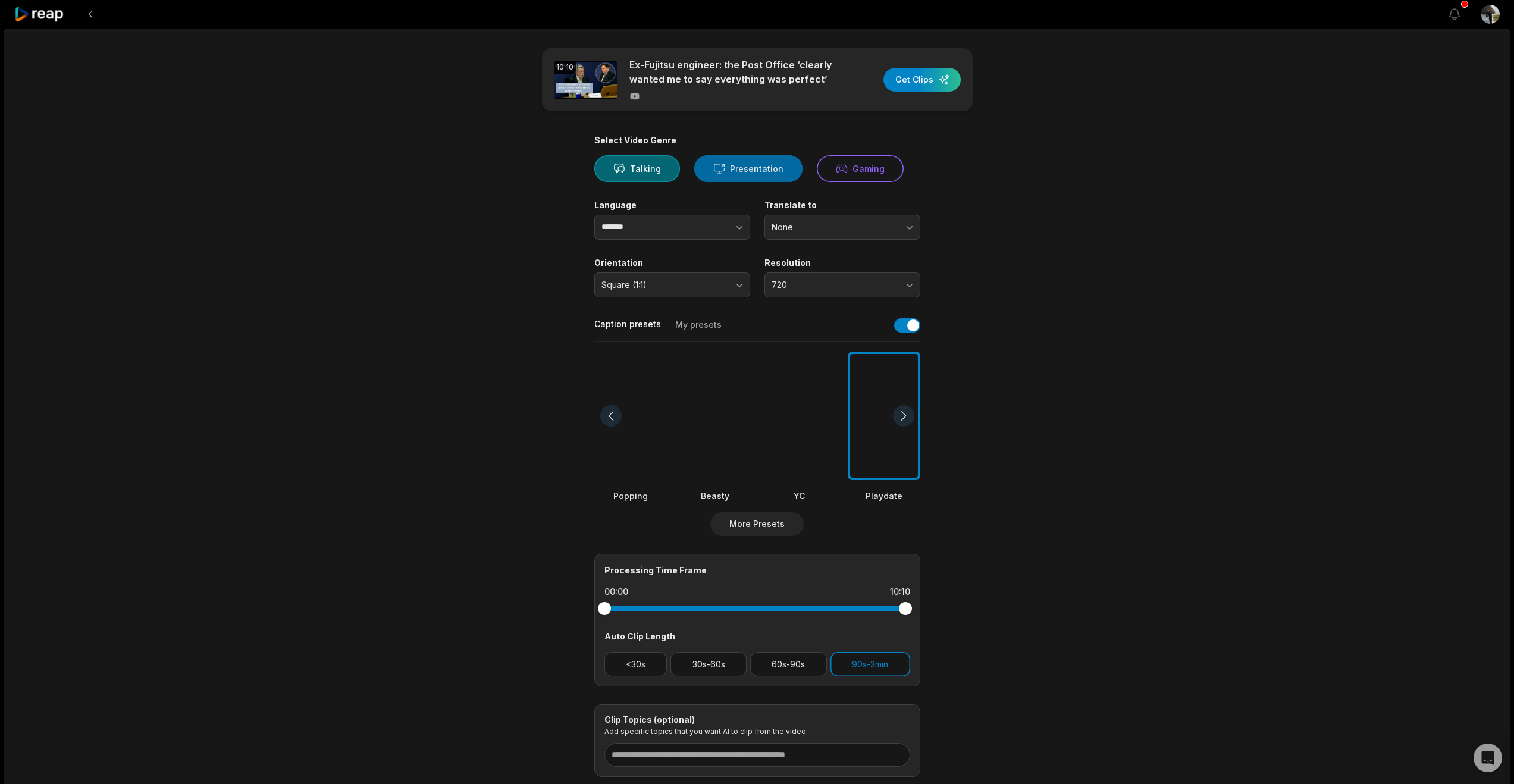
click at [775, 182] on button "Presentation" at bounding box center [748, 168] width 109 height 26
click at [897, 92] on div "button" at bounding box center [922, 79] width 77 height 24
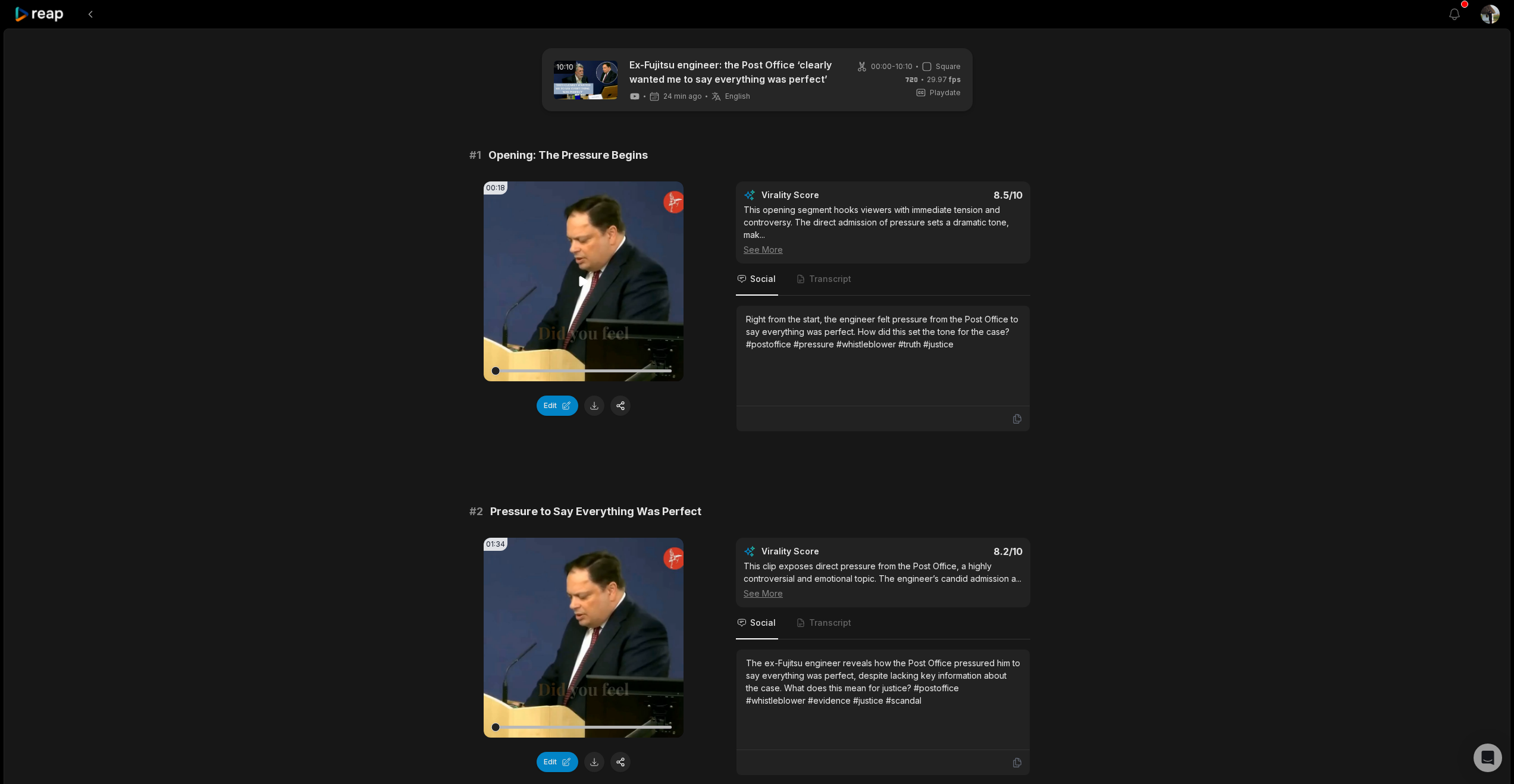
click at [580, 286] on icon at bounding box center [583, 281] width 9 height 10
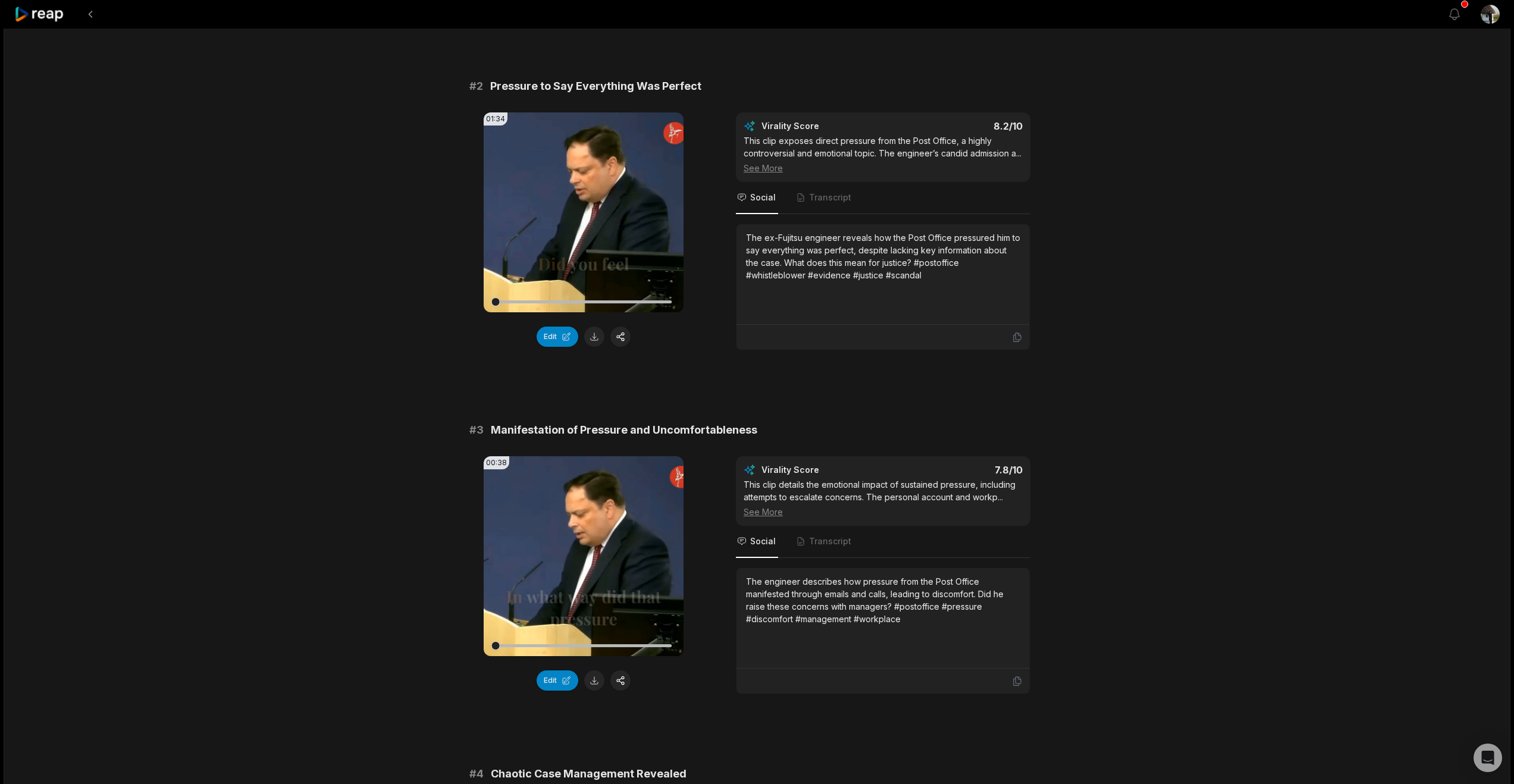
scroll to position [460, 0]
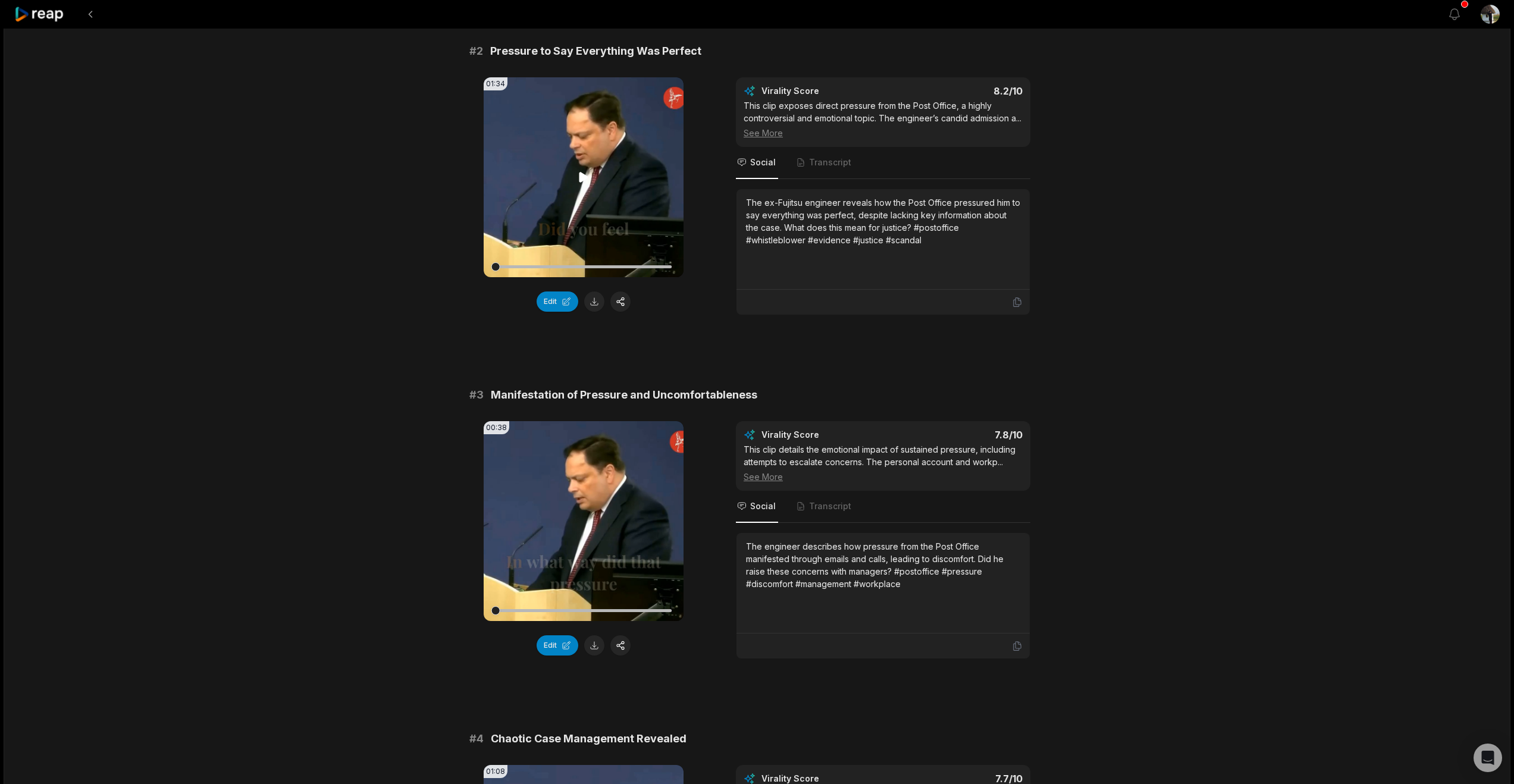
click at [579, 182] on icon at bounding box center [583, 177] width 9 height 10
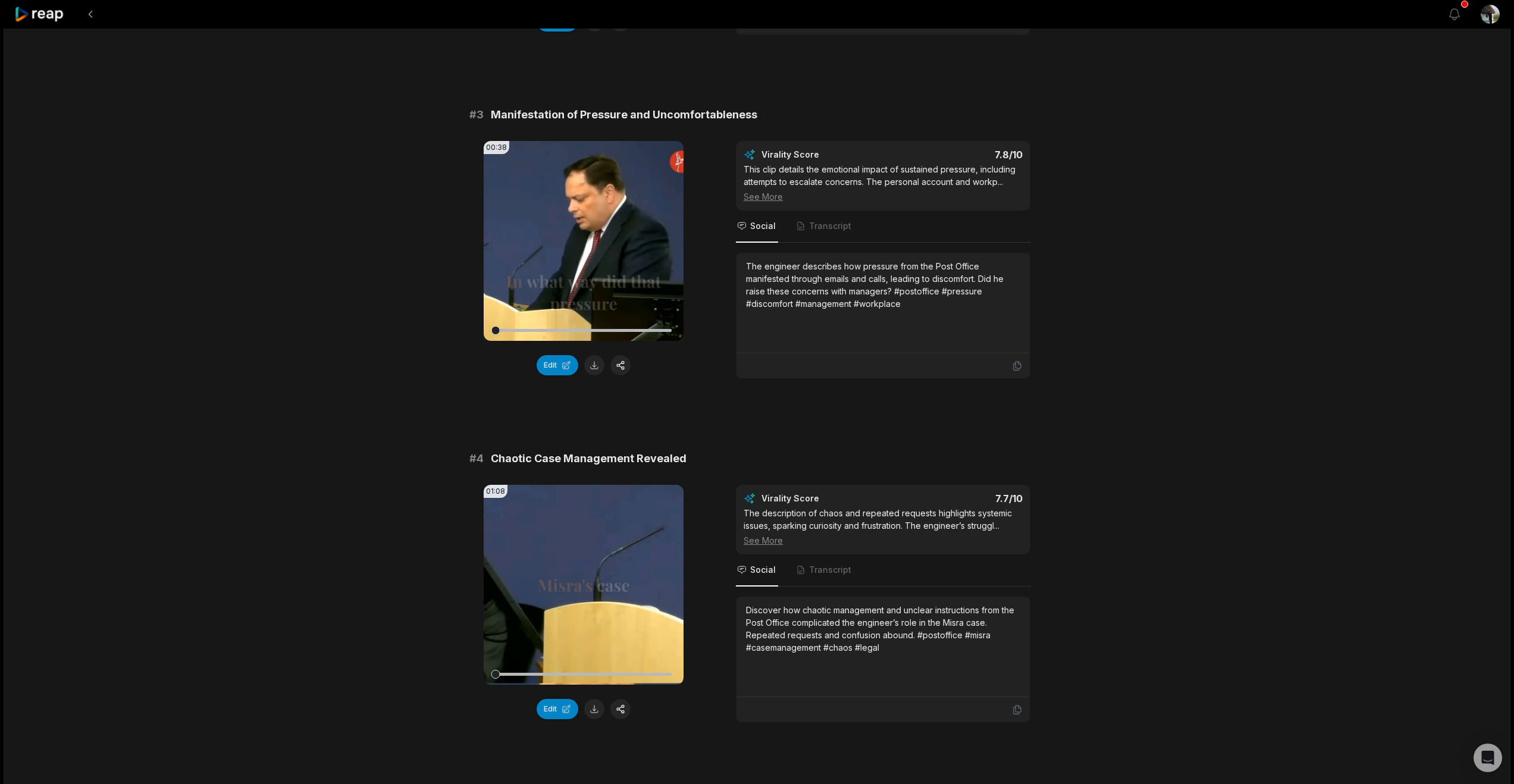
scroll to position [749, 0]
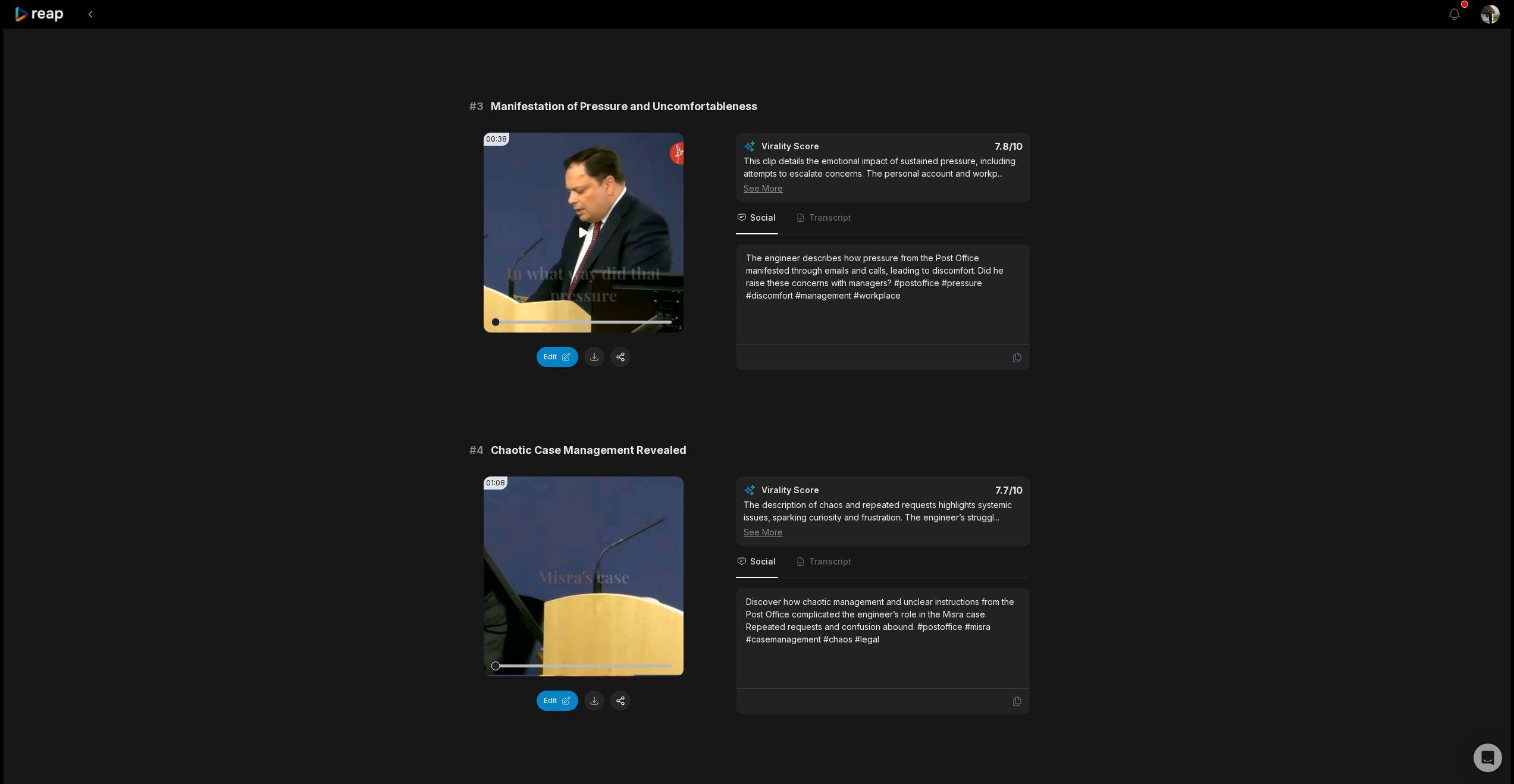
click at [579, 237] on icon at bounding box center [583, 232] width 9 height 10
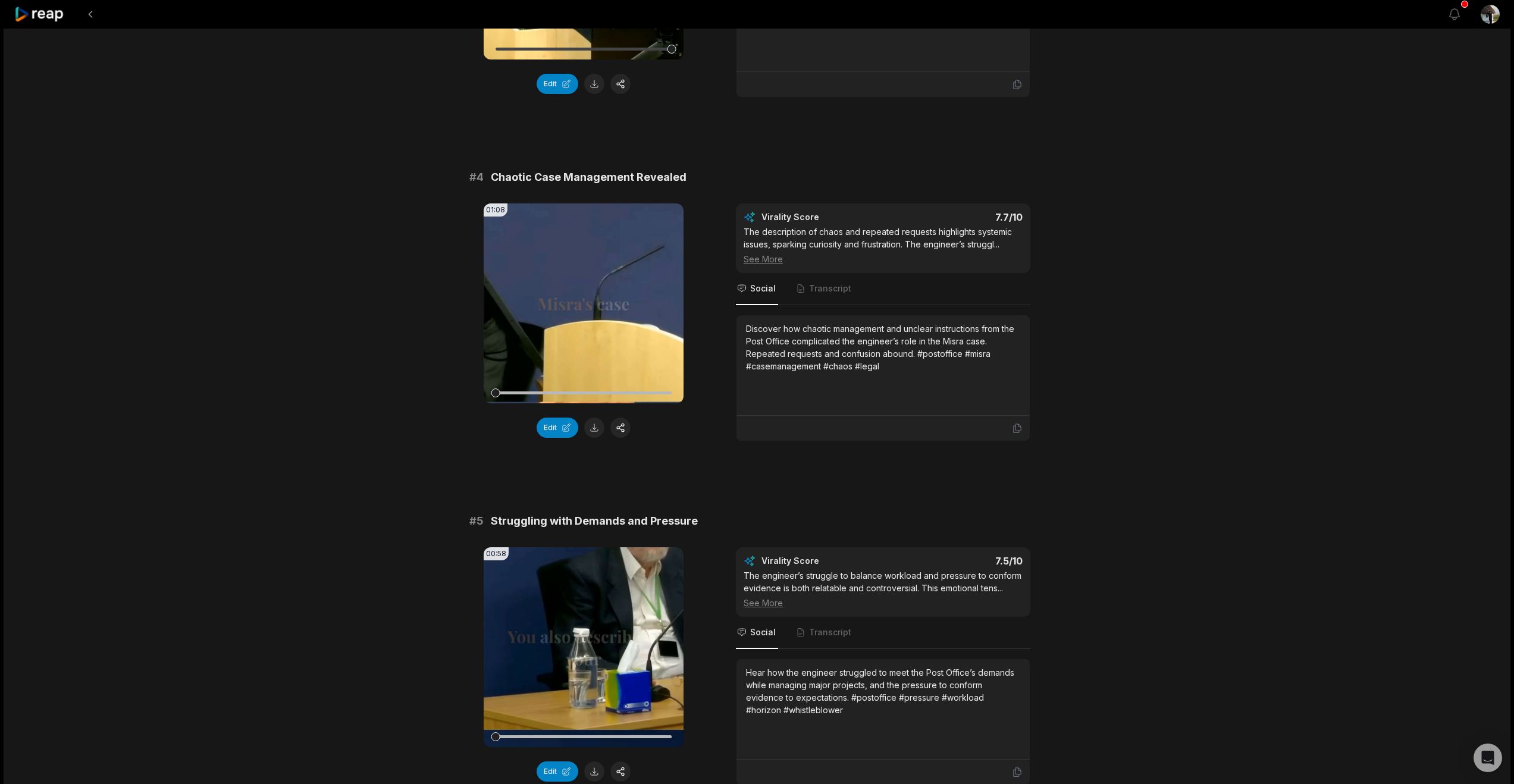
scroll to position [1042, 0]
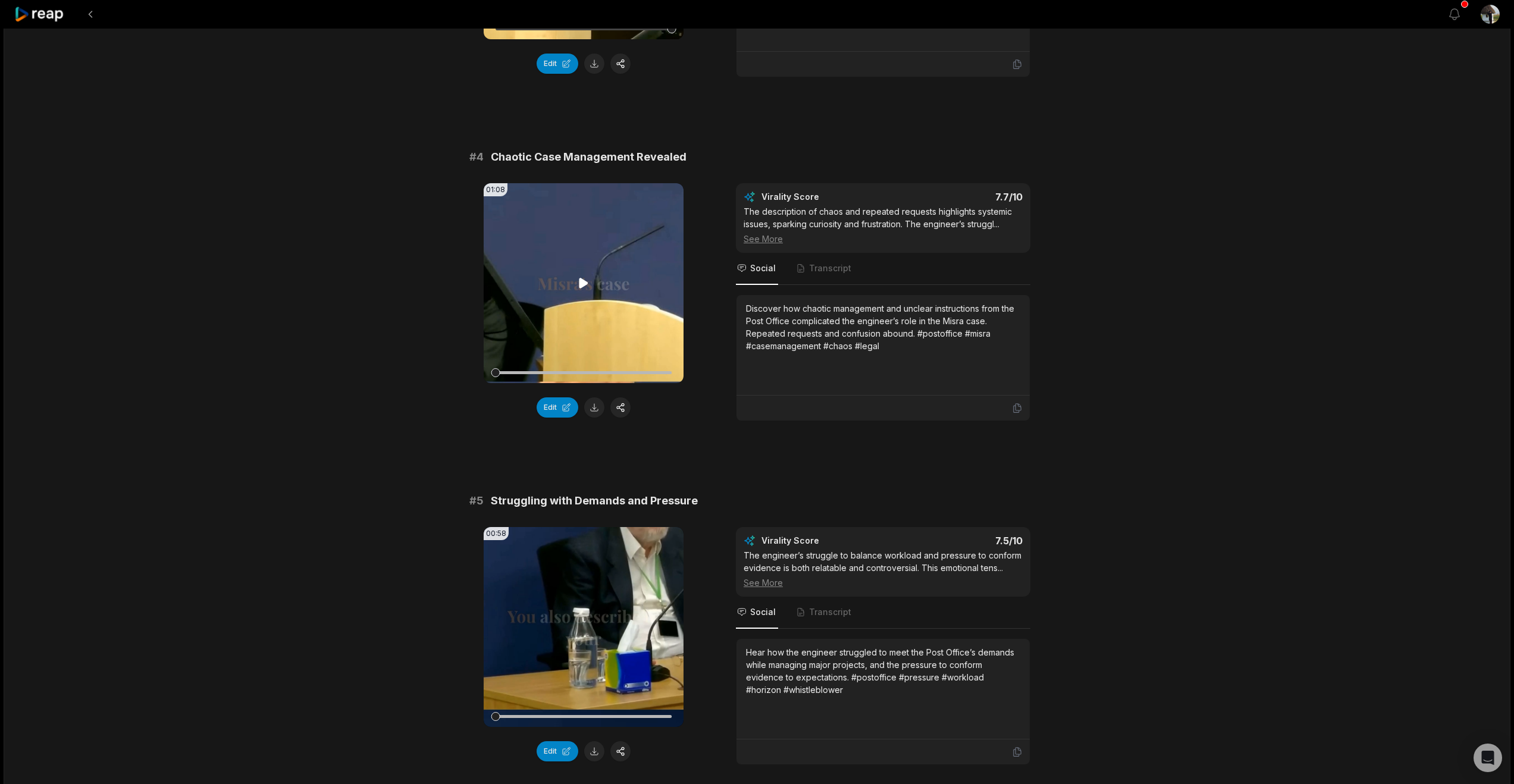
click at [584, 288] on icon at bounding box center [583, 282] width 9 height 10
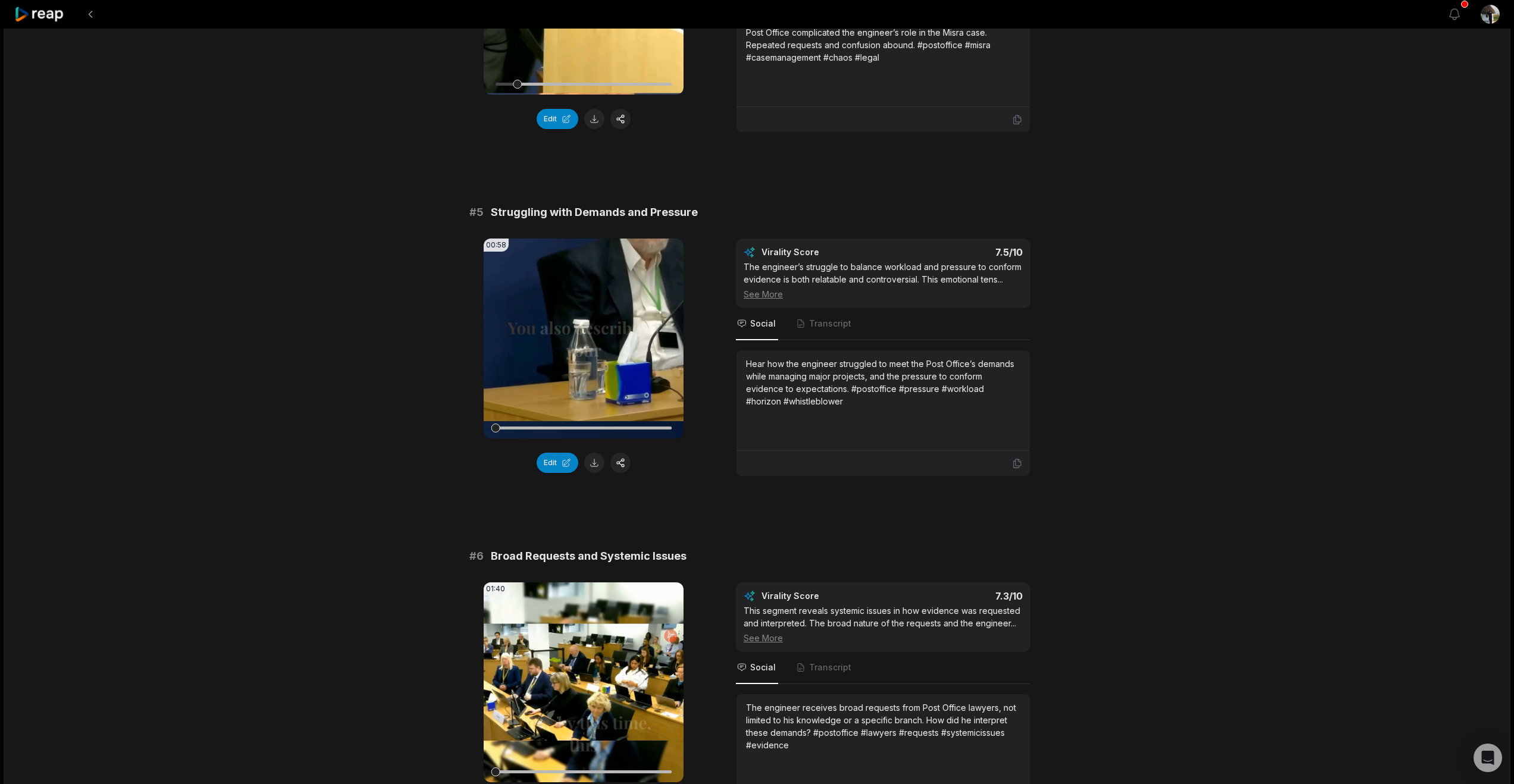
scroll to position [1331, 0]
click at [580, 343] on icon at bounding box center [583, 337] width 9 height 10
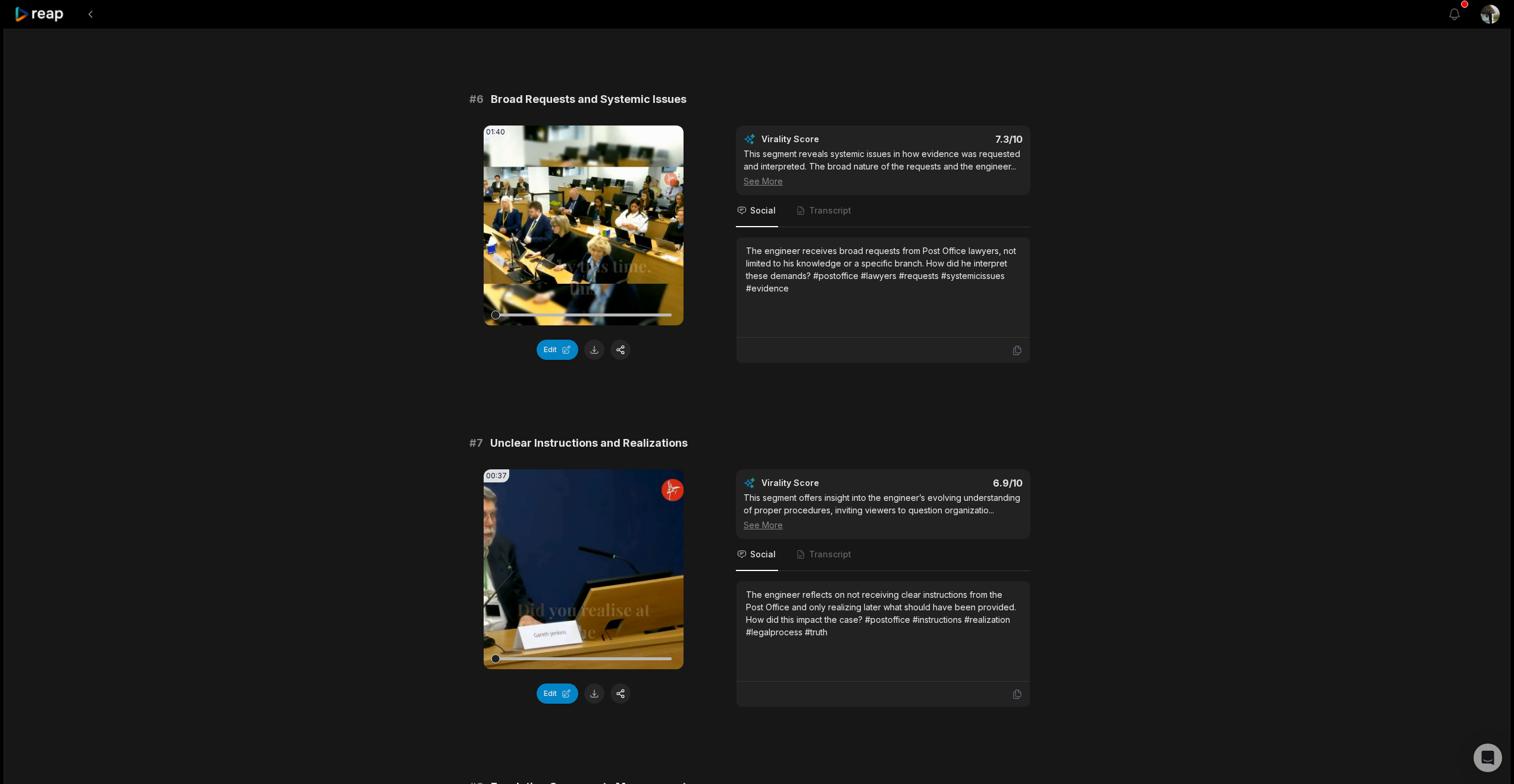
scroll to position [1842, 0]
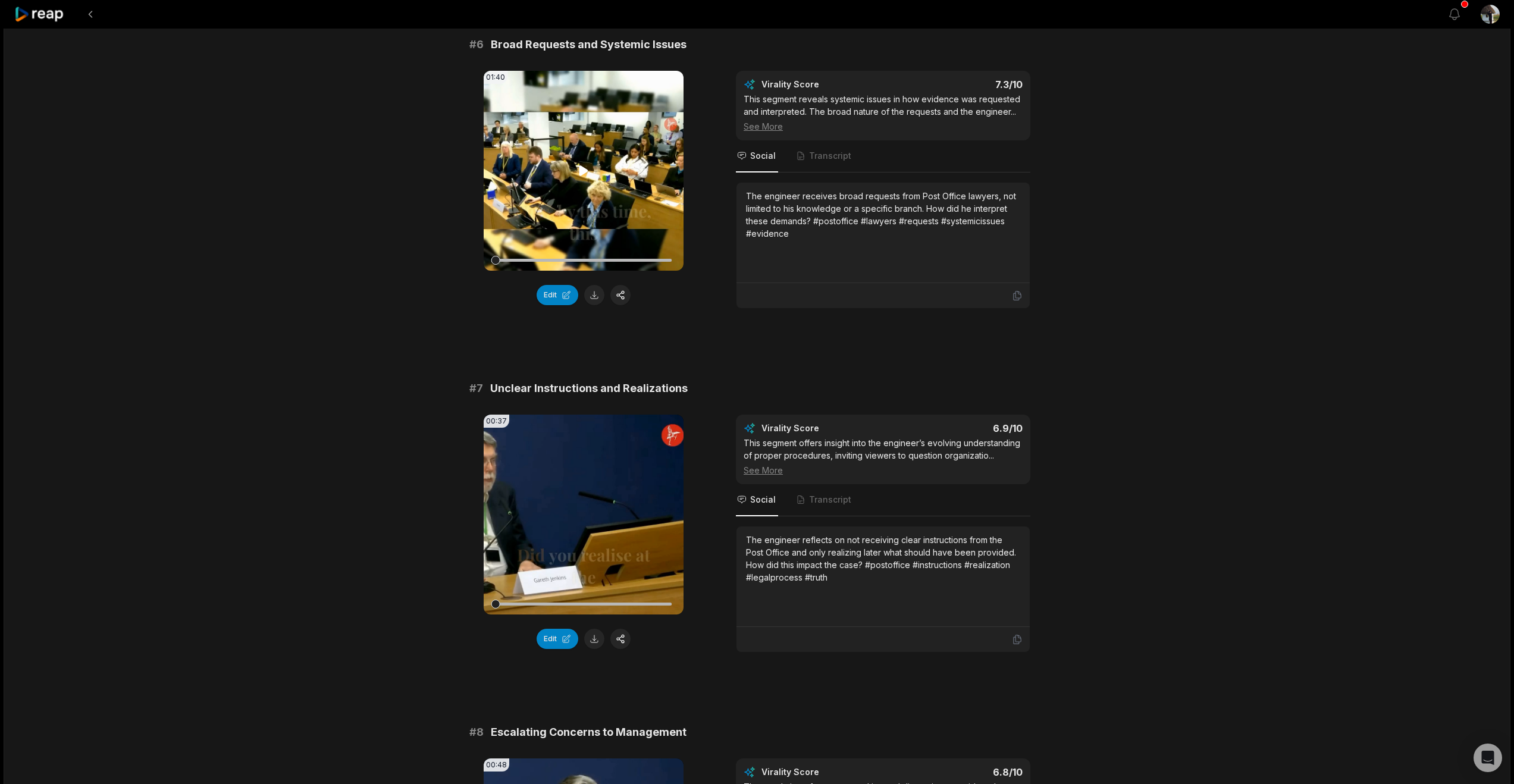
click at [581, 176] on icon at bounding box center [583, 170] width 9 height 10
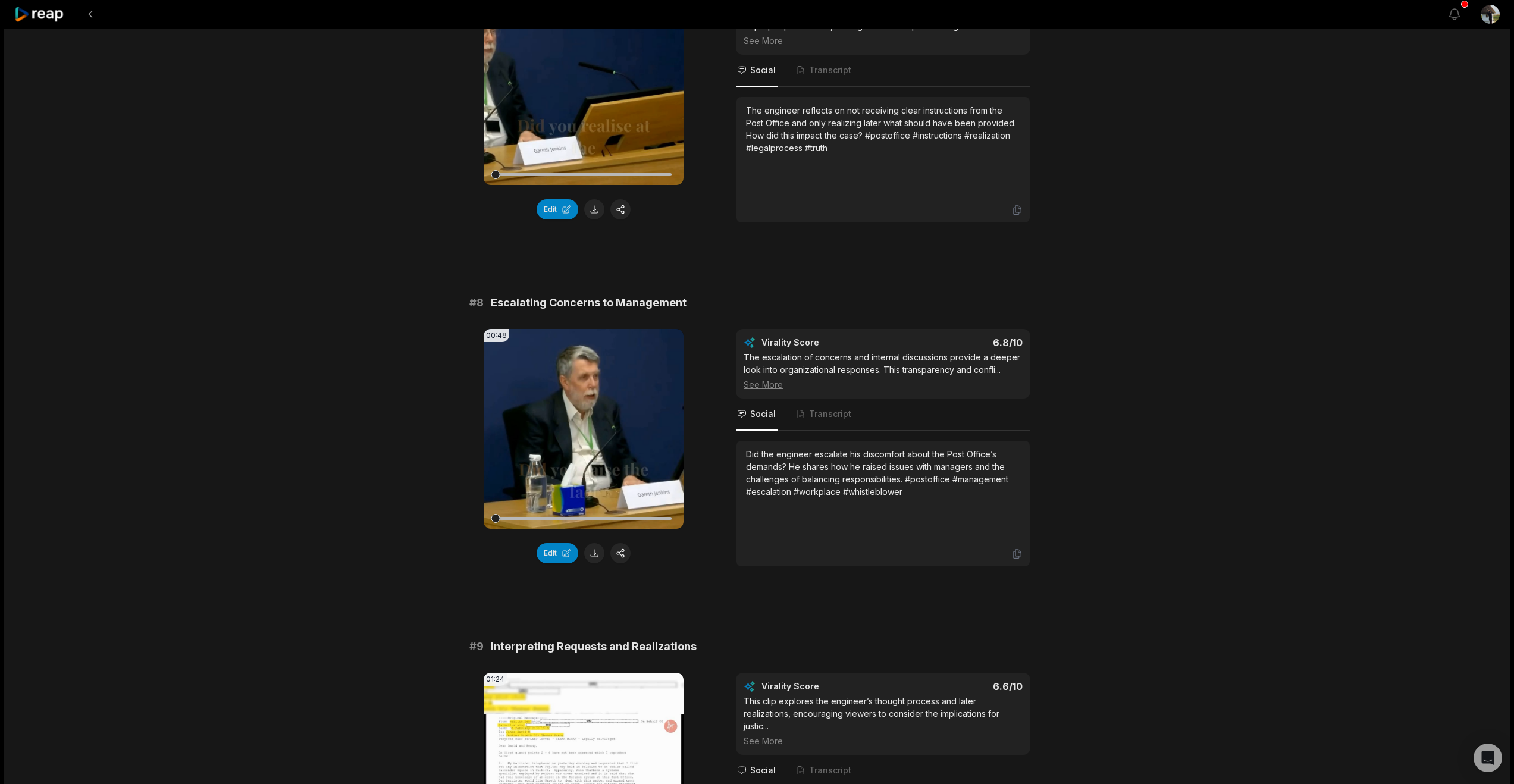
scroll to position [2274, 0]
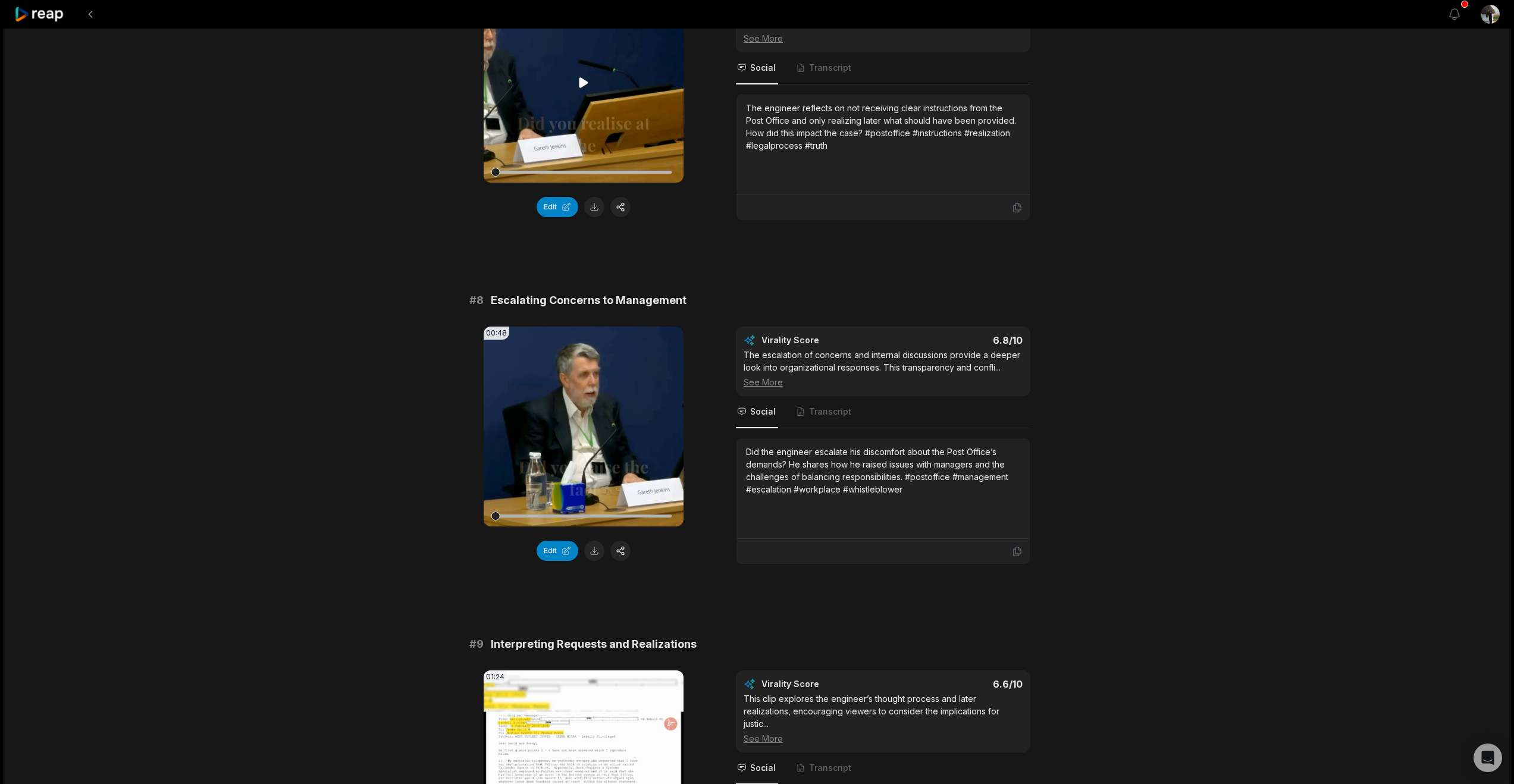
click at [582, 88] on icon at bounding box center [583, 82] width 9 height 10
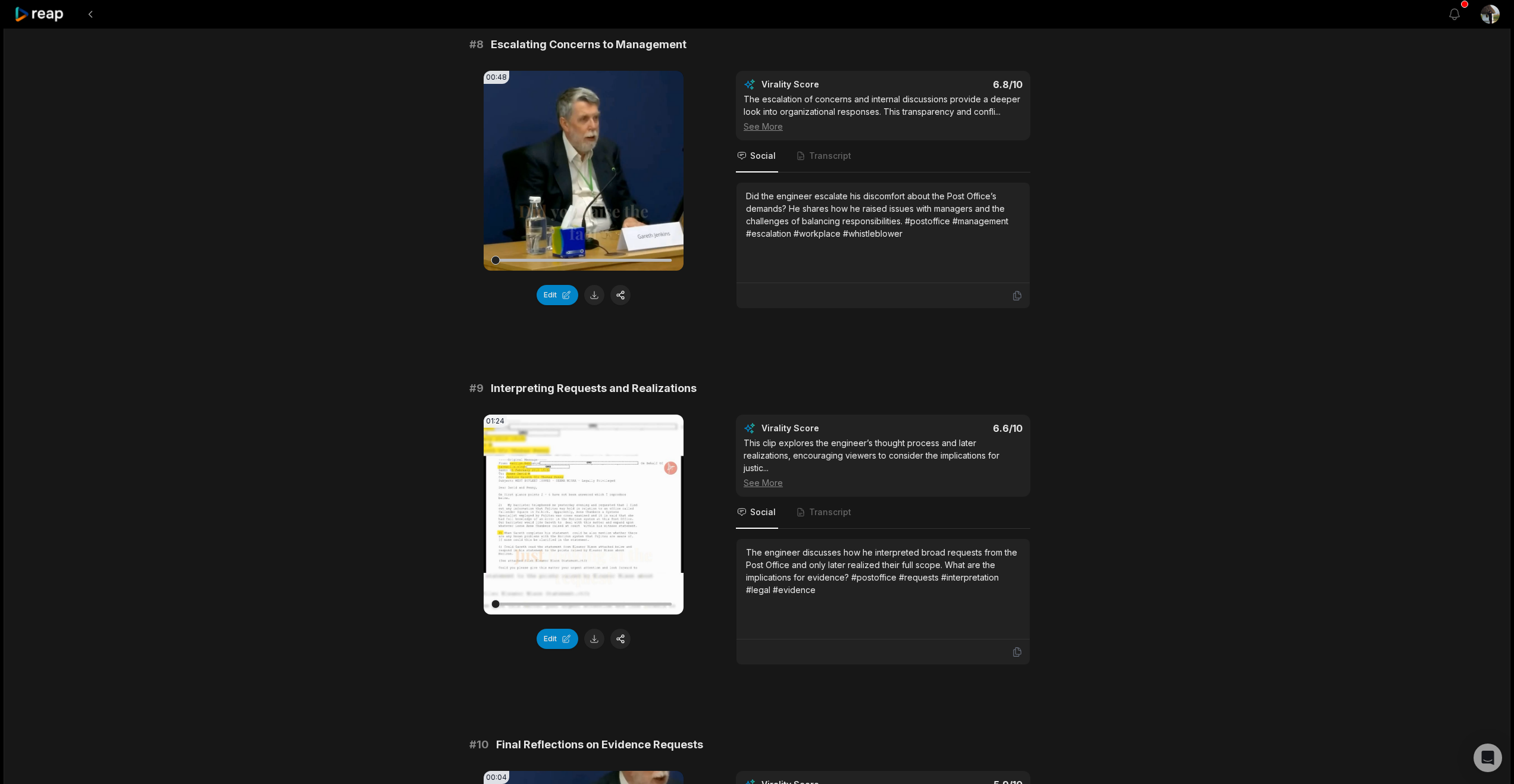
scroll to position [2534, 0]
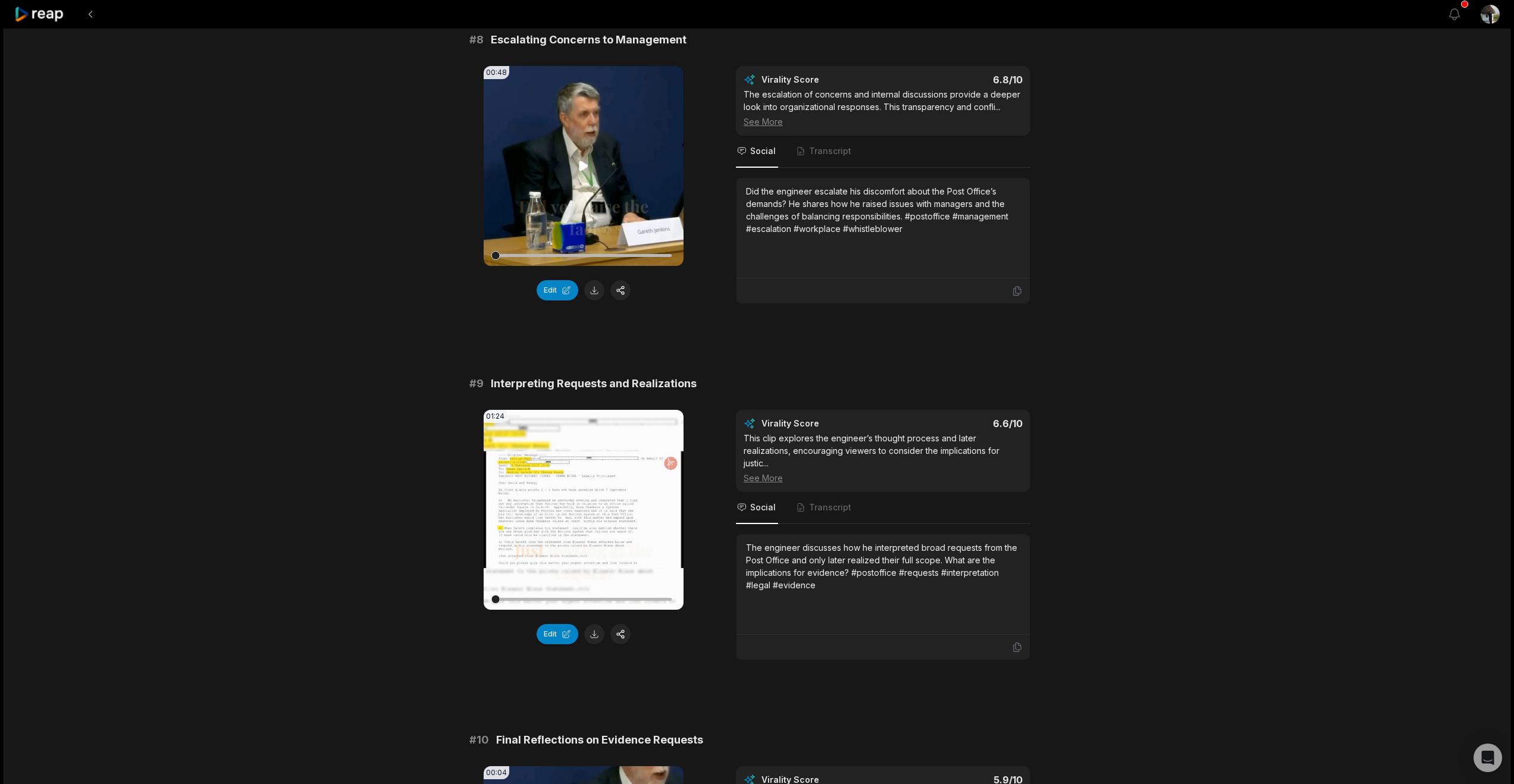
click at [579, 171] on icon at bounding box center [583, 165] width 9 height 10
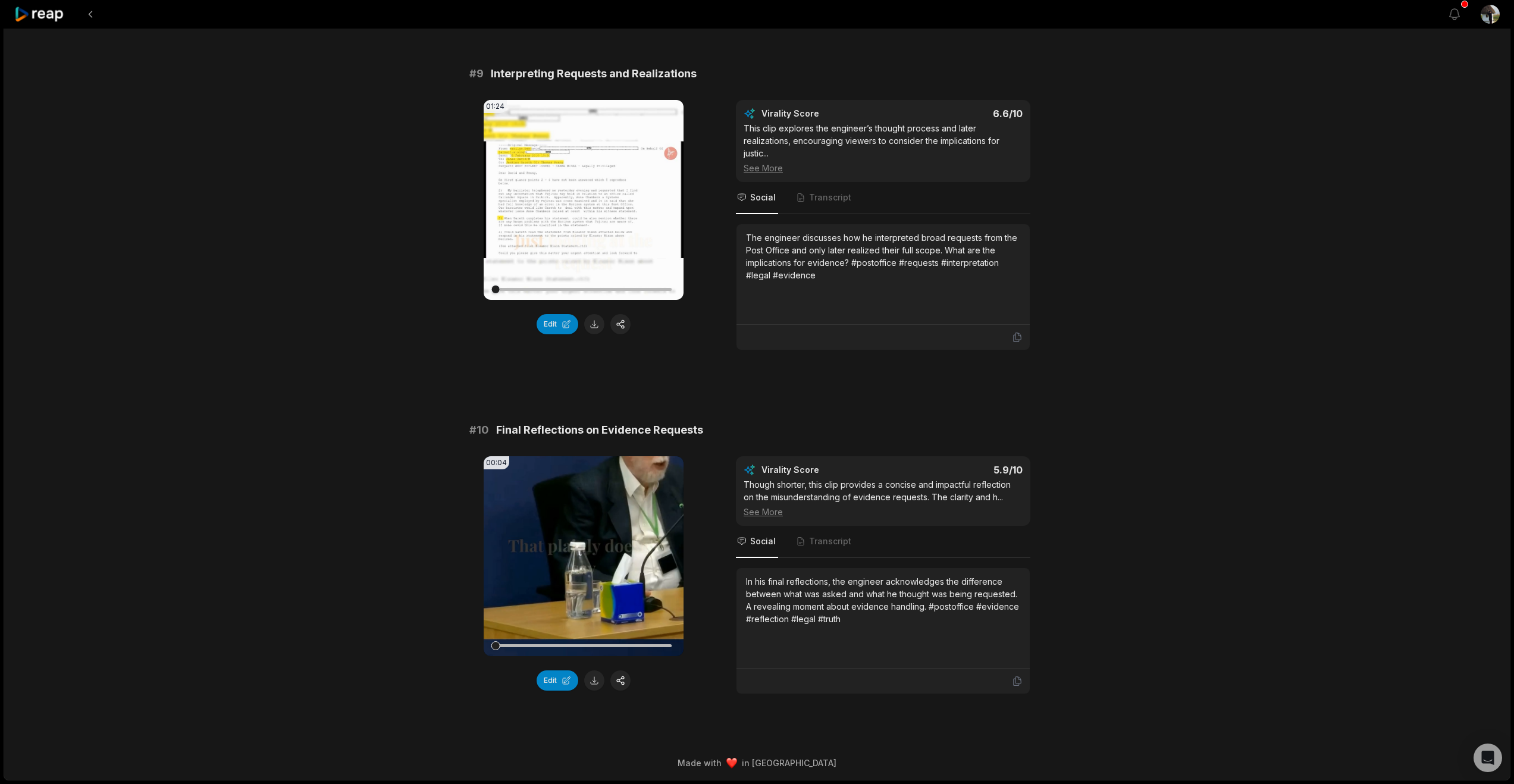
scroll to position [2962, 0]
click at [573, 299] on video "Your browser does not support mp4 format." at bounding box center [584, 200] width 200 height 200
click at [580, 551] on icon at bounding box center [583, 555] width 9 height 10
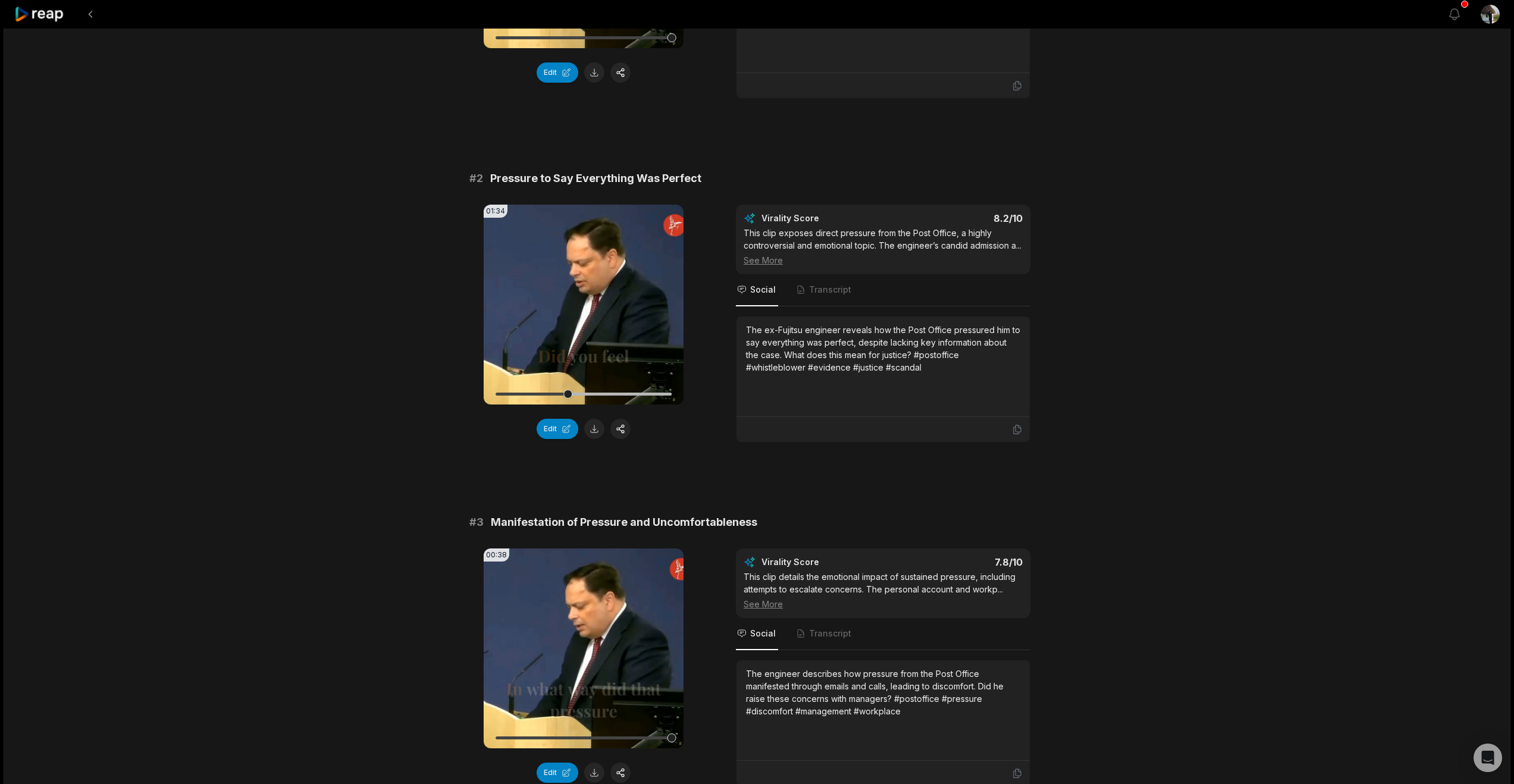
scroll to position [0, 0]
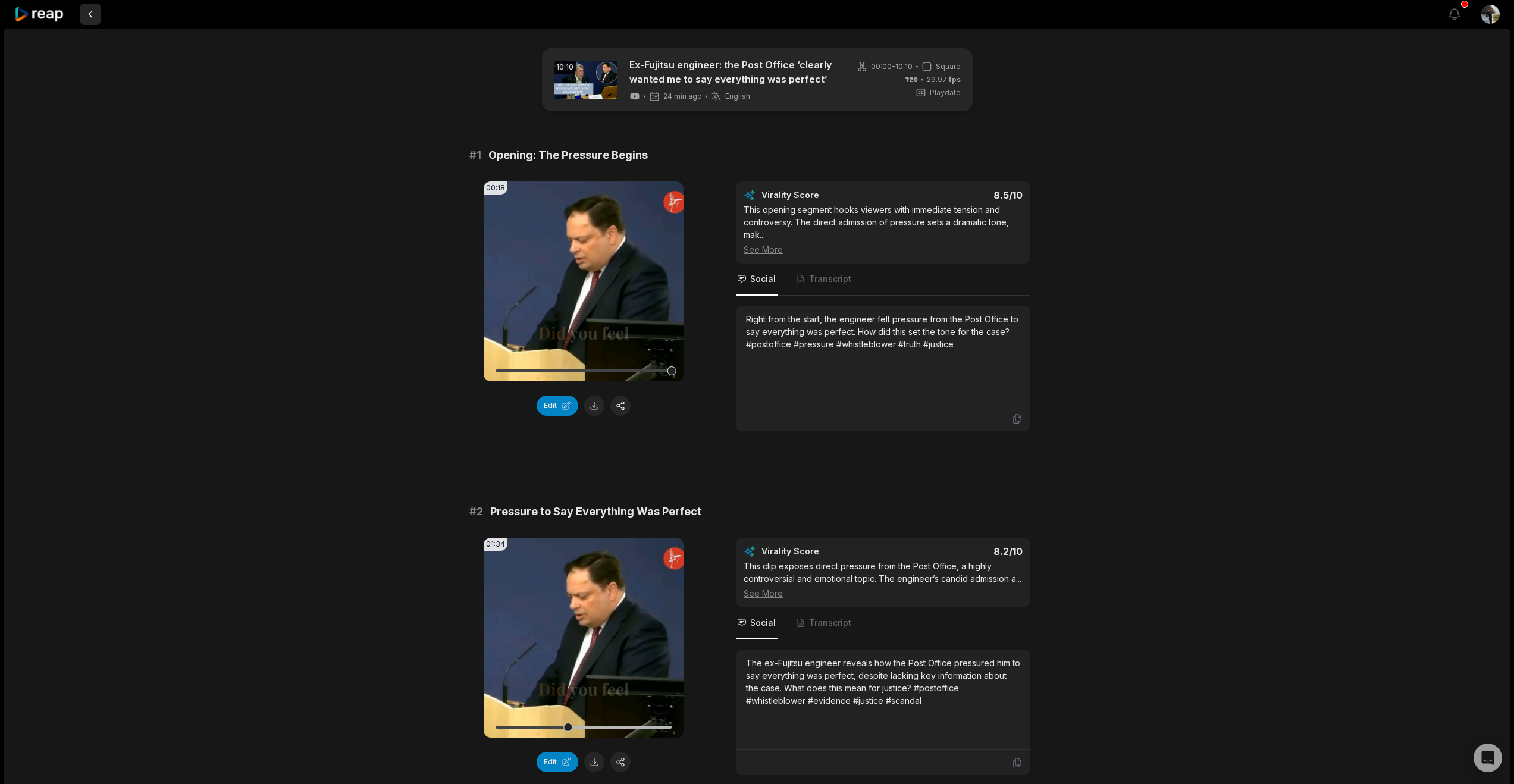
click at [101, 22] on button at bounding box center [90, 14] width 22 height 22
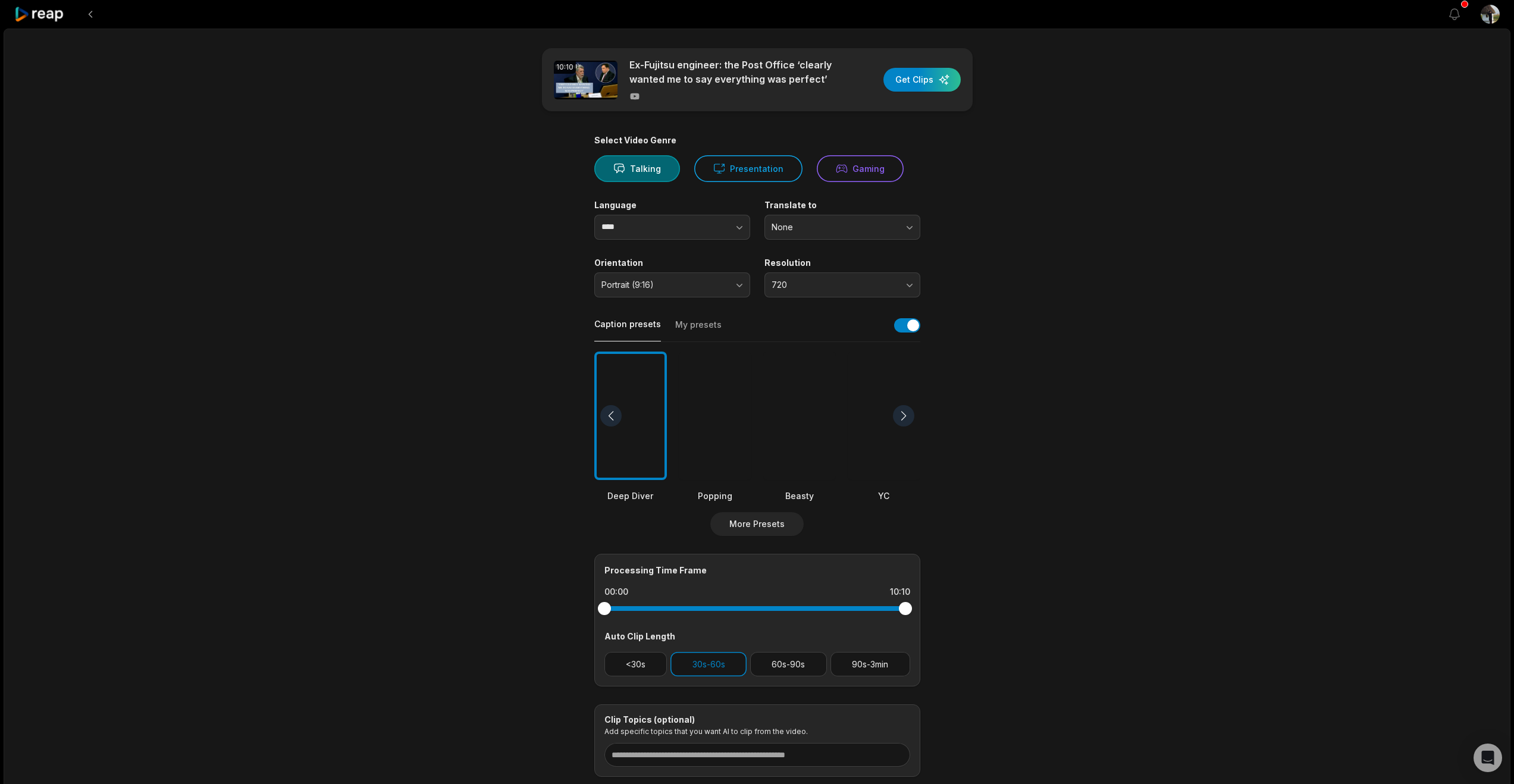
click at [47, 19] on icon at bounding box center [40, 14] width 51 height 16
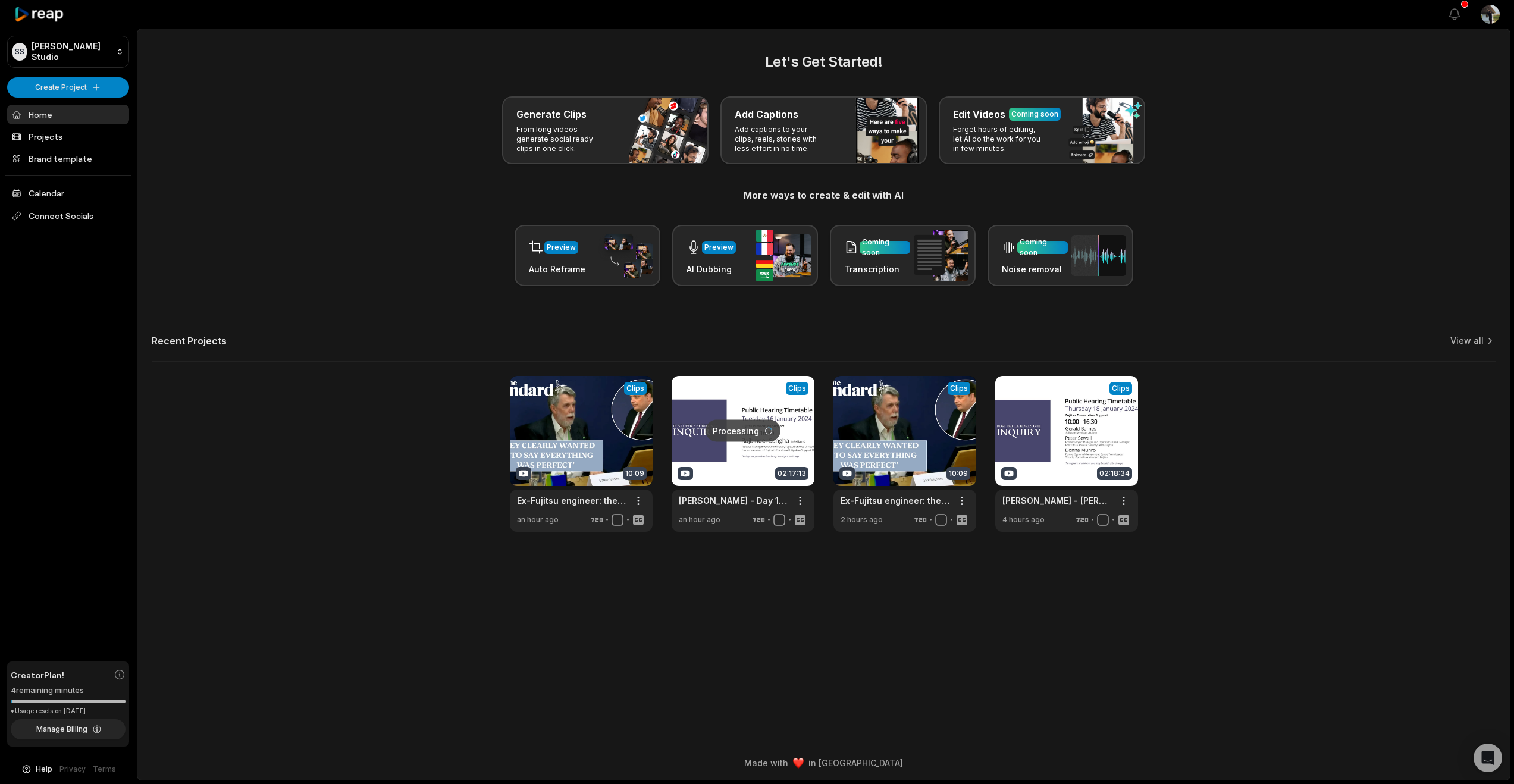
click at [765, 479] on link at bounding box center [743, 453] width 143 height 156
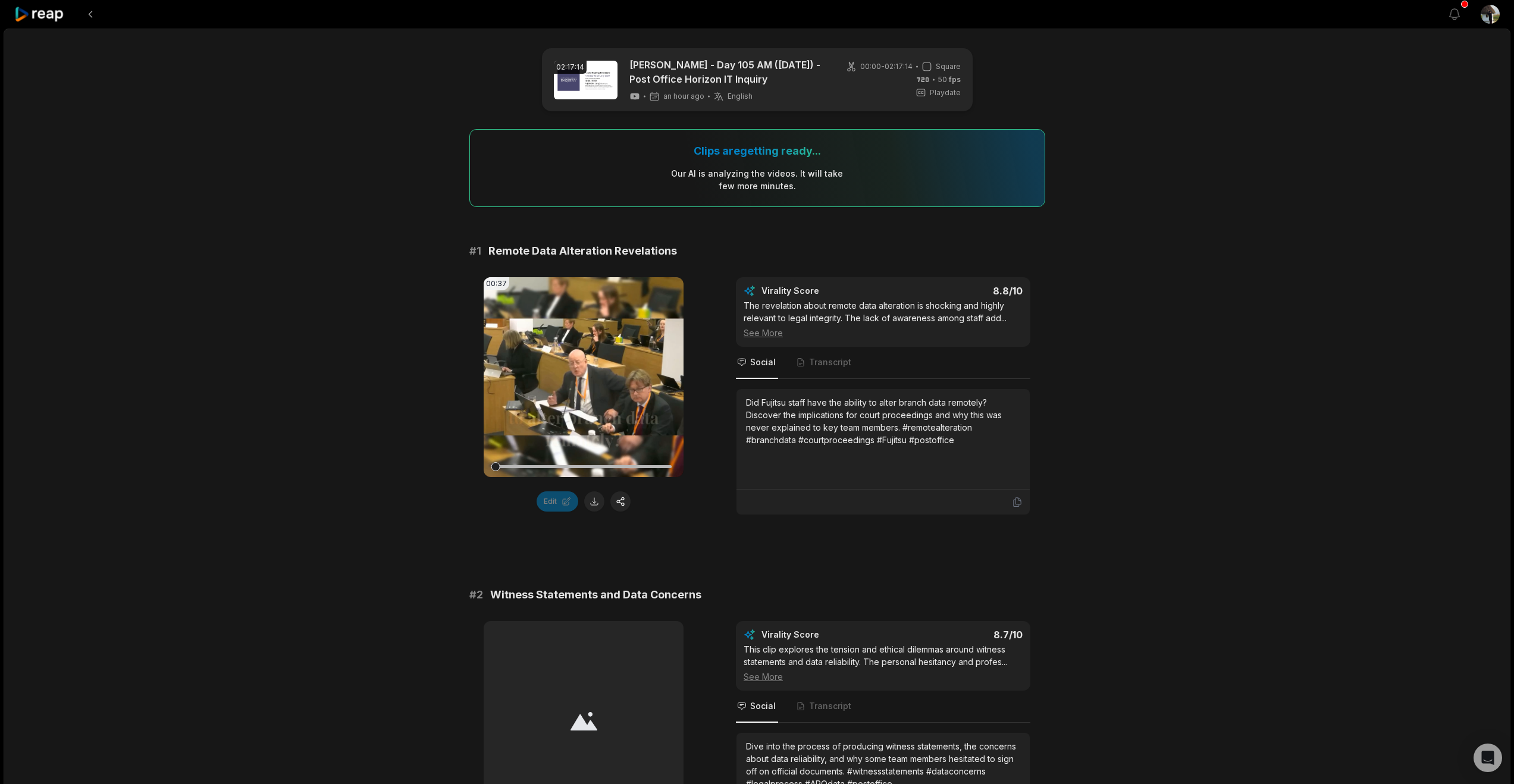
click at [764, 339] on div "See More" at bounding box center [883, 332] width 279 height 12
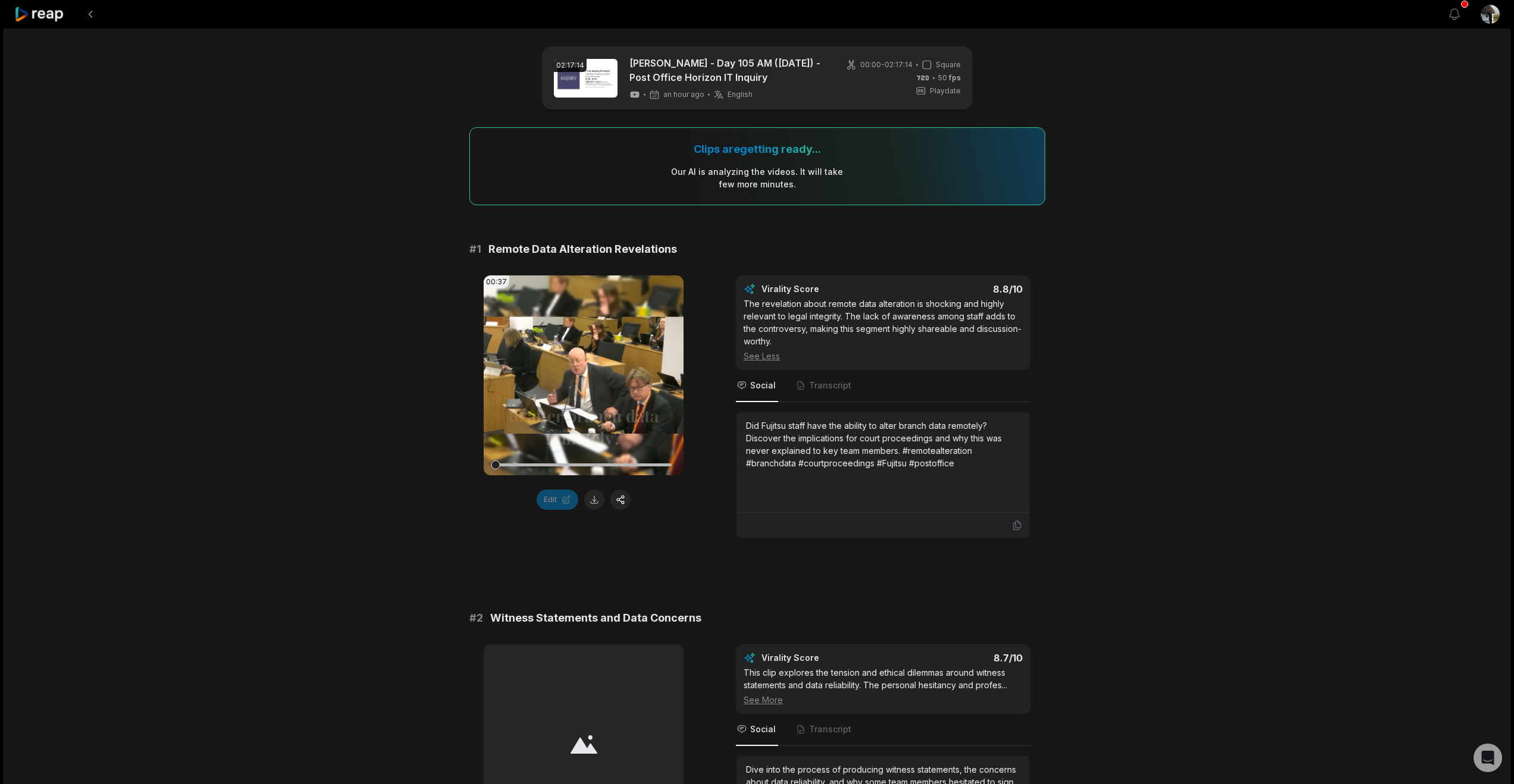
scroll to position [3, 0]
click at [584, 380] on icon at bounding box center [583, 375] width 9 height 10
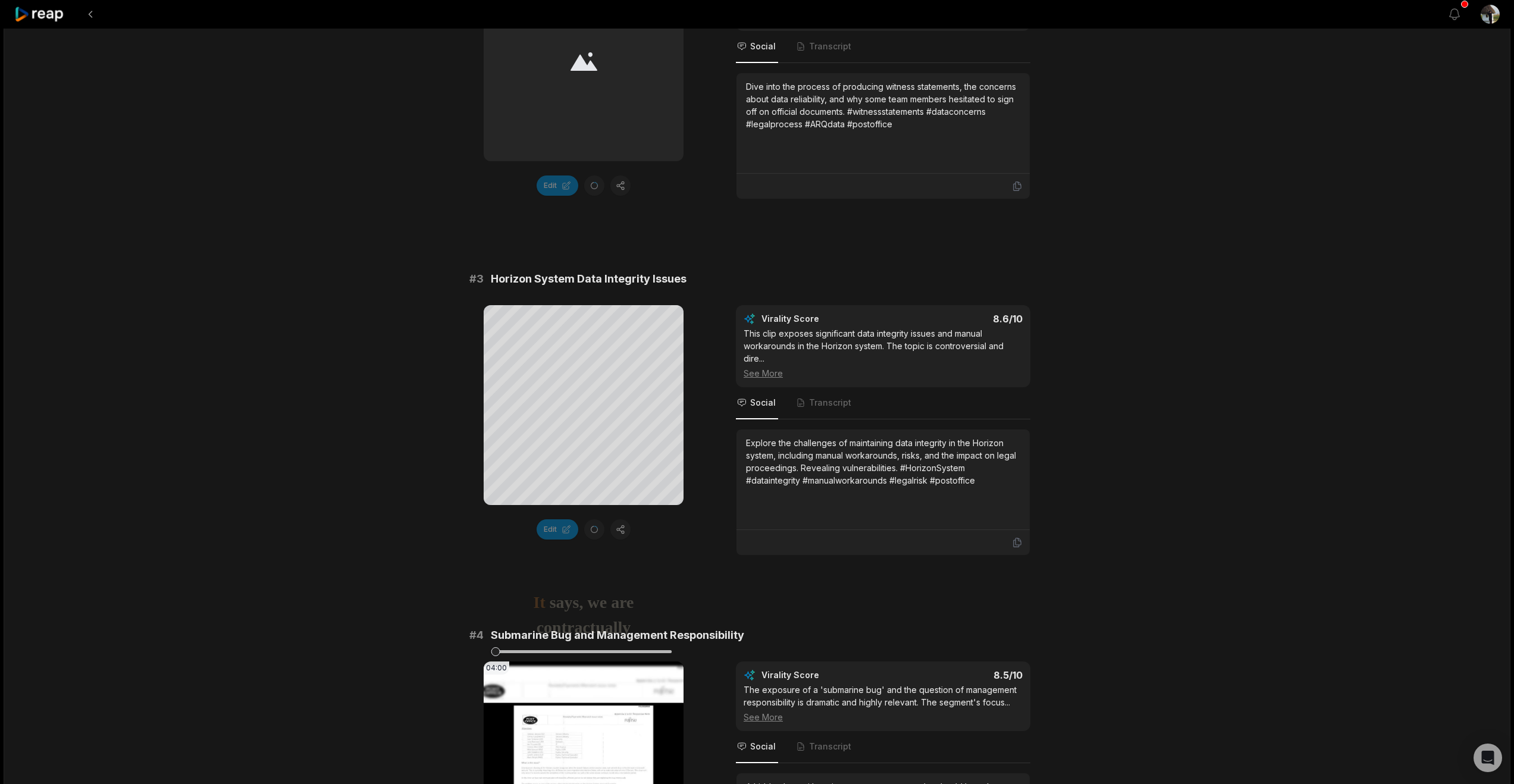
scroll to position [891, 0]
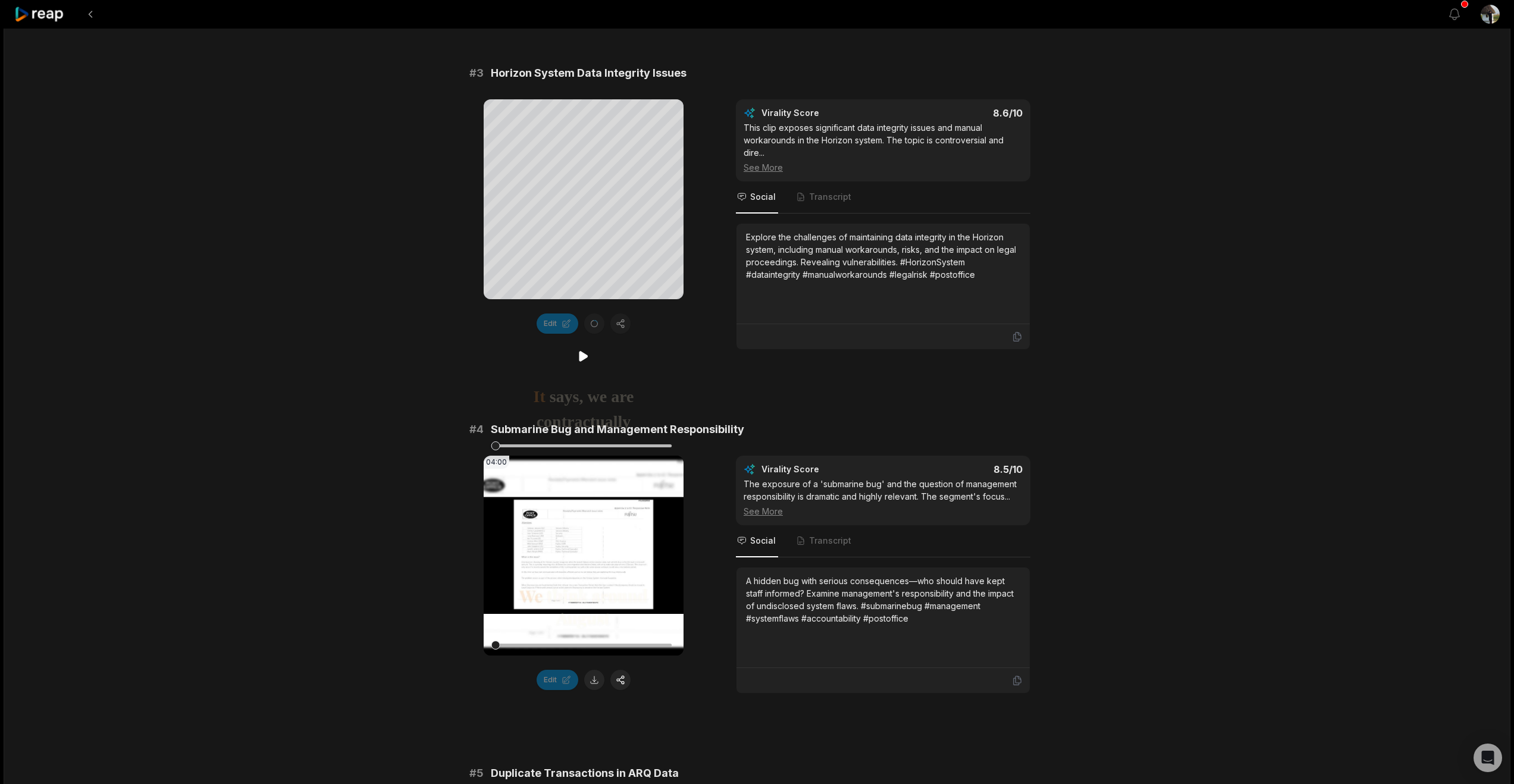
click at [577, 362] on icon at bounding box center [583, 356] width 14 height 14
click at [592, 444] on div at bounding box center [583, 445] width 176 height 3
click at [611, 444] on div at bounding box center [583, 445] width 176 height 3
click at [624, 444] on div at bounding box center [583, 445] width 176 height 3
click at [636, 446] on div at bounding box center [583, 445] width 176 height 3
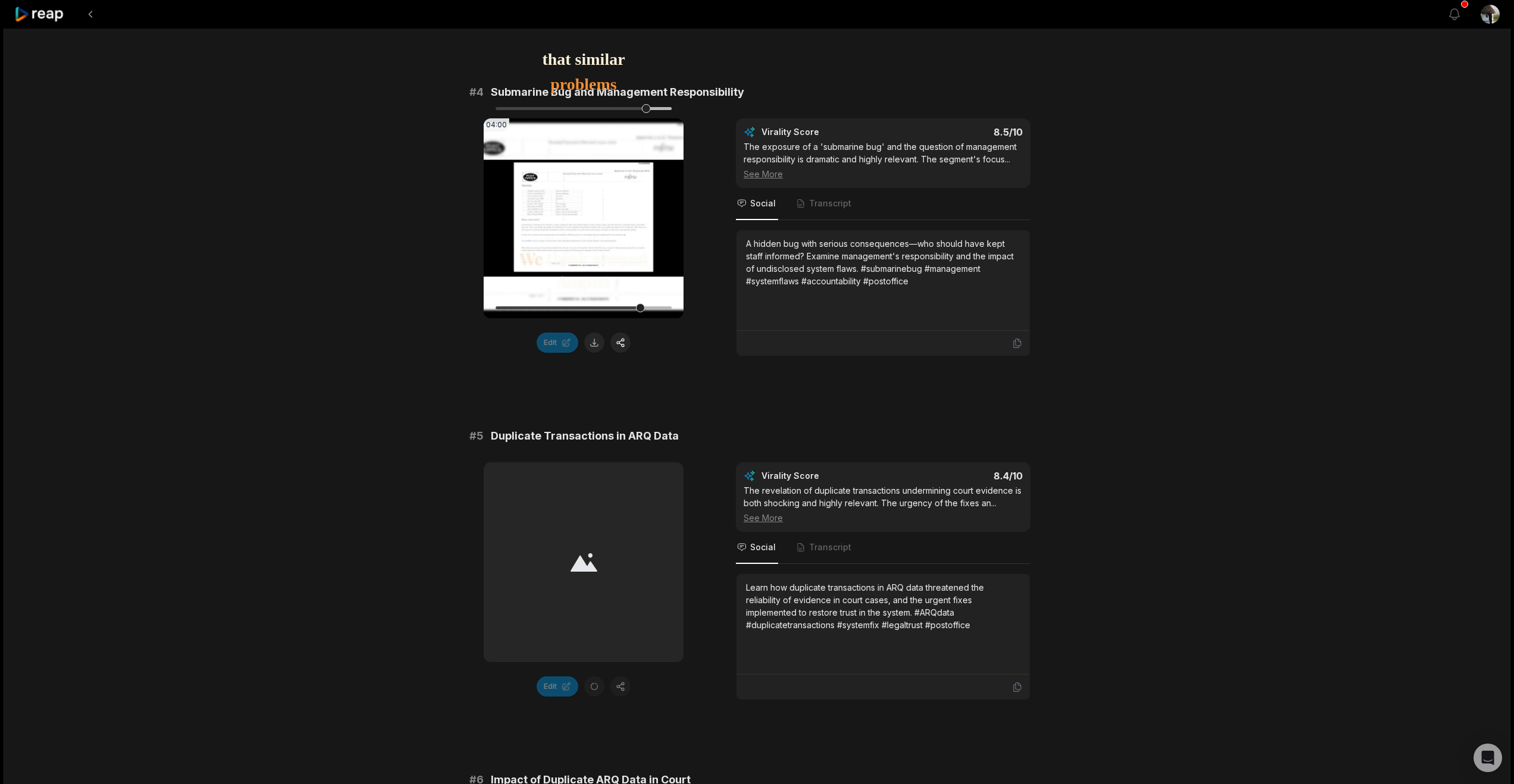
scroll to position [1225, 0]
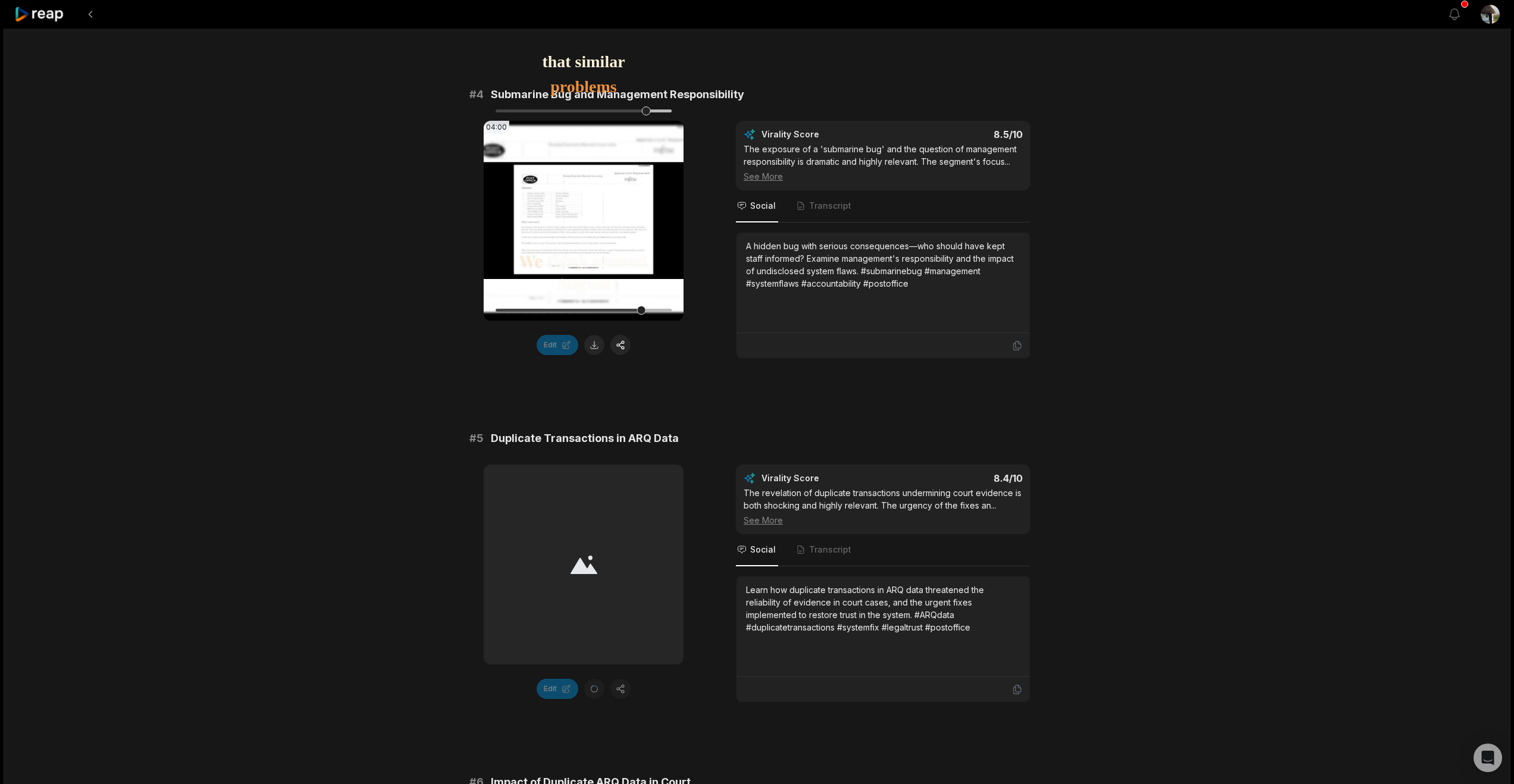
click at [582, 228] on icon at bounding box center [583, 220] width 14 height 14
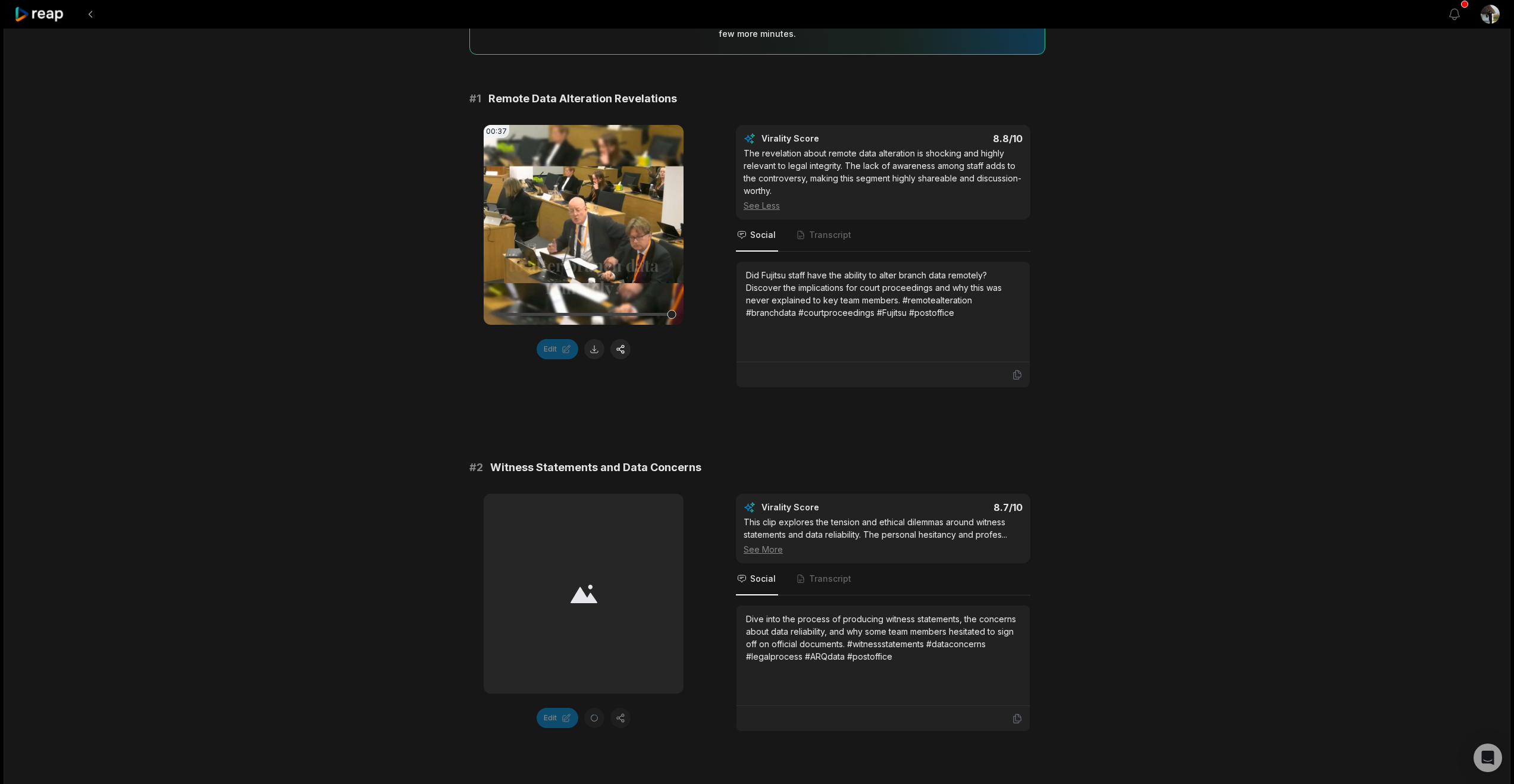
scroll to position [0, 0]
